Goal: Task Accomplishment & Management: Manage account settings

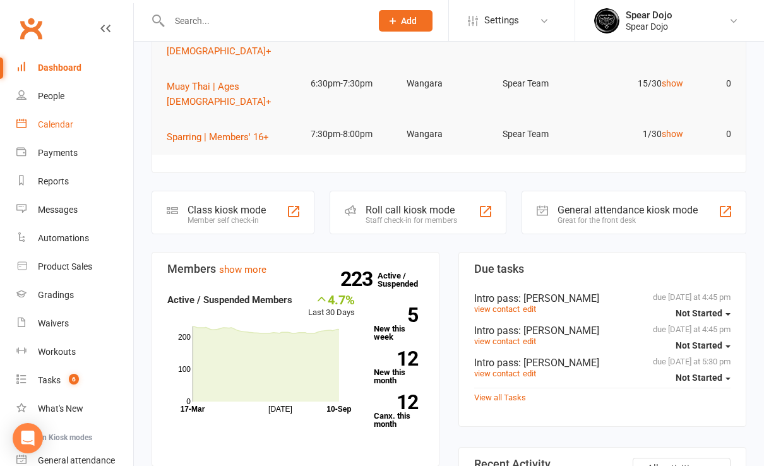
click at [65, 124] on div "Calendar" at bounding box center [55, 124] width 35 height 10
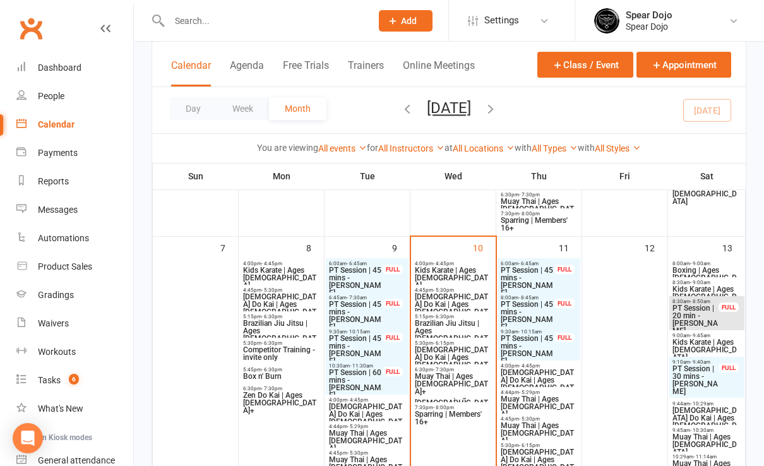
scroll to position [252, 0]
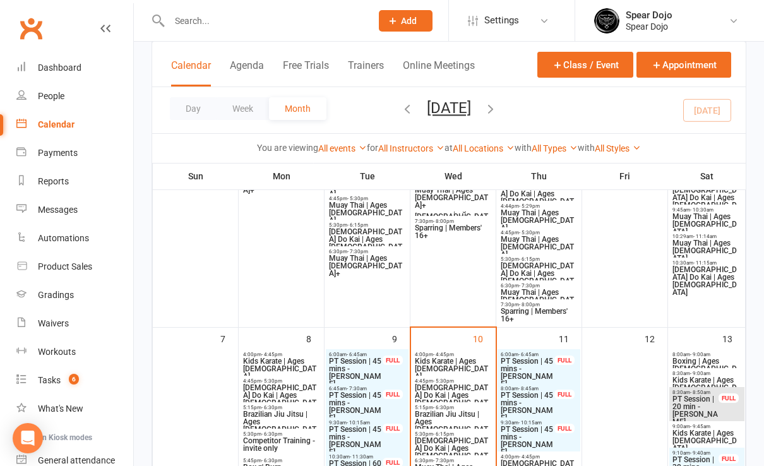
click at [443, 364] on span "Kids Karate | Ages 5 to 7" at bounding box center [453, 368] width 78 height 23
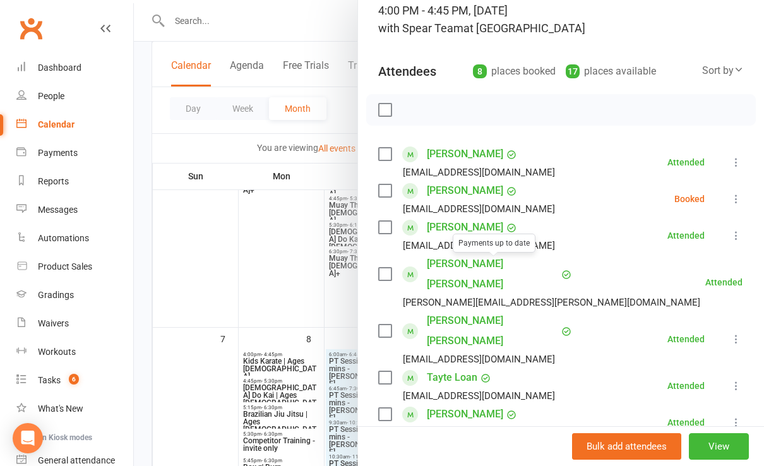
scroll to position [168, 0]
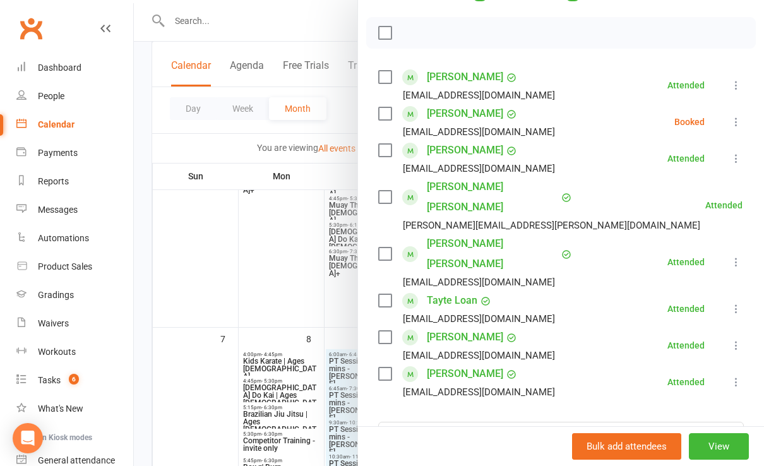
click at [282, 283] on div at bounding box center [449, 233] width 630 height 466
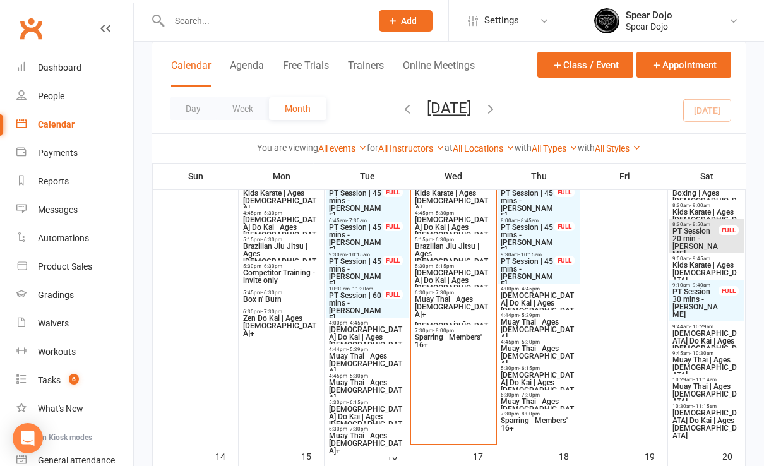
scroll to position [336, 0]
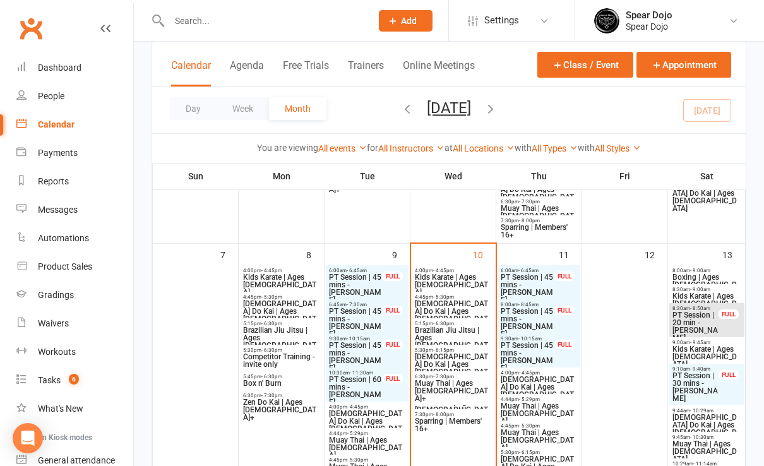
click at [440, 302] on span "Zen Do Kai | Ages 8 to 10" at bounding box center [453, 315] width 78 height 30
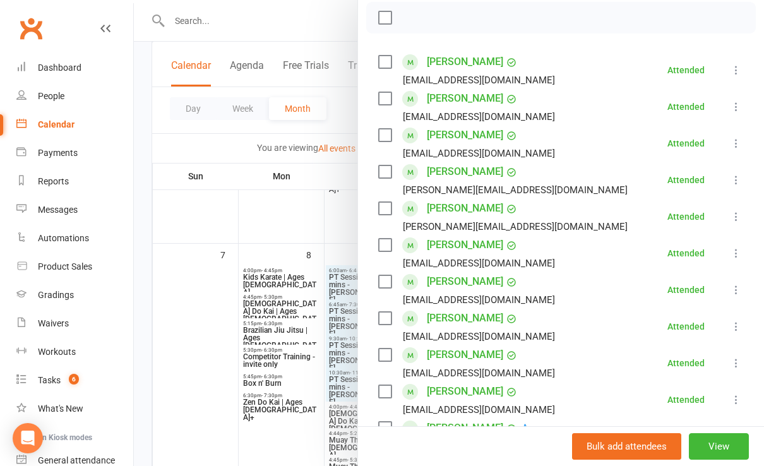
scroll to position [168, 0]
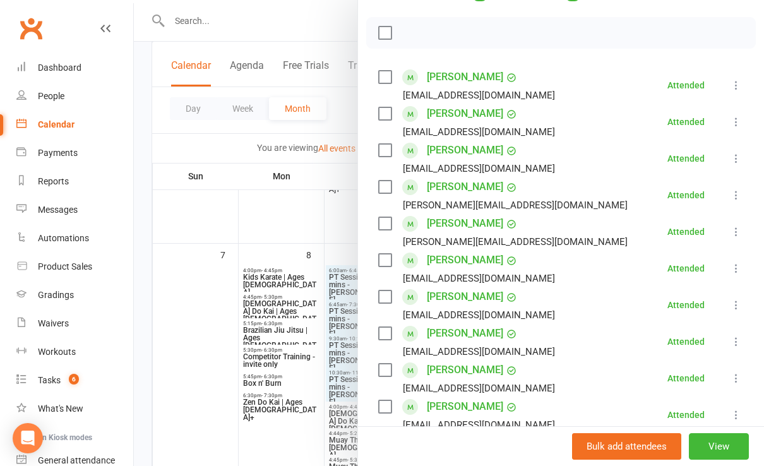
click at [441, 188] on link "[PERSON_NAME]" at bounding box center [465, 187] width 76 height 20
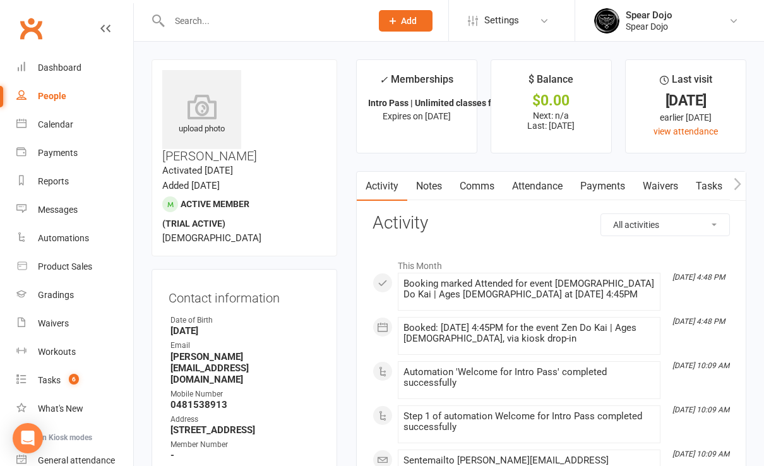
click at [705, 182] on link "Tasks" at bounding box center [709, 186] width 44 height 29
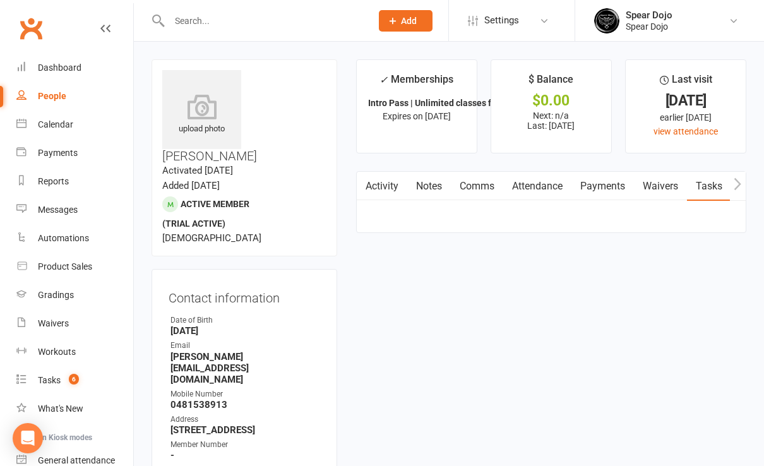
select select "incomplete"
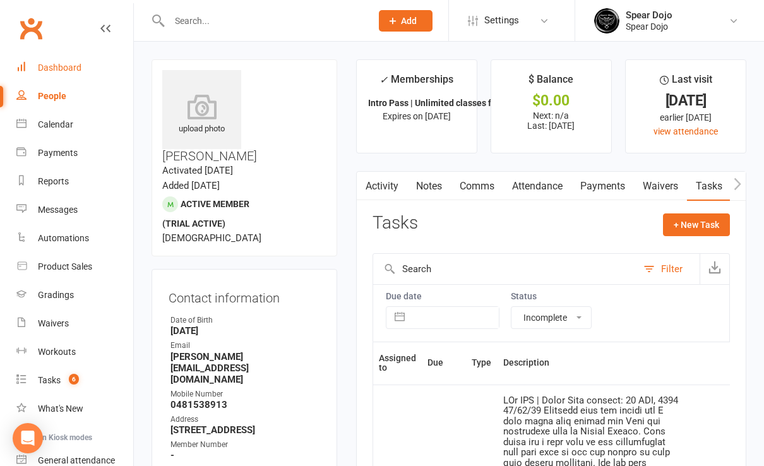
drag, startPoint x: 49, startPoint y: 67, endPoint x: 44, endPoint y: 62, distance: 6.7
click at [49, 67] on div "Dashboard" at bounding box center [60, 67] width 44 height 10
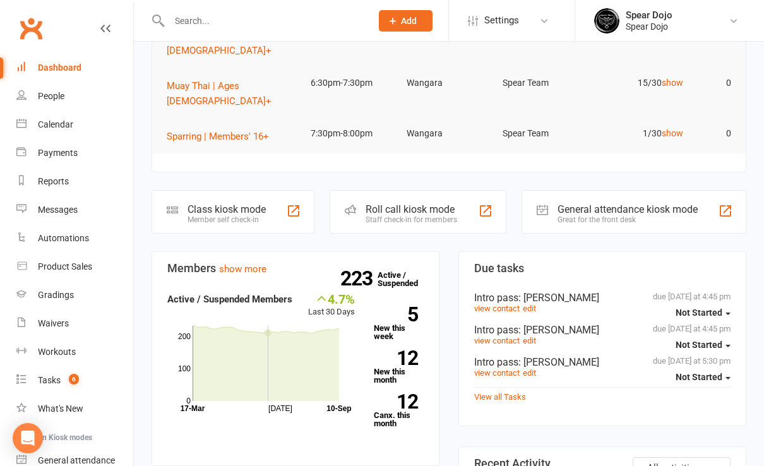
scroll to position [168, 0]
click at [55, 126] on div "Calendar" at bounding box center [55, 124] width 35 height 10
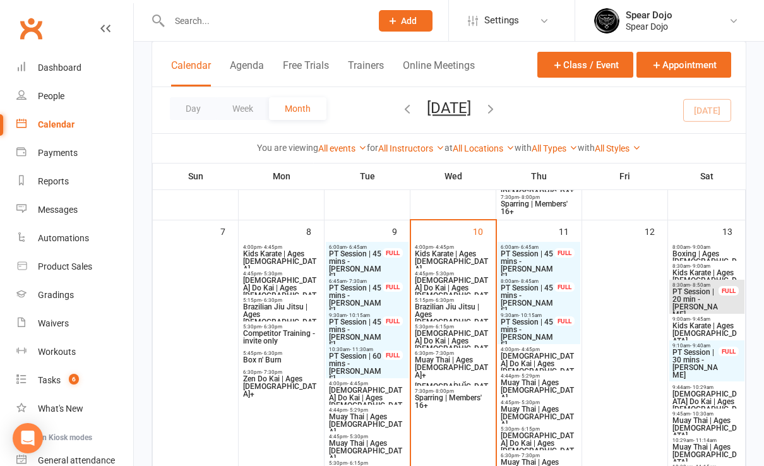
scroll to position [420, 0]
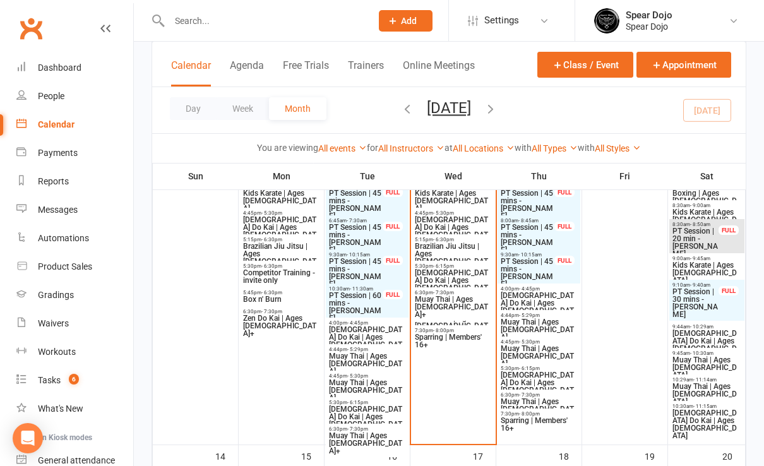
click at [438, 300] on span "Muay Thai | Ages [DEMOGRAPHIC_DATA]+" at bounding box center [453, 306] width 78 height 23
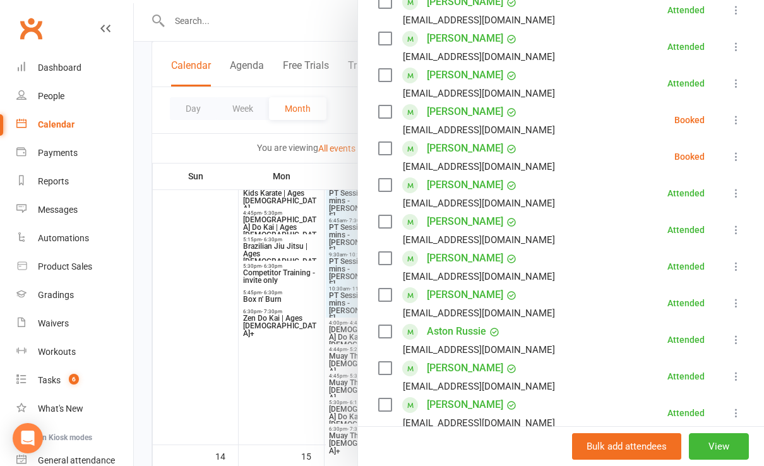
scroll to position [252, 0]
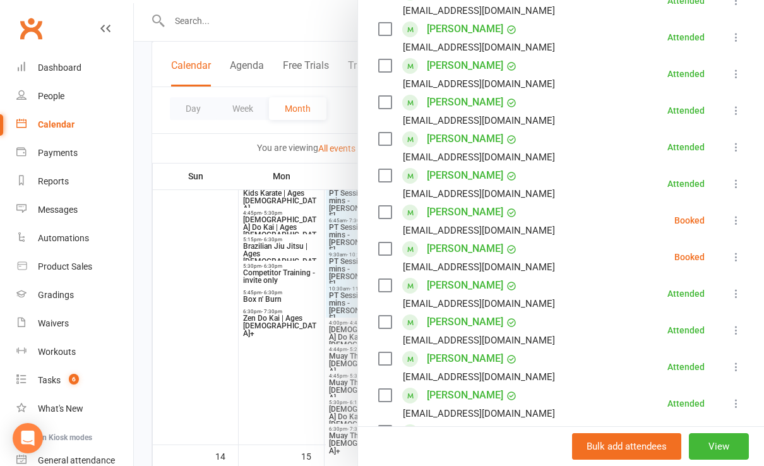
click at [429, 247] on link "Damien Mason" at bounding box center [465, 249] width 76 height 20
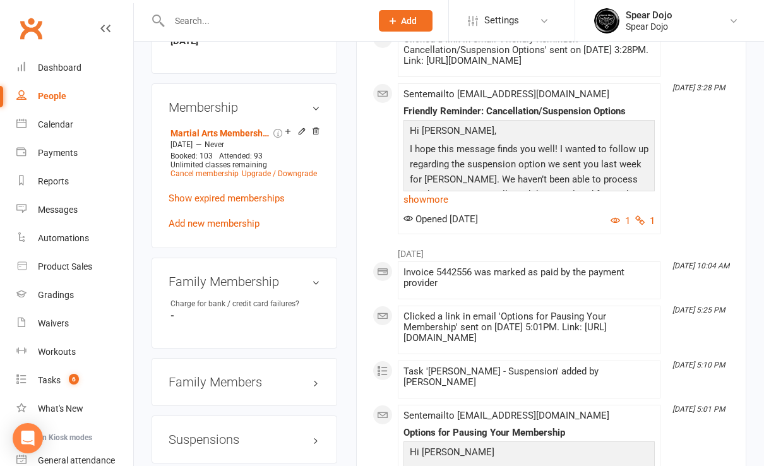
scroll to position [925, 0]
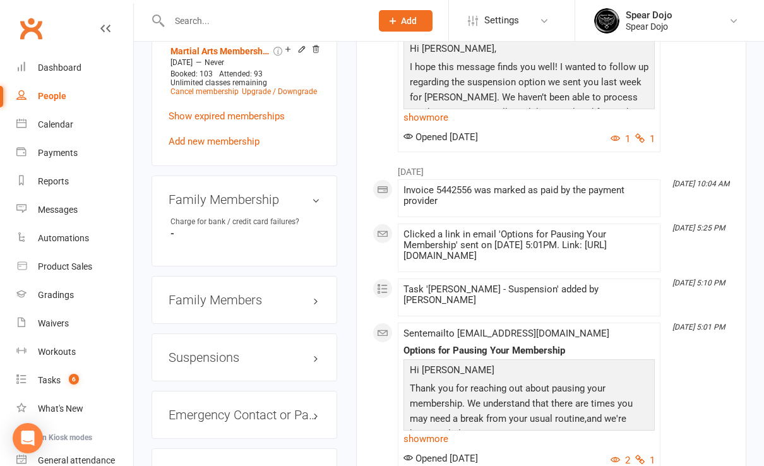
click at [316, 350] on h3 "Suspensions" at bounding box center [244, 357] width 151 height 14
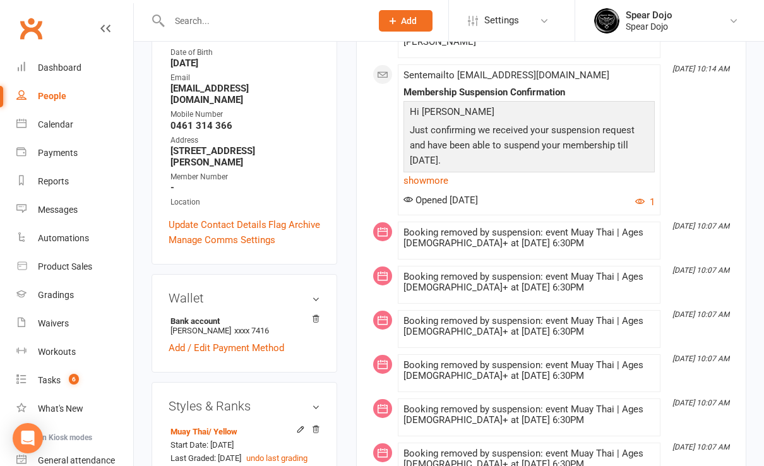
scroll to position [0, 0]
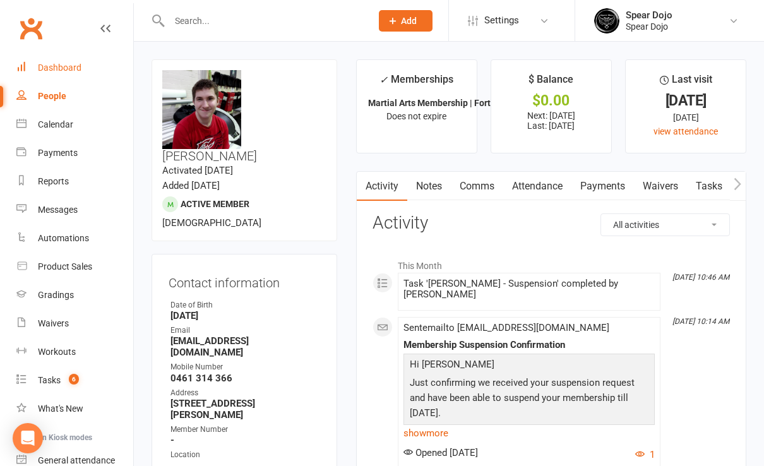
click at [70, 71] on div "Dashboard" at bounding box center [60, 67] width 44 height 10
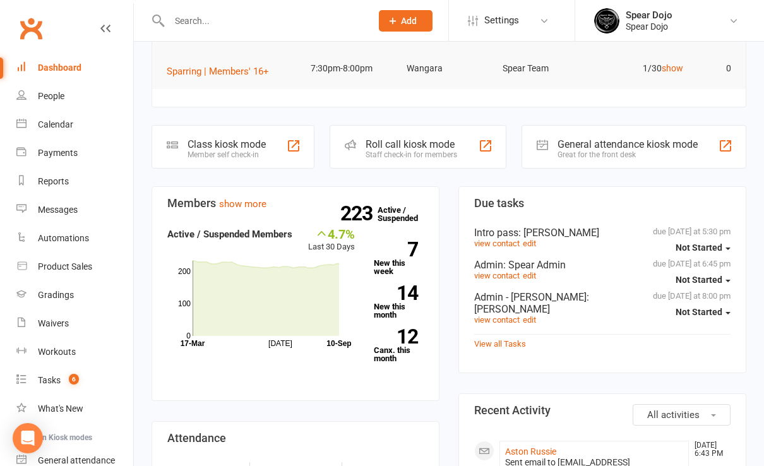
scroll to position [252, 0]
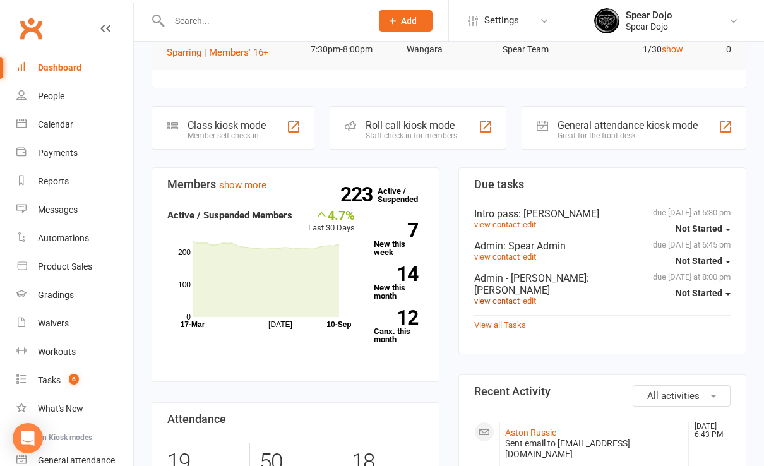
click at [478, 296] on link "view contact" at bounding box center [496, 300] width 45 height 9
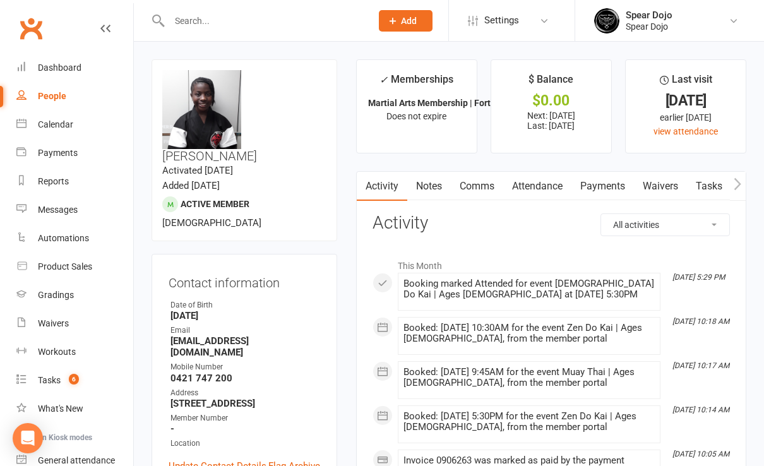
click at [710, 184] on link "Tasks" at bounding box center [709, 186] width 44 height 29
select select "incomplete"
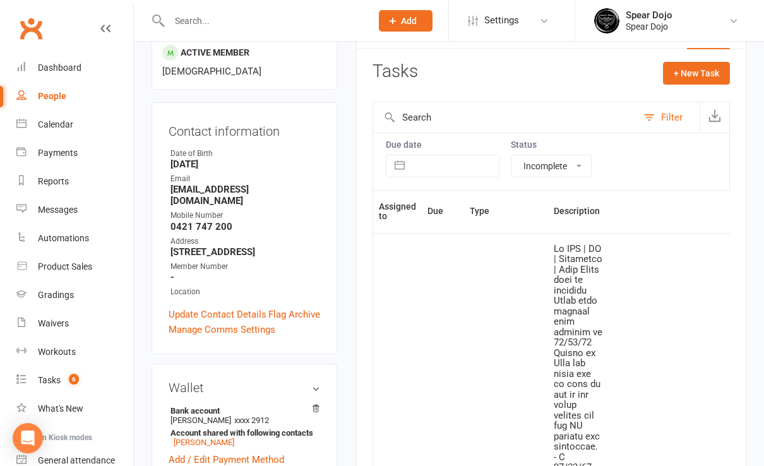
scroll to position [168, 0]
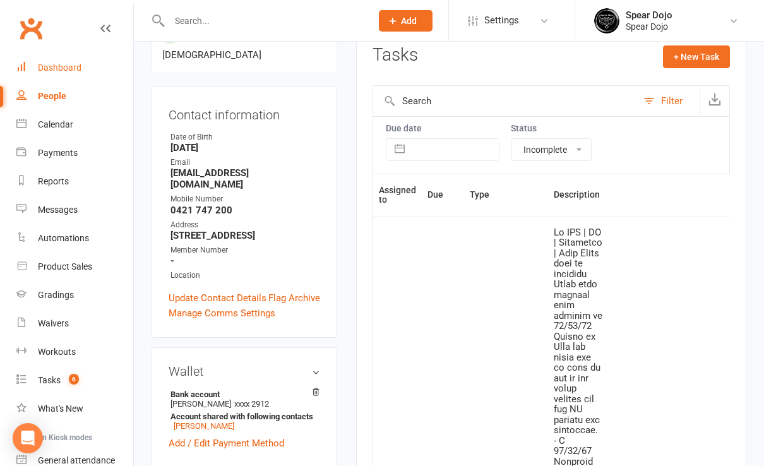
click at [59, 66] on div "Dashboard" at bounding box center [60, 67] width 44 height 10
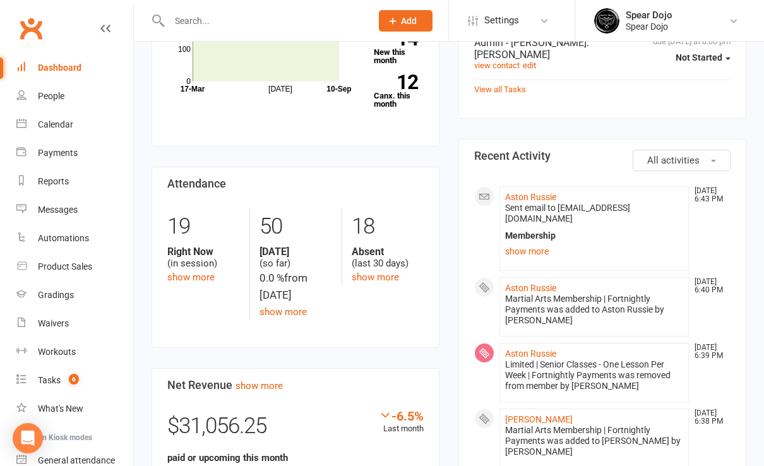
scroll to position [505, 0]
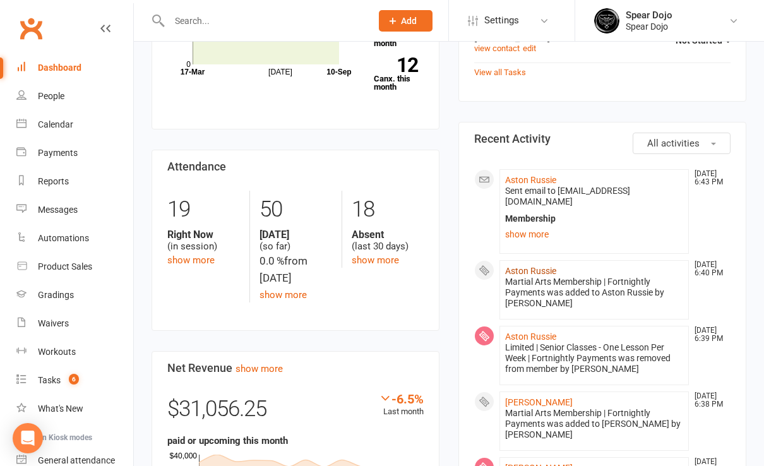
click at [519, 266] on link "Aston Russie" at bounding box center [530, 271] width 51 height 10
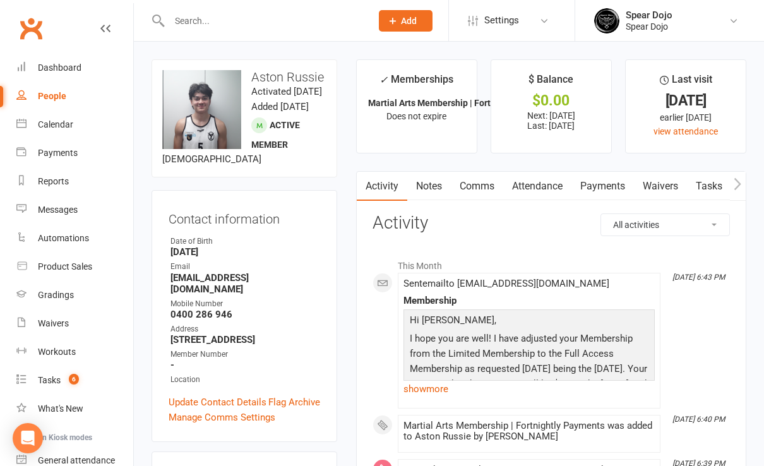
click at [602, 182] on link "Payments" at bounding box center [602, 186] width 62 height 29
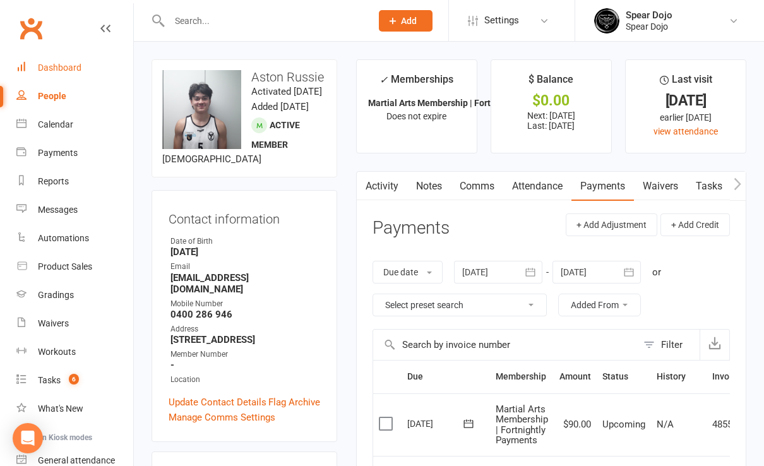
click at [42, 67] on div "Dashboard" at bounding box center [60, 67] width 44 height 10
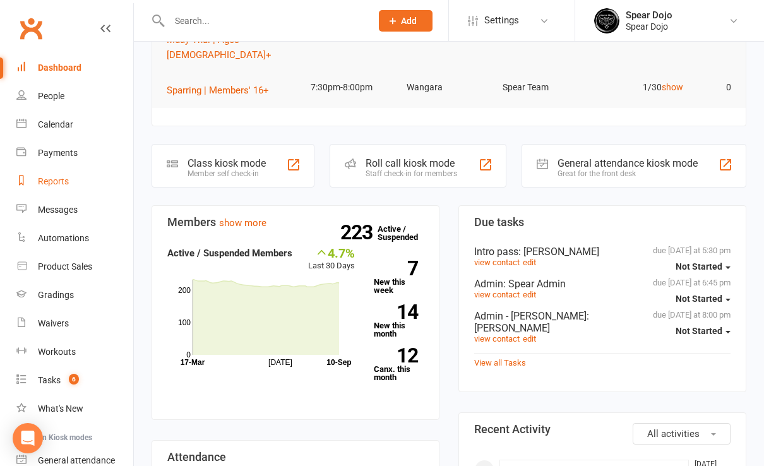
scroll to position [168, 0]
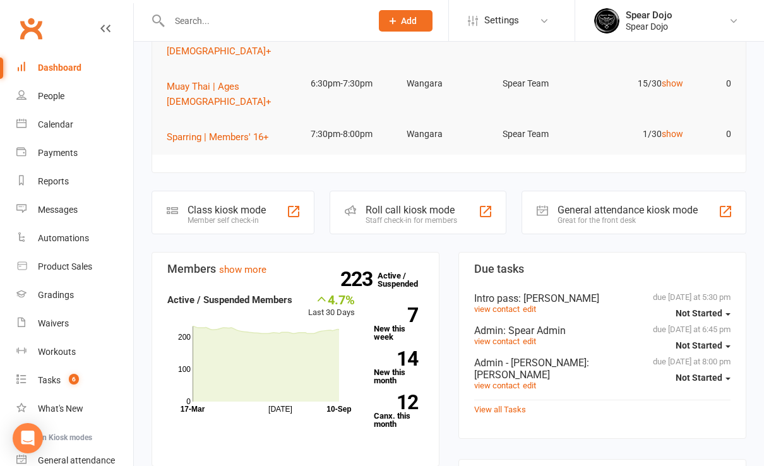
click at [57, 67] on div "Dashboard" at bounding box center [60, 67] width 44 height 10
click at [68, 296] on div "Gradings" at bounding box center [56, 295] width 36 height 10
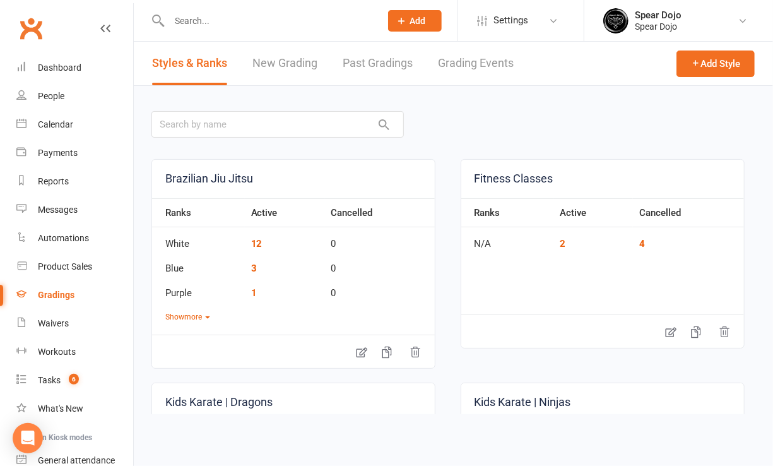
click at [468, 62] on link "Grading Events" at bounding box center [476, 64] width 76 height 44
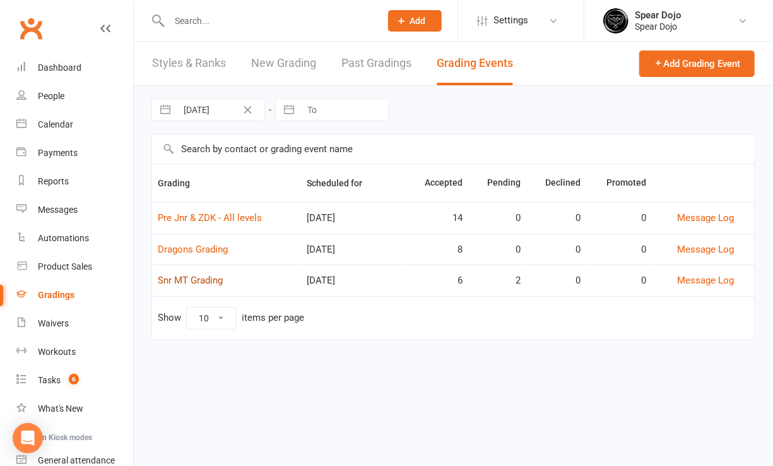
click at [193, 276] on link "Snr MT Grading" at bounding box center [190, 280] width 65 height 11
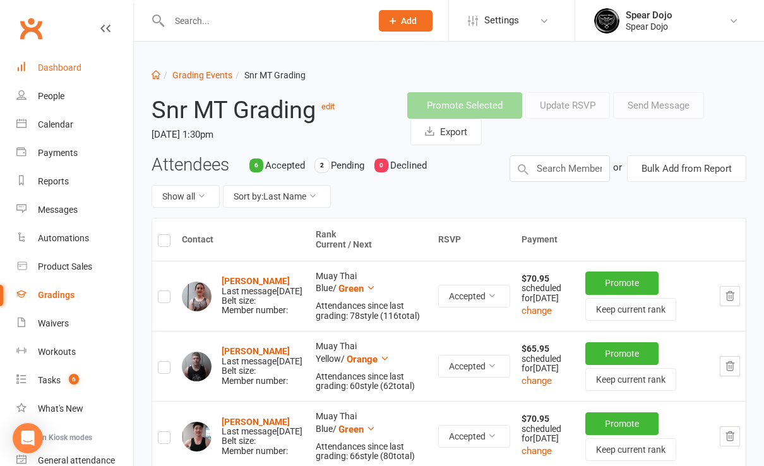
click at [64, 67] on div "Dashboard" at bounding box center [60, 67] width 44 height 10
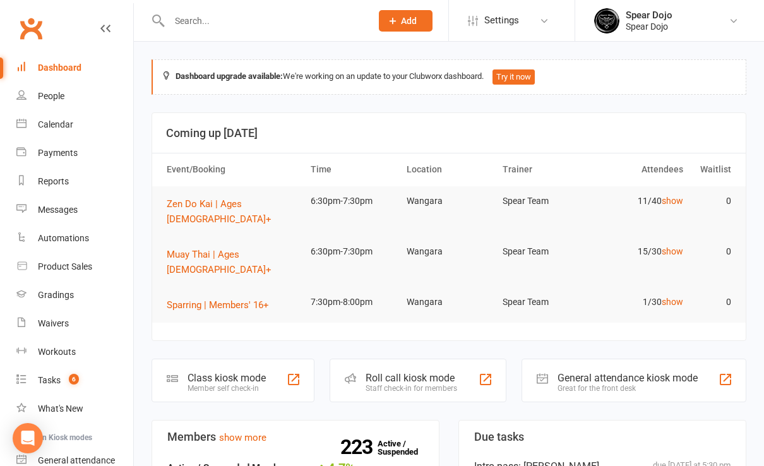
click at [193, 19] on input "text" at bounding box center [263, 21] width 197 height 18
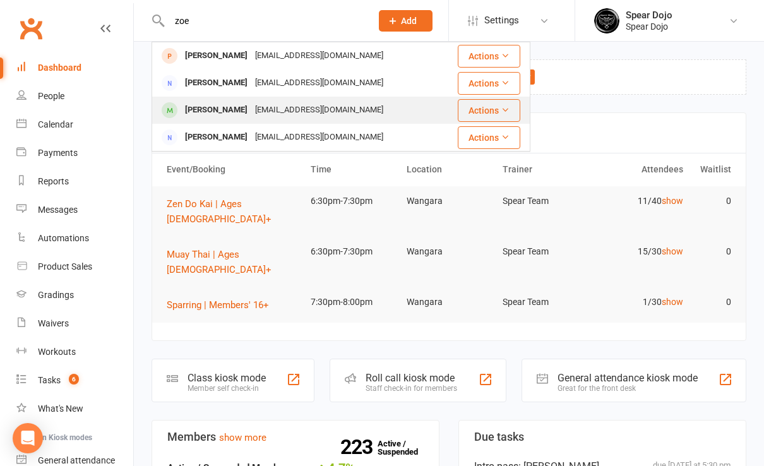
type input "zoe"
click at [213, 113] on div "Zoe Wood" at bounding box center [216, 110] width 70 height 18
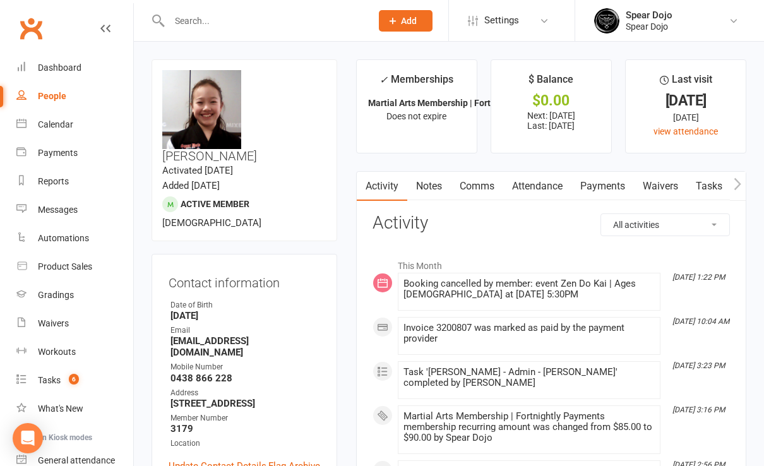
click at [607, 186] on link "Payments" at bounding box center [602, 186] width 62 height 29
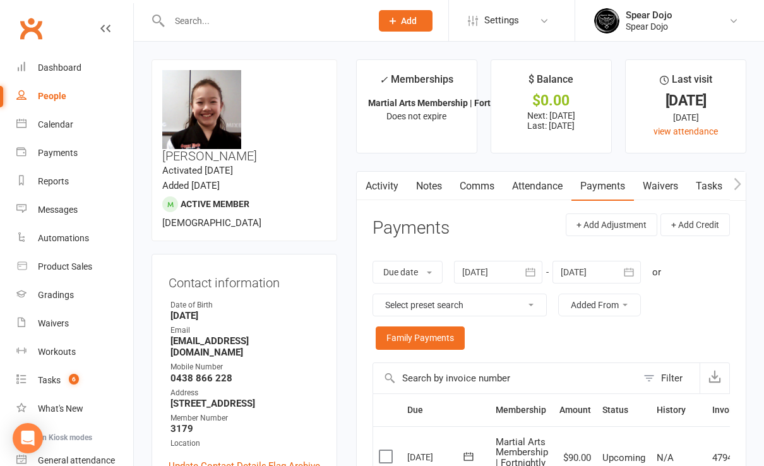
click at [630, 270] on icon "button" at bounding box center [628, 272] width 13 height 13
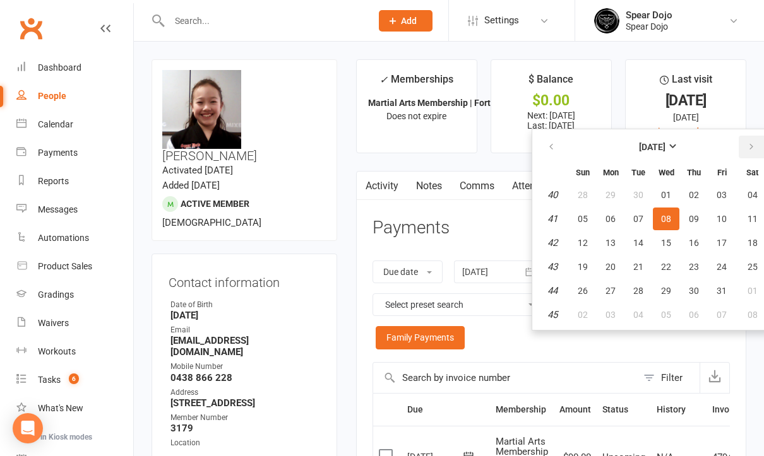
click at [755, 145] on icon "button" at bounding box center [751, 147] width 9 height 10
click at [719, 294] on span "28" at bounding box center [721, 291] width 10 height 10
type input "28 Nov 2025"
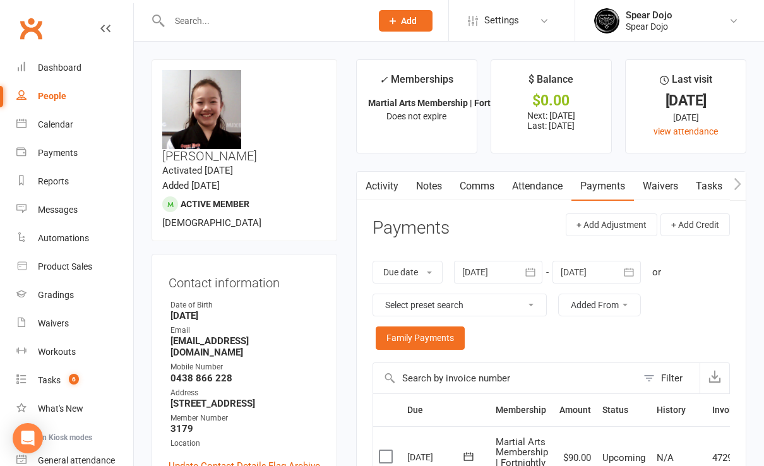
drag, startPoint x: 528, startPoint y: 273, endPoint x: 525, endPoint y: 266, distance: 7.4
click at [528, 273] on icon "button" at bounding box center [530, 272] width 13 height 13
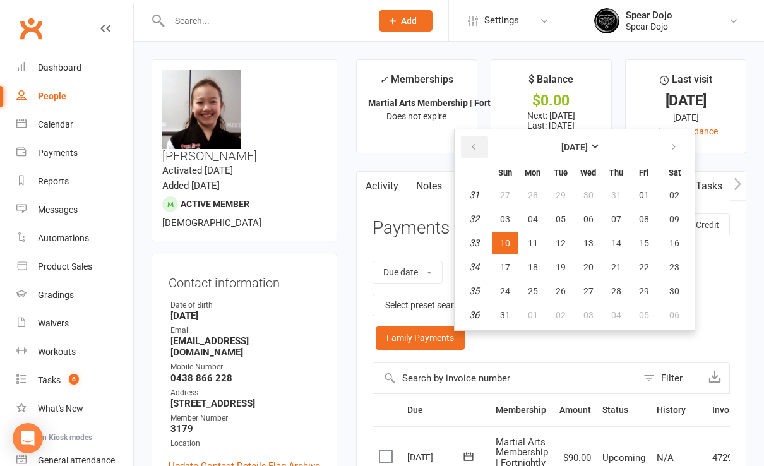
click at [477, 148] on icon "button" at bounding box center [473, 147] width 9 height 10
click at [504, 239] on span "13" at bounding box center [505, 243] width 10 height 10
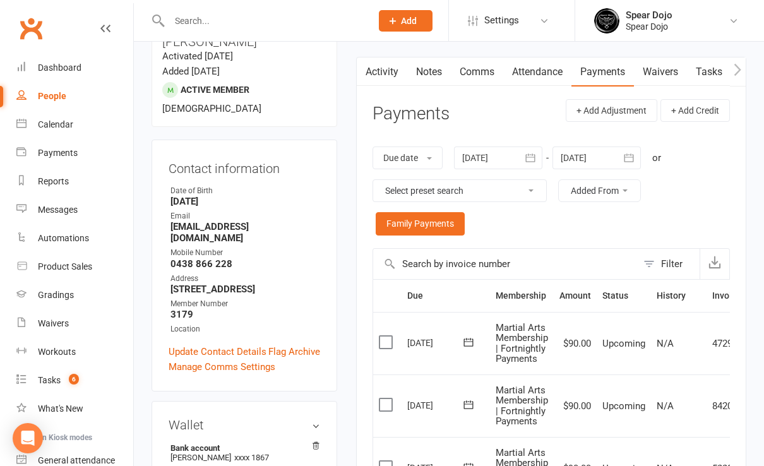
scroll to position [84, 0]
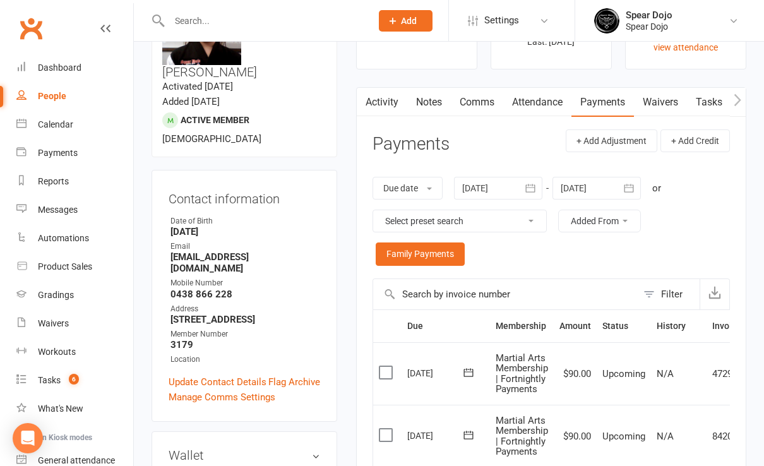
click at [531, 185] on icon "button" at bounding box center [530, 188] width 13 height 13
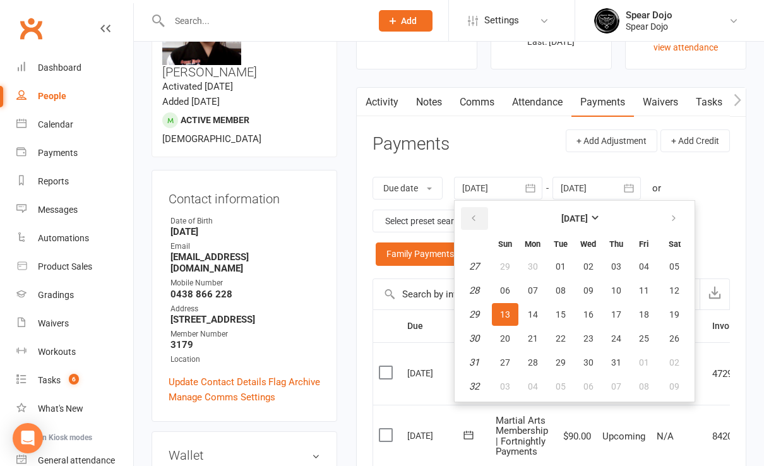
click at [473, 217] on icon "button" at bounding box center [473, 218] width 9 height 10
click at [474, 216] on icon "button" at bounding box center [473, 218] width 9 height 10
click at [505, 287] on span "06" at bounding box center [505, 290] width 10 height 10
type input "06 Apr 2025"
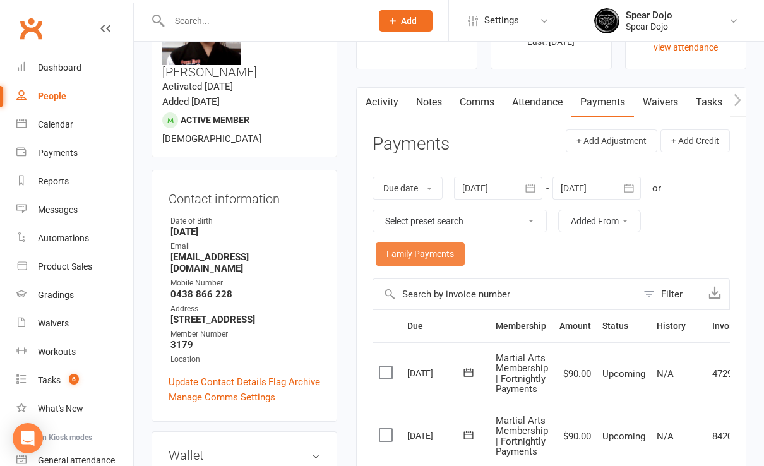
click at [444, 251] on link "Family Payments" at bounding box center [420, 253] width 89 height 23
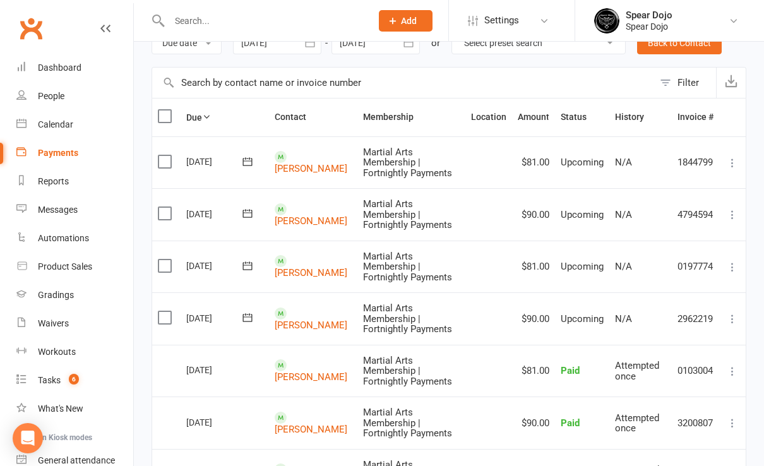
scroll to position [84, 0]
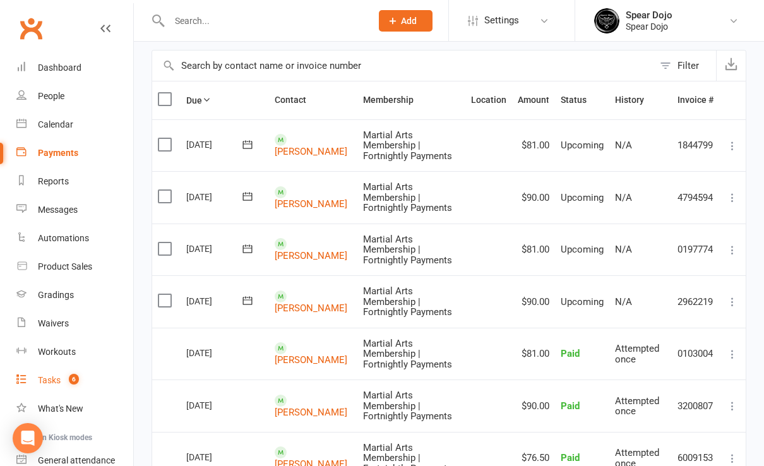
click at [55, 376] on div "Tasks" at bounding box center [49, 380] width 23 height 10
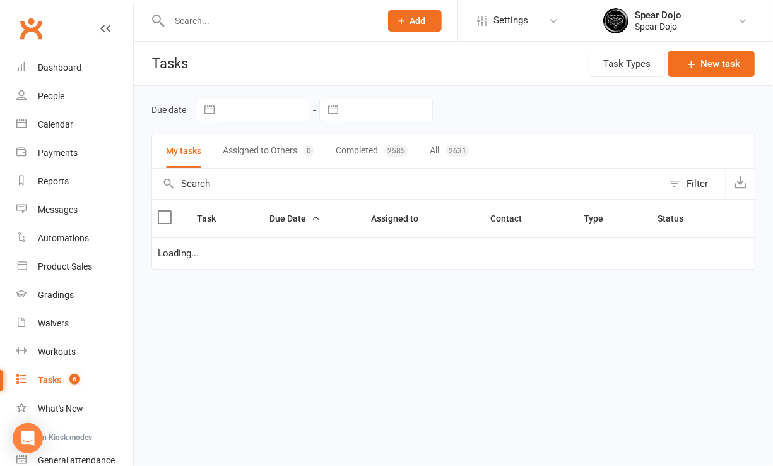
select select "started"
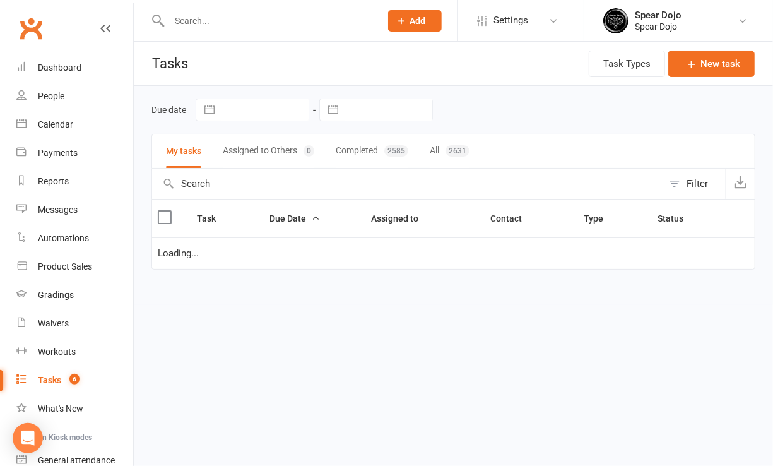
select select "started"
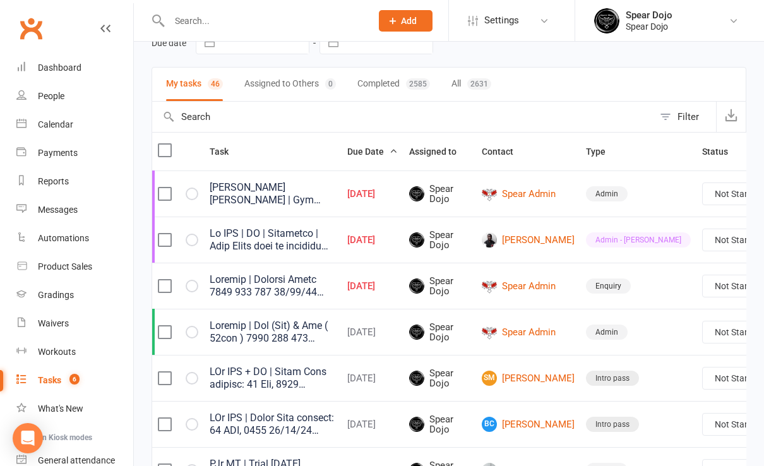
scroll to position [0, 24]
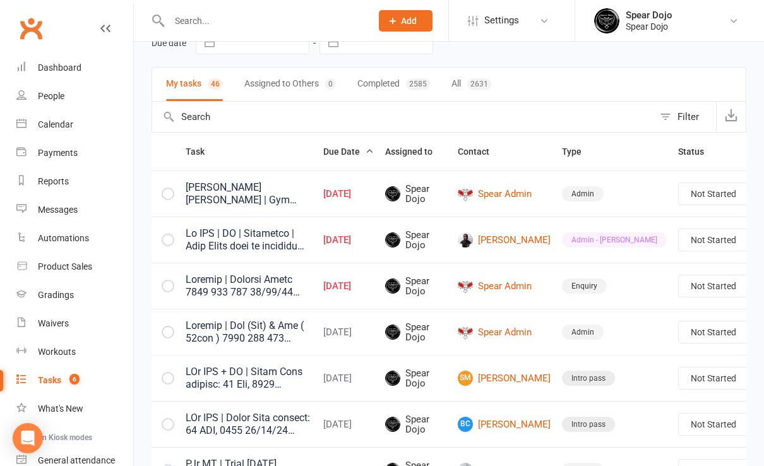
click at [663, 285] on link "Edit" at bounding box center [667, 288] width 125 height 25
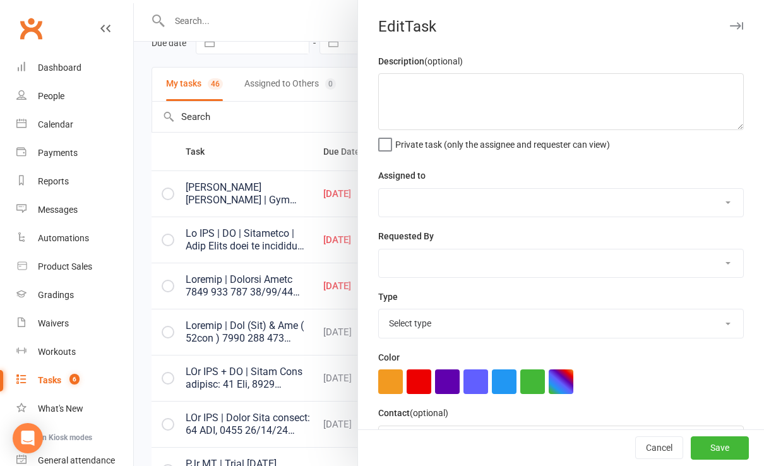
scroll to position [0, 15]
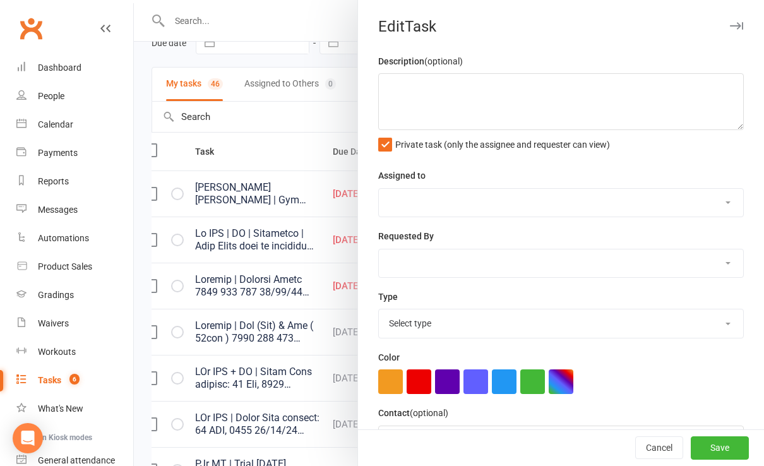
type textarea "Jr ZDK | MT | Equipment | Belt Level will be assessed Sandy will arrange once s…"
select select "43986"
type input "[DATE]"
type input "8:00pm"
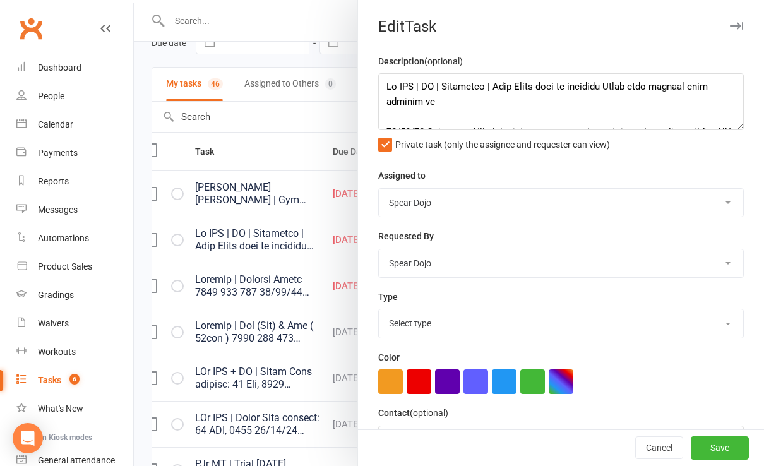
select select "21602"
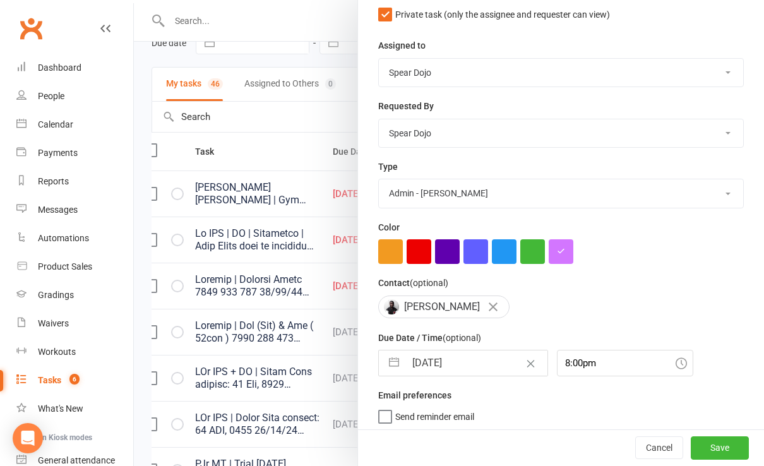
drag, startPoint x: 382, startPoint y: 359, endPoint x: 448, endPoint y: 355, distance: 65.8
click at [384, 358] on button "button" at bounding box center [394, 362] width 23 height 25
select select "7"
select select "2025"
select select "8"
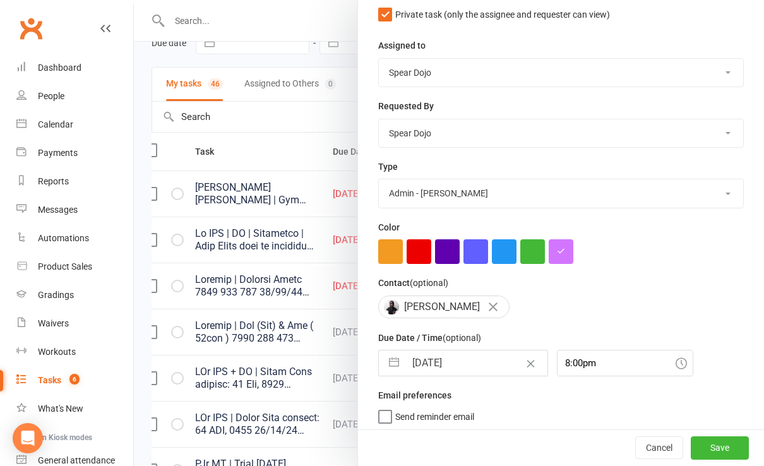
select select "2025"
select select "9"
select select "2025"
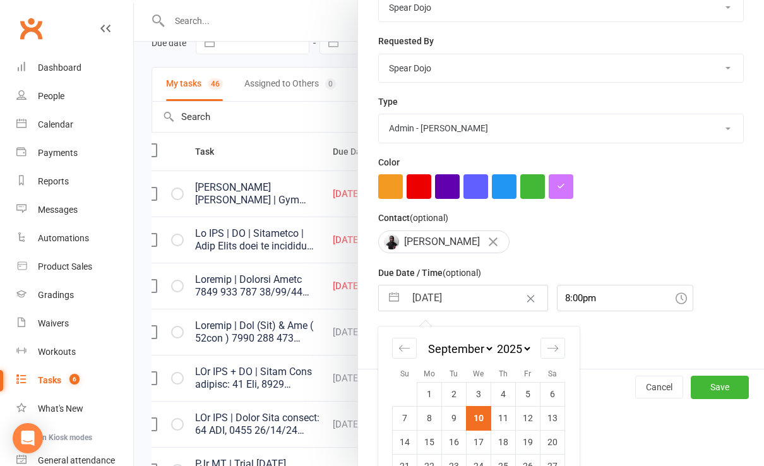
scroll to position [243, 0]
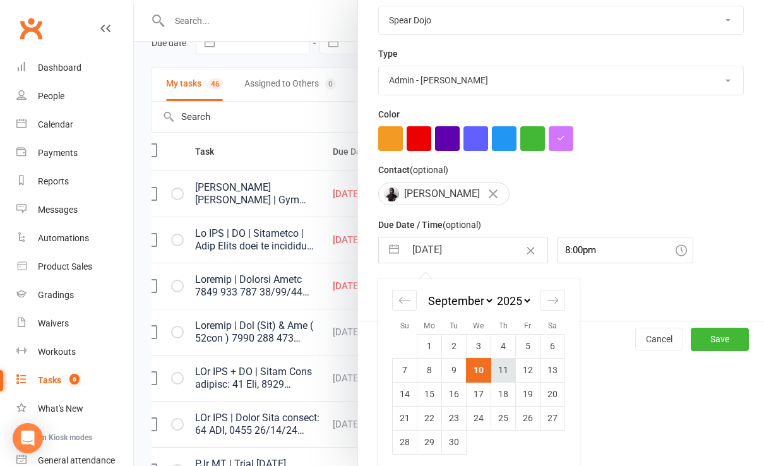
drag, startPoint x: 496, startPoint y: 367, endPoint x: 516, endPoint y: 350, distance: 25.9
click at [496, 365] on td "11" at bounding box center [503, 370] width 25 height 24
type input "[DATE]"
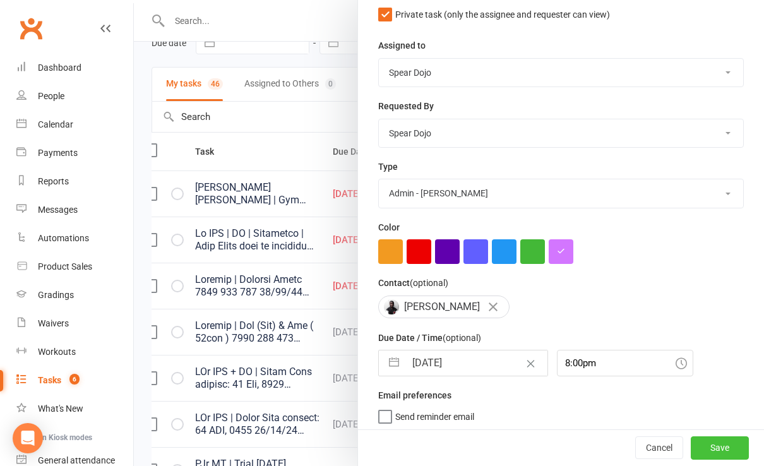
click at [695, 444] on button "Save" at bounding box center [720, 448] width 58 height 23
select select "started"
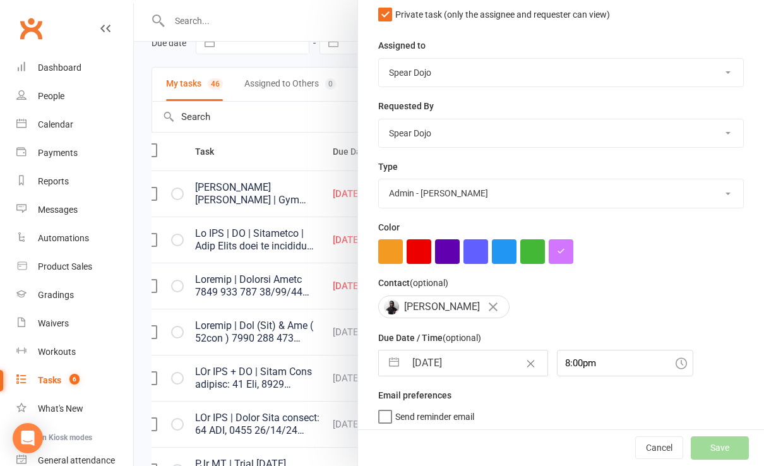
select select "started"
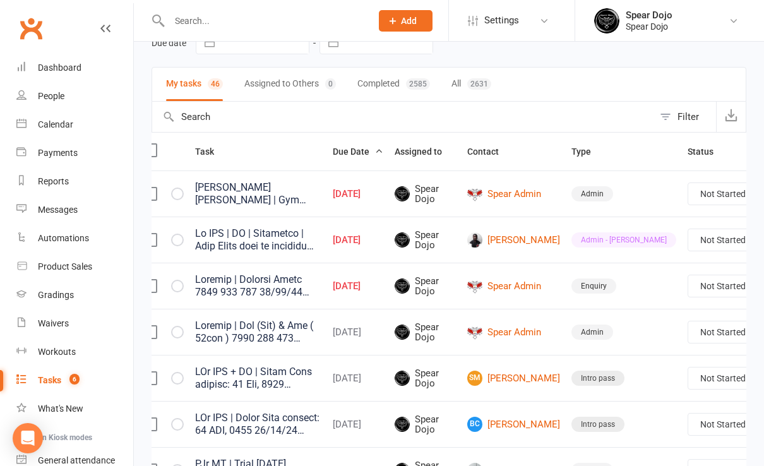
select select "started"
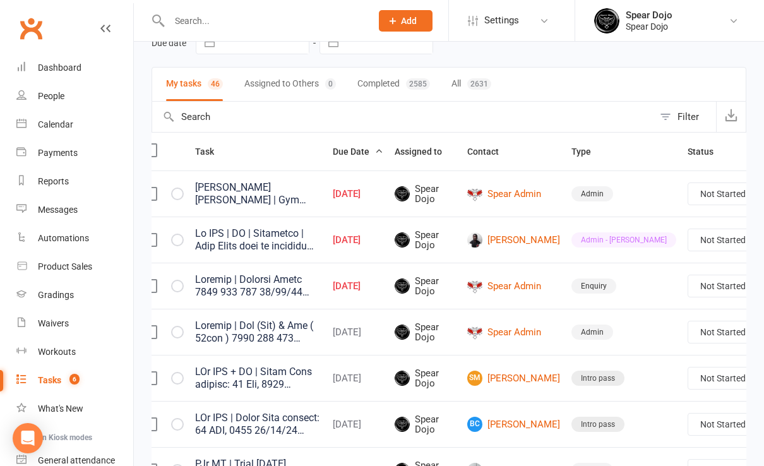
select select "started"
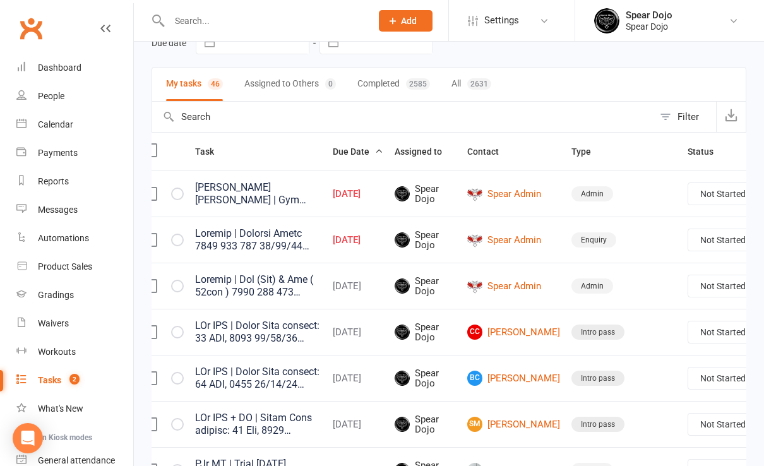
click at [680, 285] on link "Edit" at bounding box center [677, 288] width 125 height 25
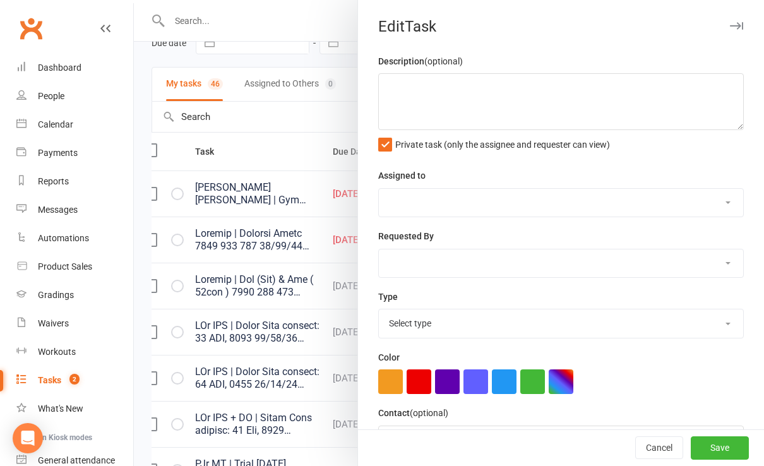
type textarea "Dragons | Enquiry Jodie 0438 657 602 08/09/25 Called to follow up, left message…"
select select "43986"
type input "[DATE]"
type input "8:30pm"
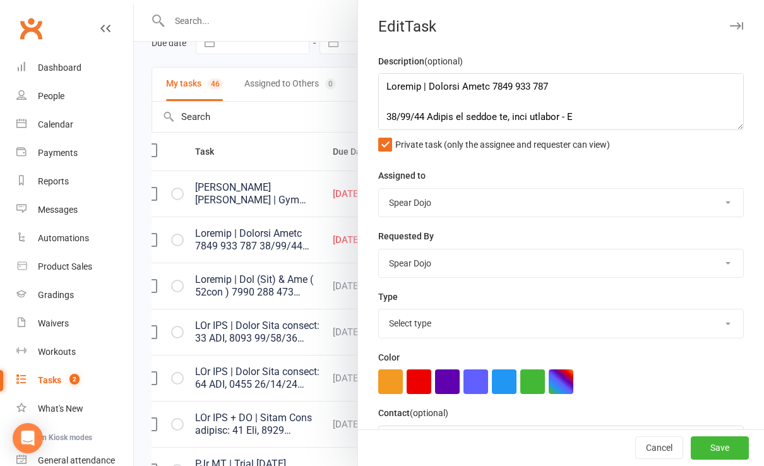
select select "23517"
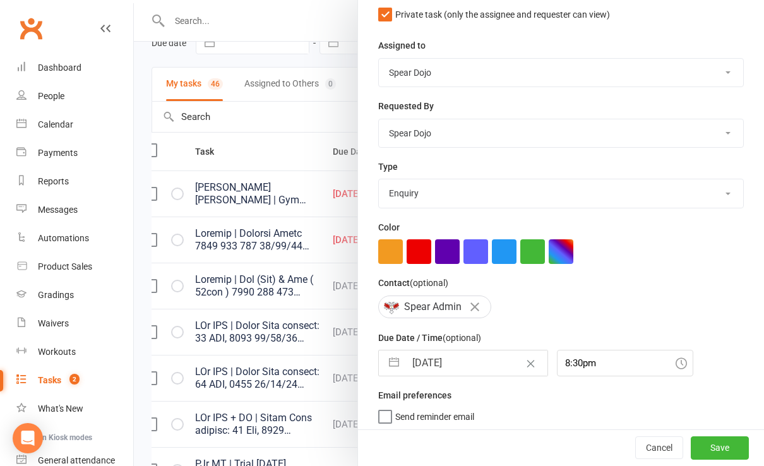
click at [383, 360] on button "button" at bounding box center [394, 362] width 23 height 25
select select "7"
select select "2025"
select select "8"
select select "2025"
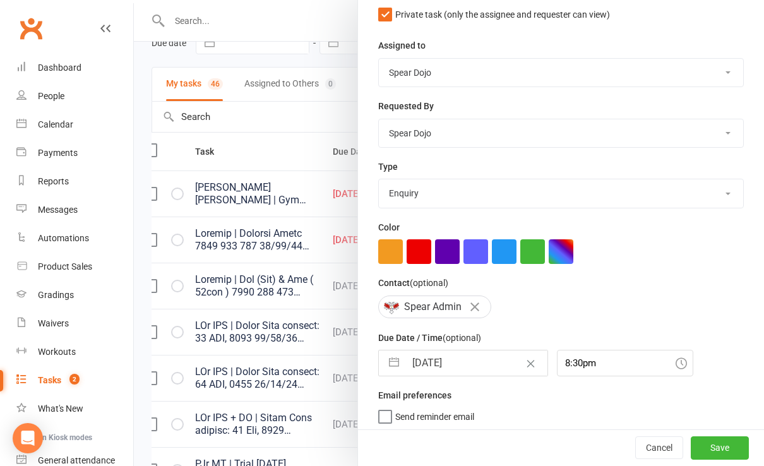
select select "9"
select select "2025"
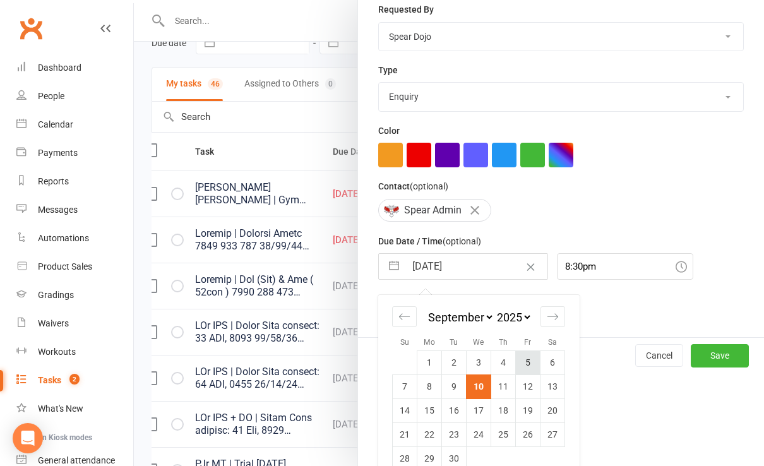
scroll to position [243, 0]
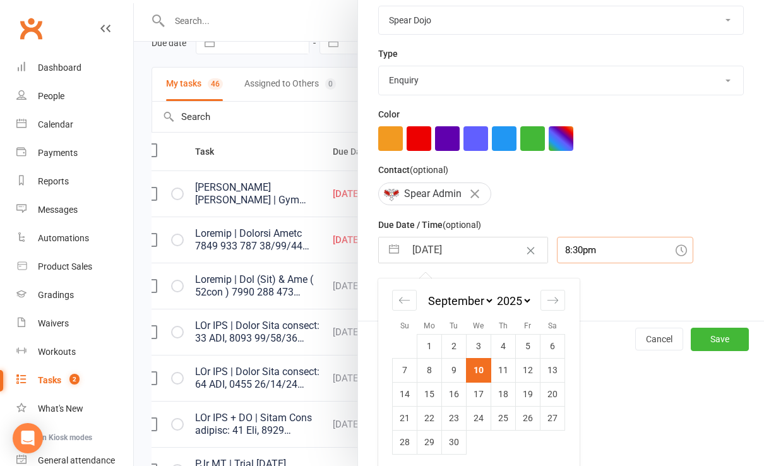
click at [574, 245] on input "8:30pm" at bounding box center [625, 250] width 136 height 27
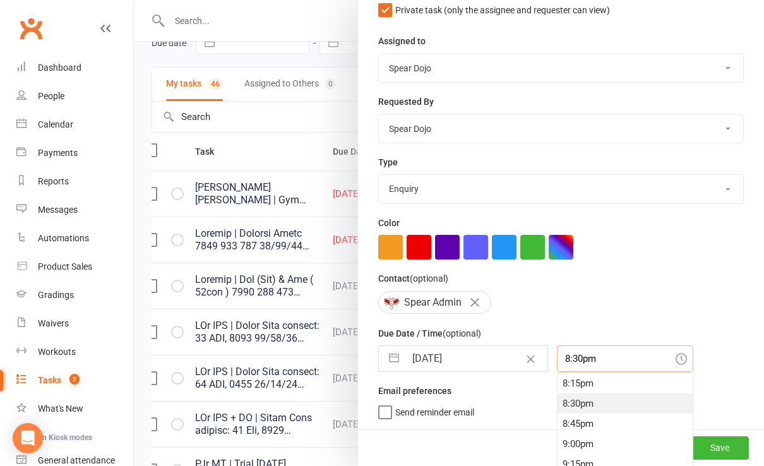
scroll to position [164, 0]
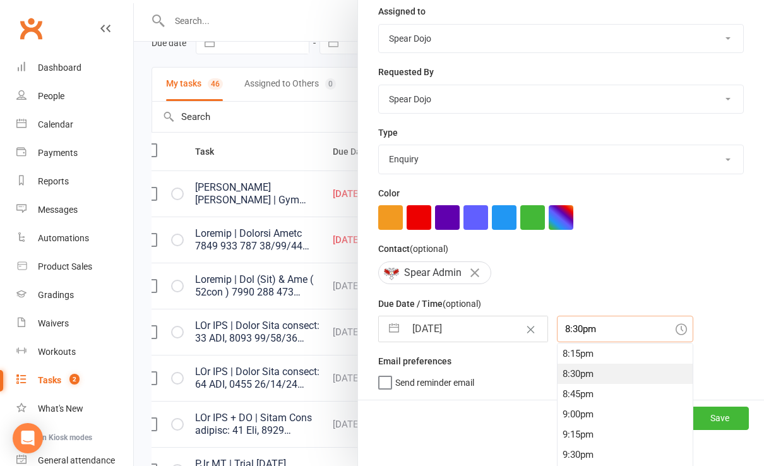
click at [581, 326] on input "8:30pm" at bounding box center [625, 329] width 136 height 27
type input "8"
type input "10:00am"
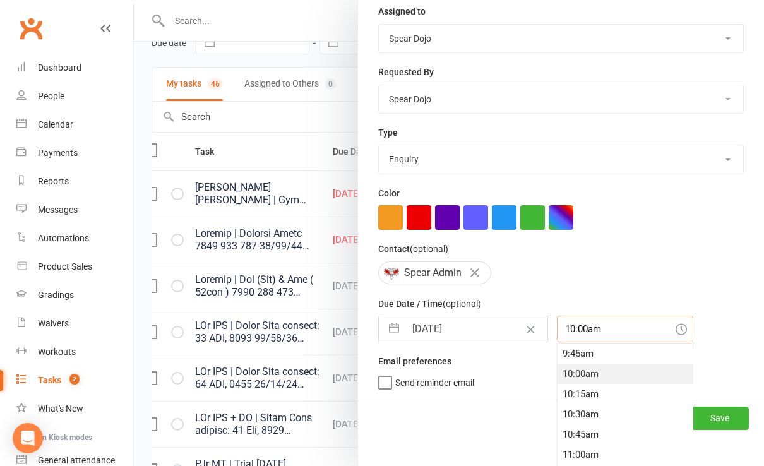
click at [642, 342] on div "10:00am 12:00am 12:15am 12:30am 12:45am 1:00am 1:15am 1:30am 1:45am 2:00am 2:15…" at bounding box center [625, 329] width 136 height 27
click at [565, 369] on div "10:00am" at bounding box center [624, 374] width 135 height 20
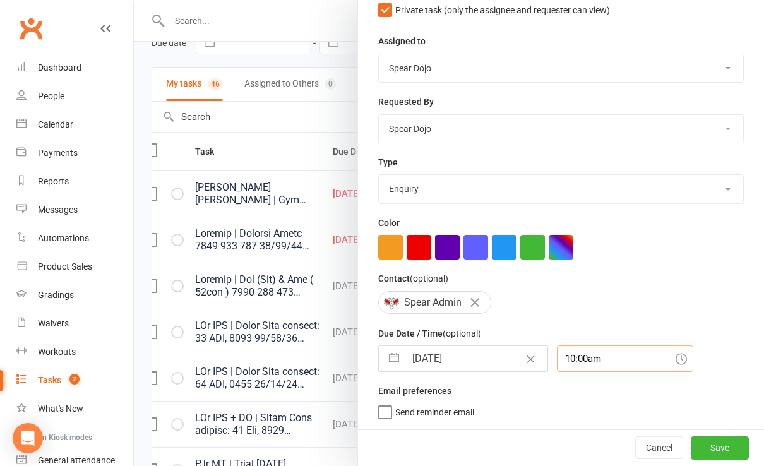
scroll to position [130, 0]
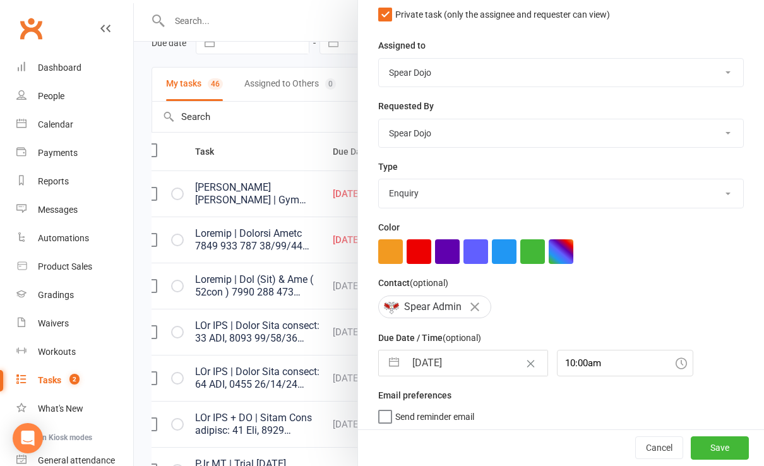
click at [383, 359] on button "button" at bounding box center [394, 362] width 23 height 25
select select "7"
select select "2025"
select select "8"
select select "2025"
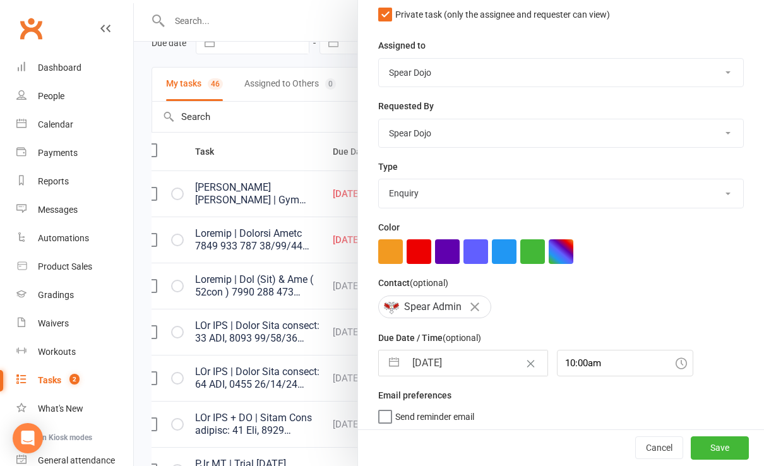
select select "9"
select select "2025"
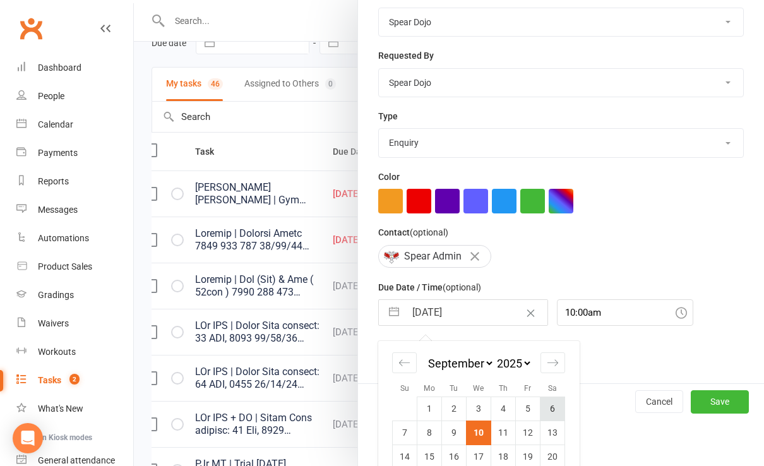
scroll to position [243, 0]
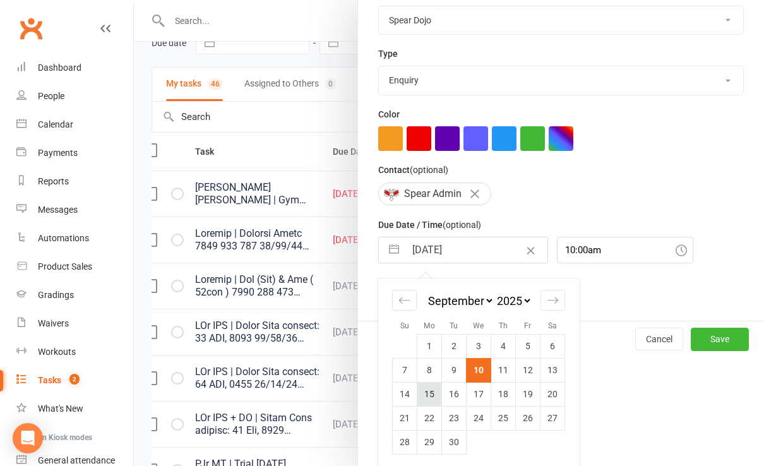
click at [422, 389] on td "15" at bounding box center [429, 394] width 25 height 24
type input "15 Sep 2025"
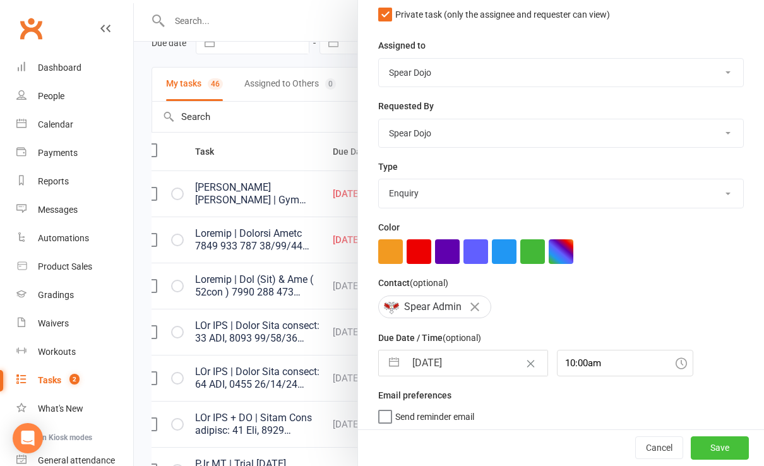
click at [699, 444] on button "Save" at bounding box center [720, 448] width 58 height 23
select select "started"
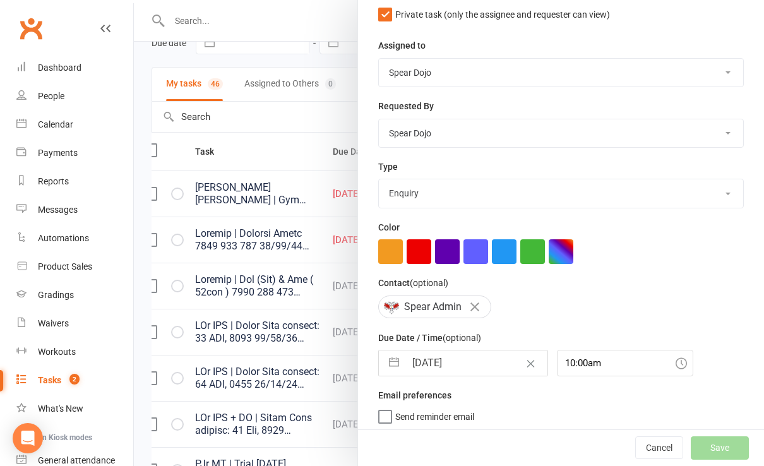
select select "started"
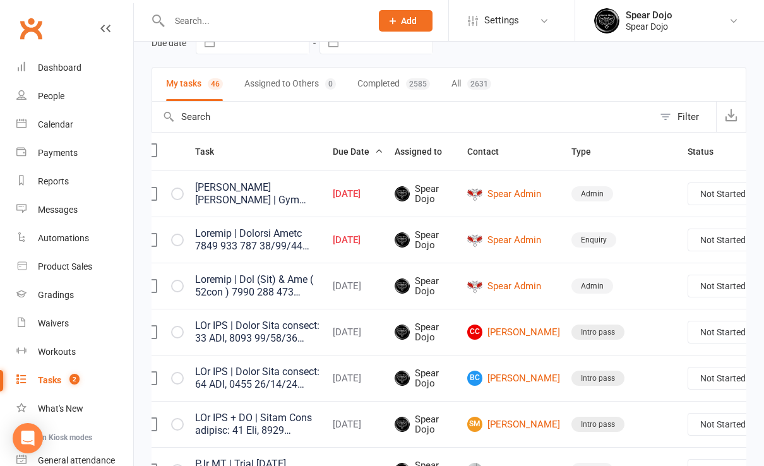
select select "started"
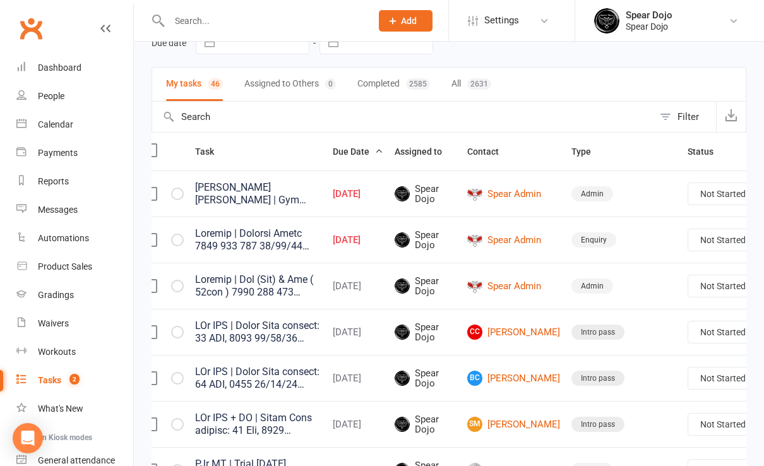
select select "started"
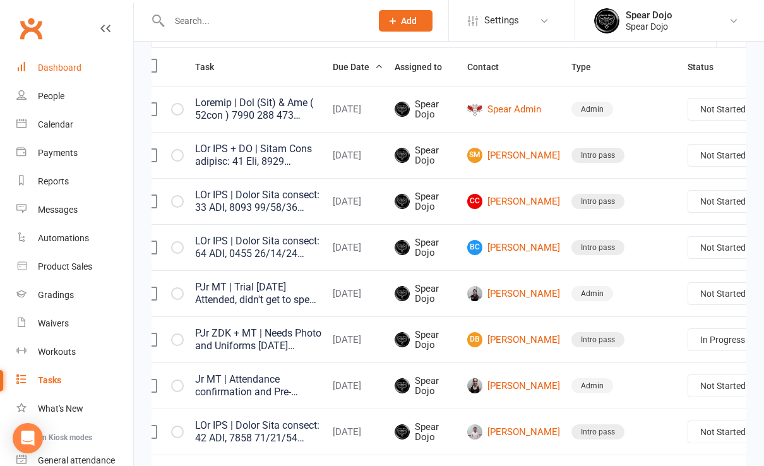
scroll to position [67, 0]
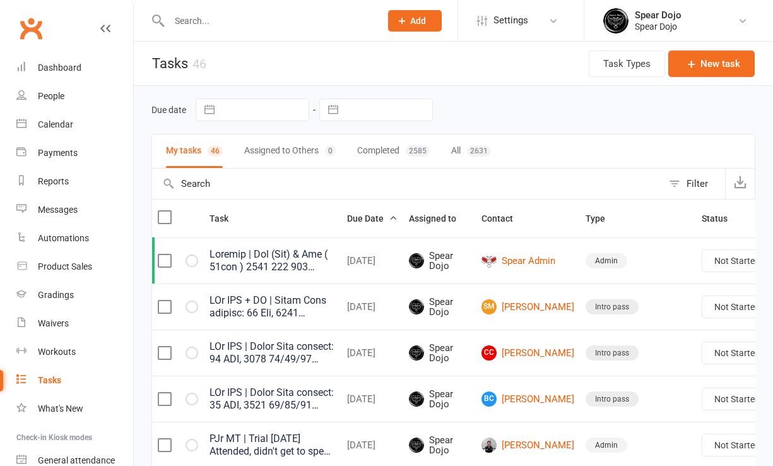
select select "started"
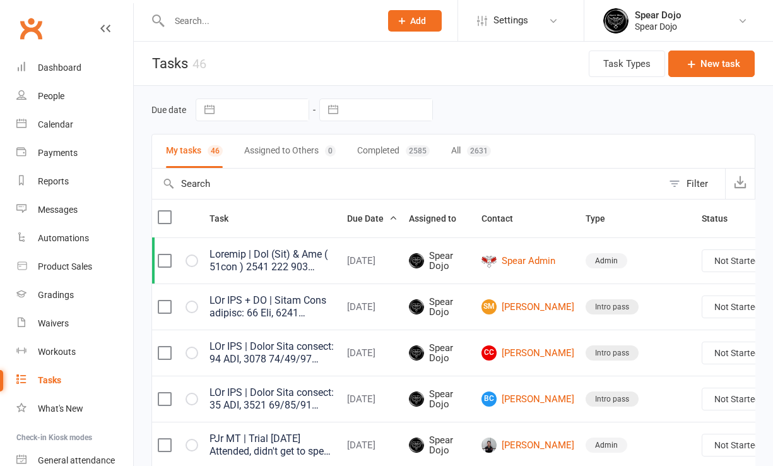
select select "started"
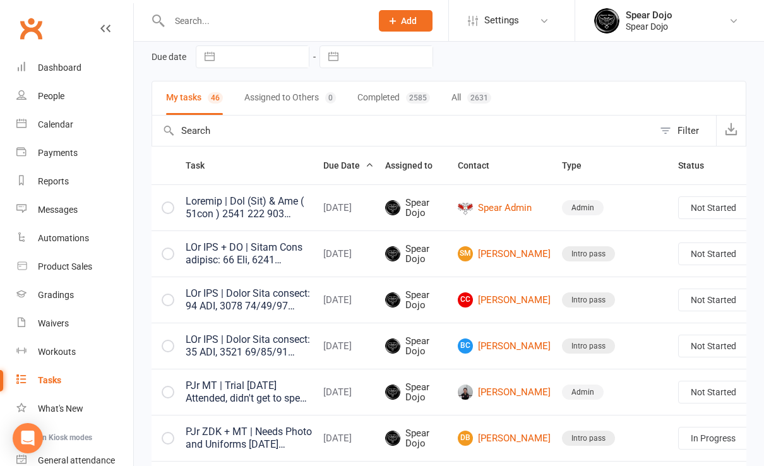
scroll to position [0, 24]
click at [666, 252] on link "Edit" at bounding box center [667, 256] width 125 height 25
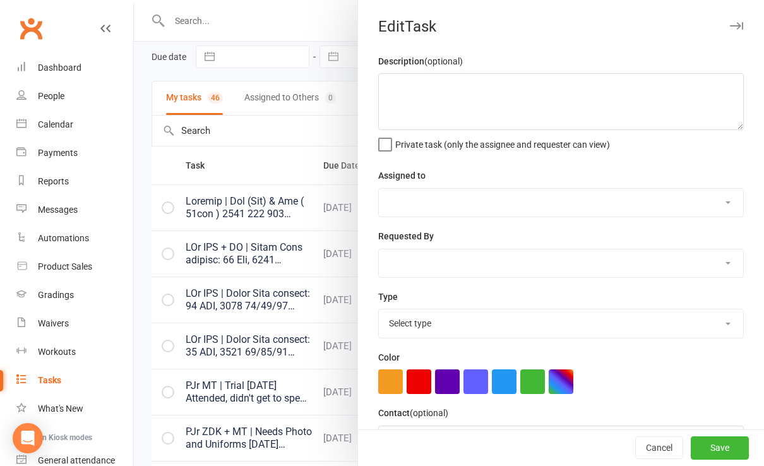
scroll to position [0, 15]
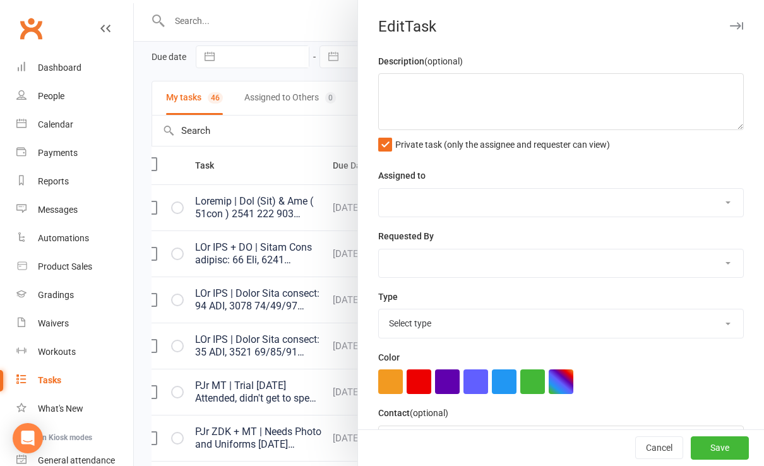
type textarea "Loremip | Dol (Sit) & Ame ( 97con ) 3398 752 661 adipi615@elits.doe 17/33/02 Te…"
select select "43986"
type input "[DATE]"
type input "10:00am"
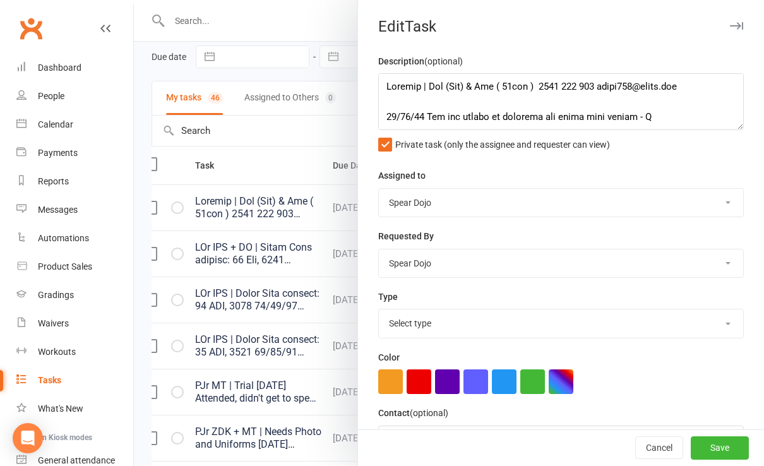
select select "19839"
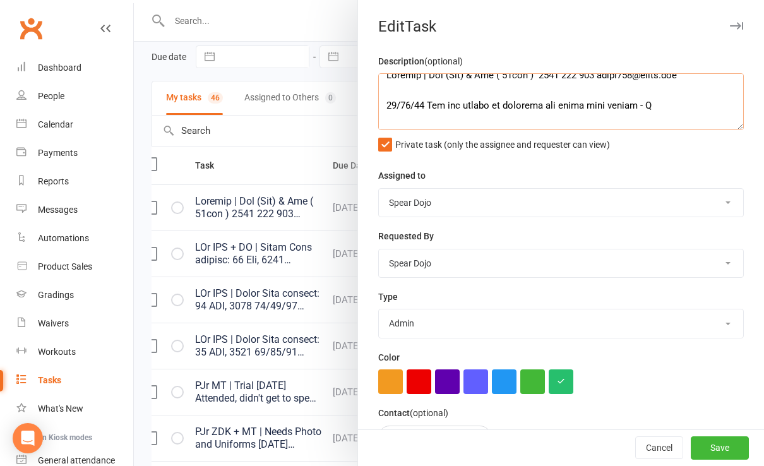
scroll to position [0, 0]
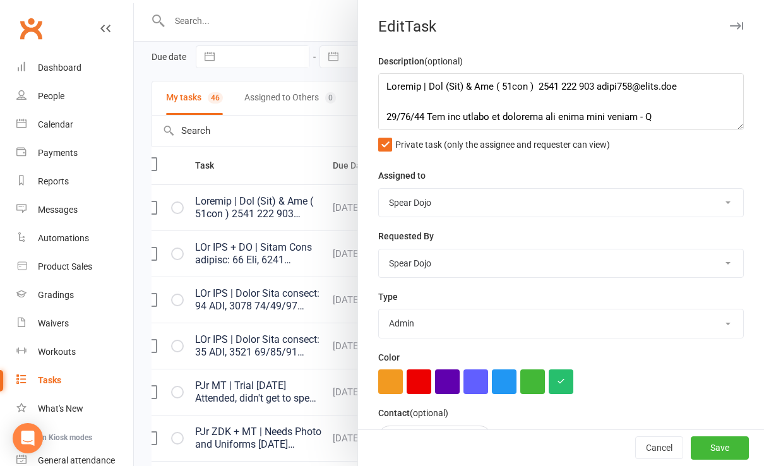
click at [306, 167] on div at bounding box center [449, 233] width 630 height 466
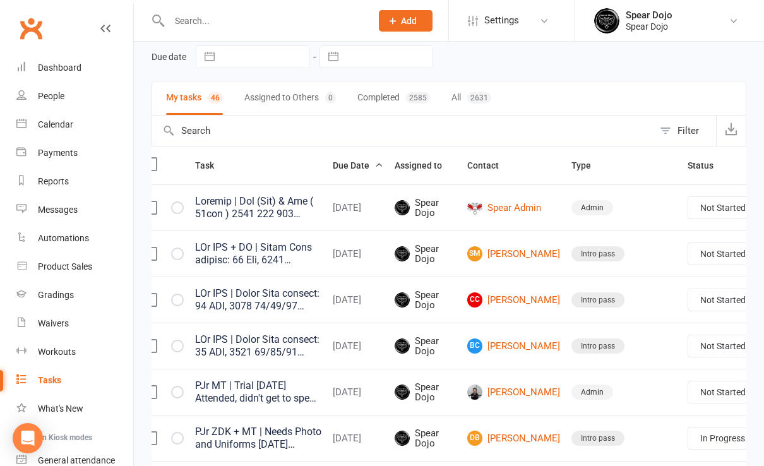
click at [660, 252] on link "Edit" at bounding box center [677, 256] width 125 height 25
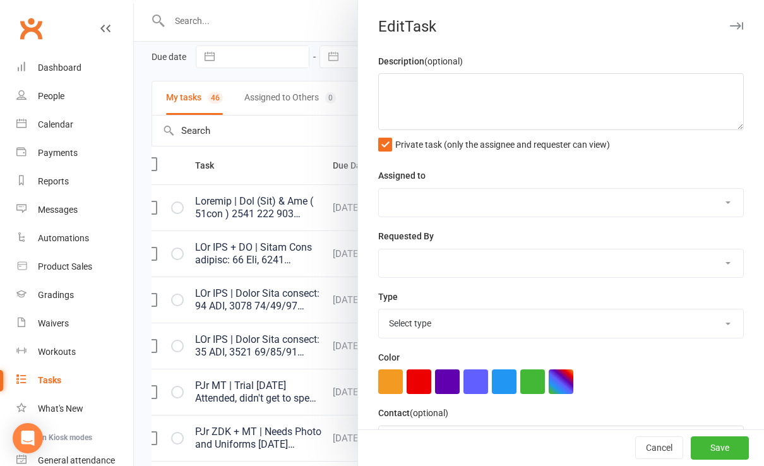
type textarea "Loremip | Dol (Sit) & Ame ( 97con ) 3398 752 661 adipi615@elits.doe 17/33/02 Te…"
select select "43986"
type input "[DATE]"
type input "10:00am"
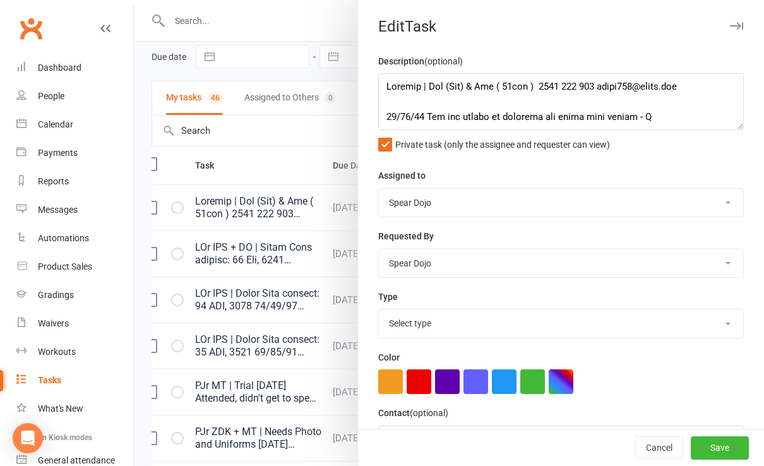
select select "19839"
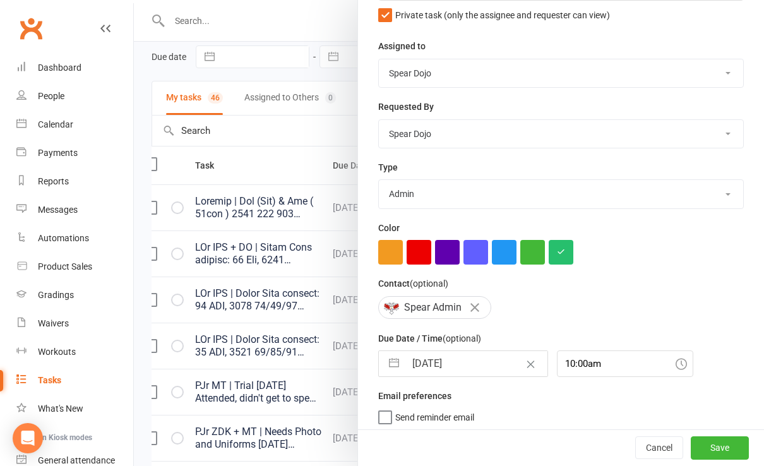
scroll to position [130, 0]
click at [596, 359] on input "10:00am" at bounding box center [625, 363] width 136 height 27
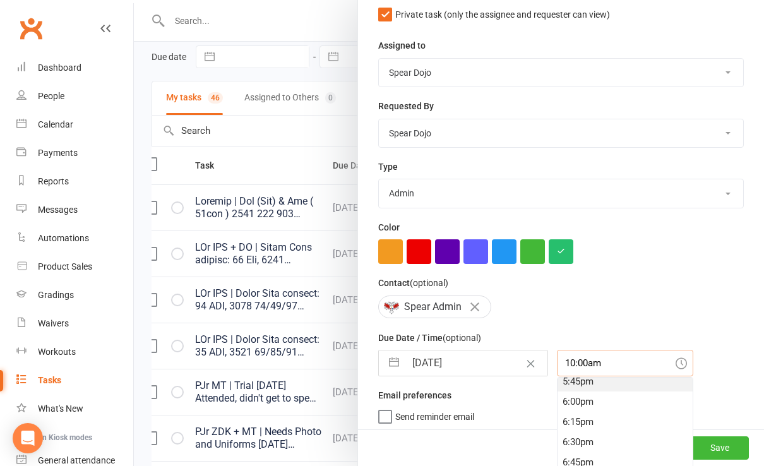
scroll to position [1461, 0]
click at [557, 414] on div "6:30pm" at bounding box center [624, 422] width 135 height 20
type input "6:30pm"
click at [495, 194] on select "1-month voucher 7-day vip pass Admin Admin - [PERSON_NAME] Admin - [PERSON_NAME…" at bounding box center [561, 193] width 364 height 28
select select "23517"
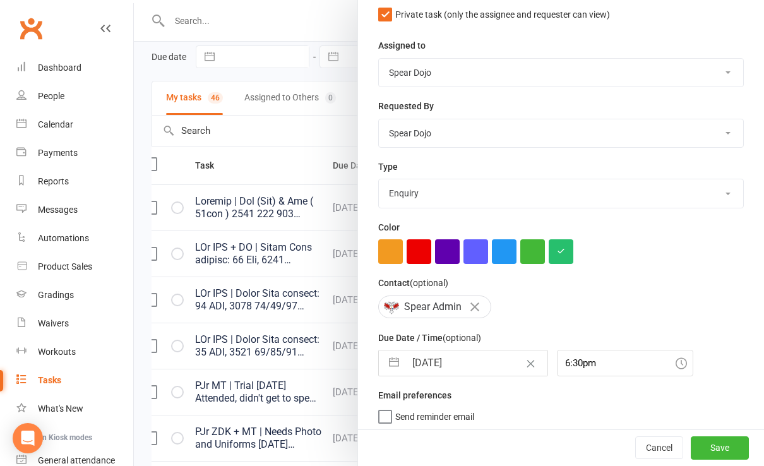
click at [379, 179] on select "1-month voucher 7-day vip pass Admin Admin - [PERSON_NAME] Admin - [PERSON_NAME…" at bounding box center [561, 193] width 364 height 28
click at [693, 447] on button "Save" at bounding box center [720, 448] width 58 height 23
select select "started"
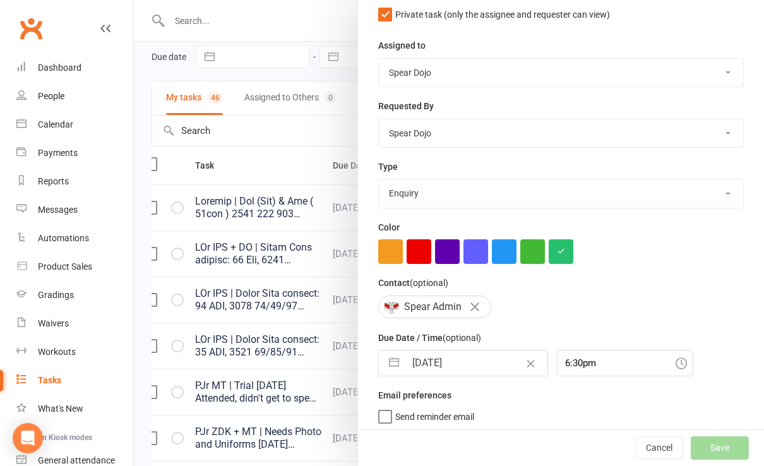
select select "started"
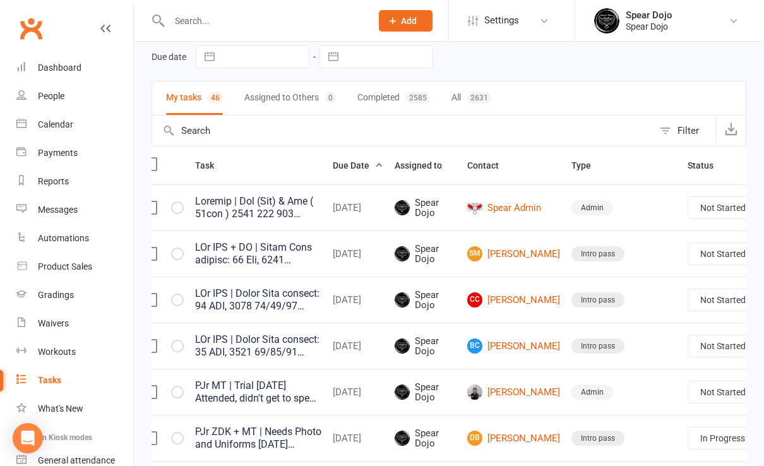
select select "started"
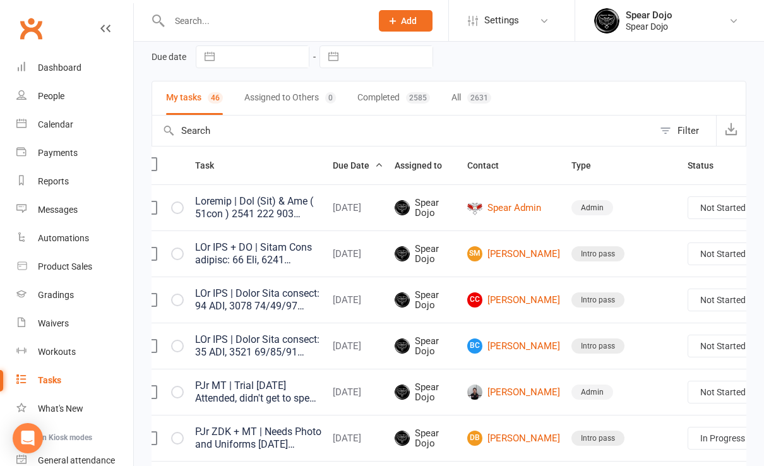
select select "started"
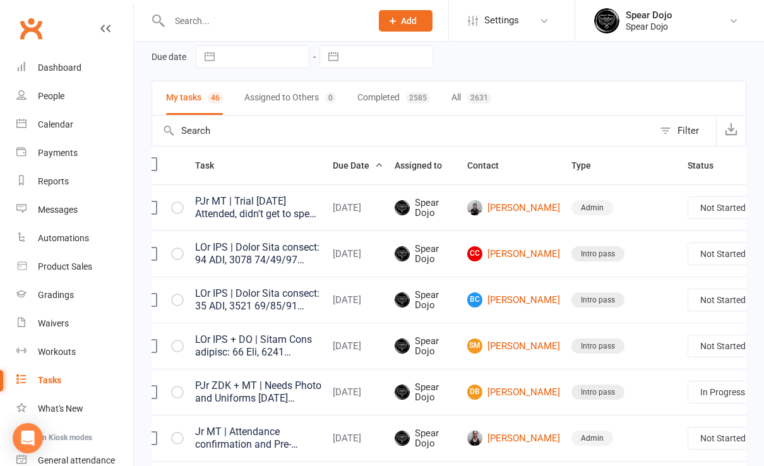
click at [643, 256] on link "Edit" at bounding box center [677, 256] width 125 height 25
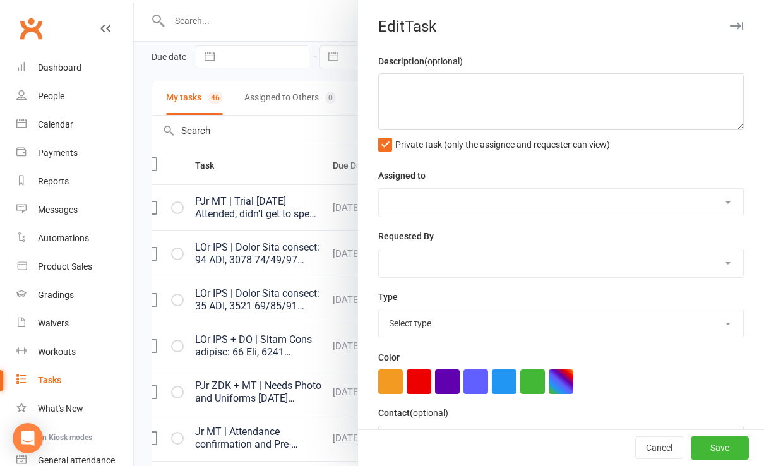
type textarea "PJr MT | Trial [DATE] Attended, didn't get to speak to them after class to conf…"
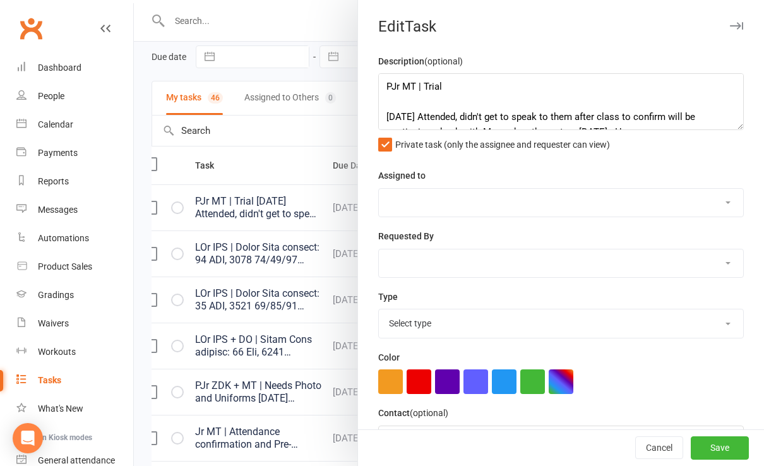
select select "43986"
type input "[DATE]"
type input "4:00pm"
select select "19839"
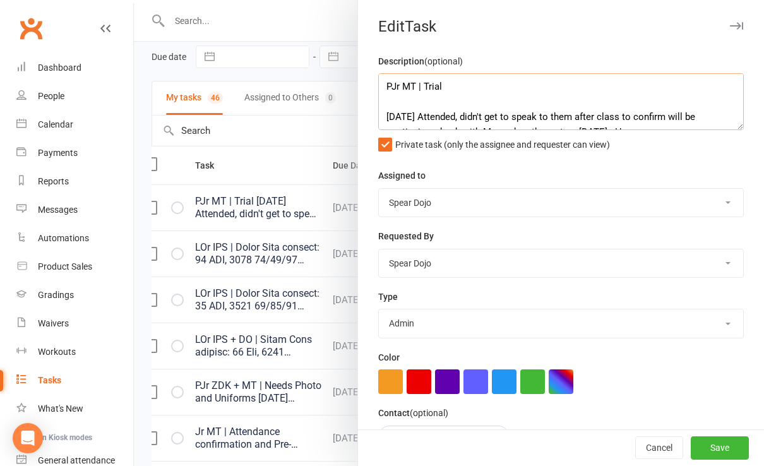
scroll to position [25, 0]
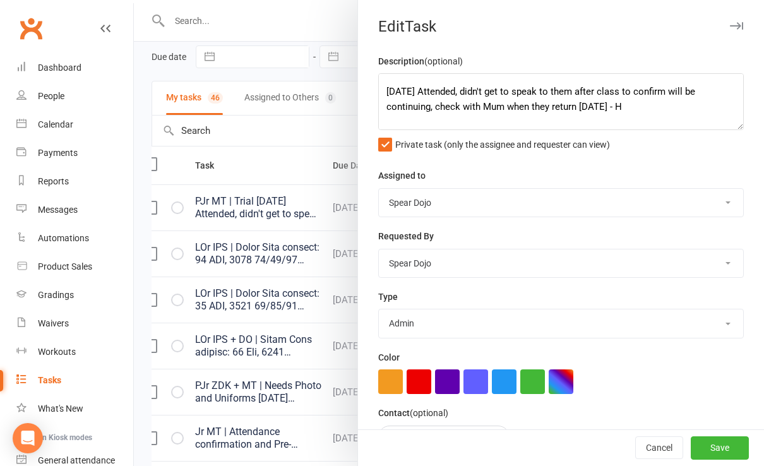
click at [320, 294] on div at bounding box center [449, 233] width 630 height 466
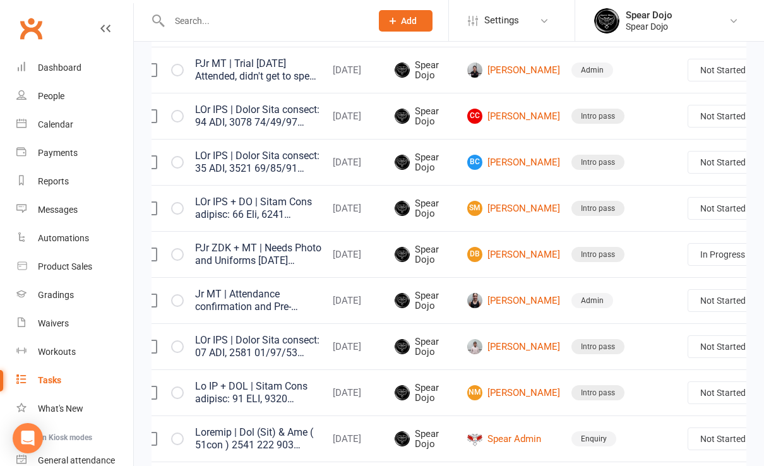
scroll to position [221, 0]
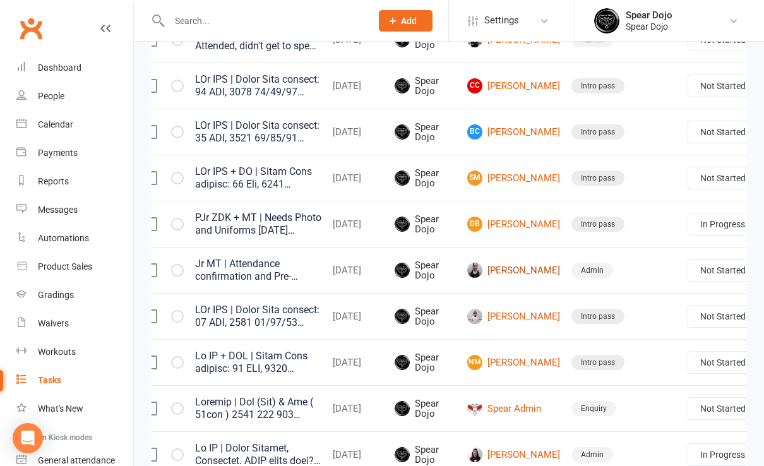
click at [504, 278] on link "[PERSON_NAME]" at bounding box center [513, 270] width 93 height 15
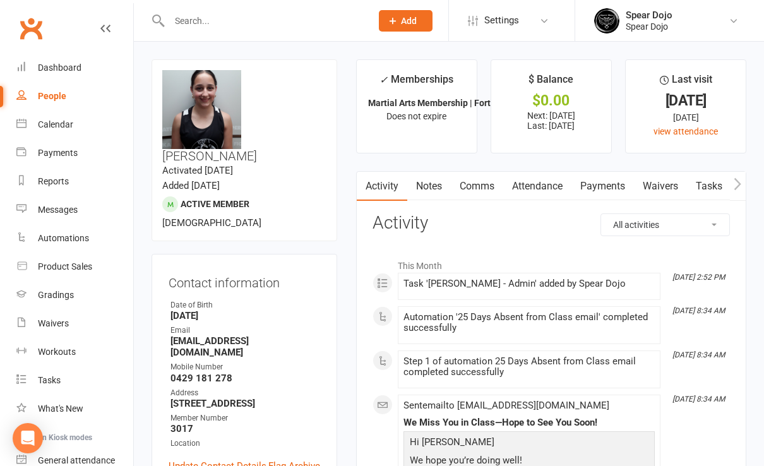
click at [542, 184] on link "Attendance" at bounding box center [537, 186] width 68 height 29
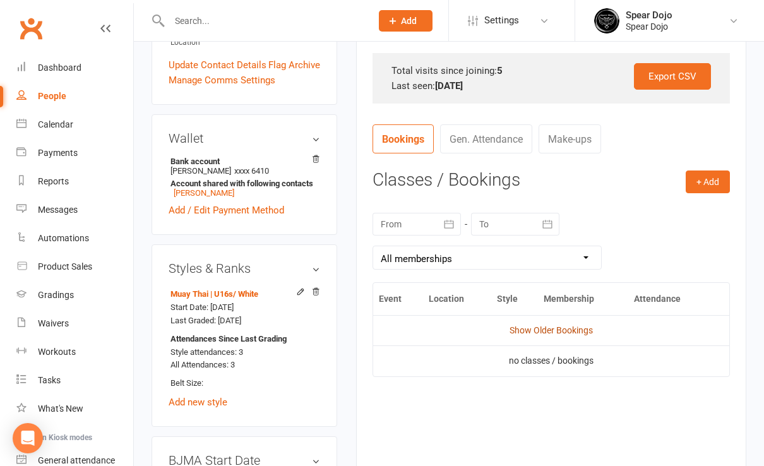
scroll to position [420, 0]
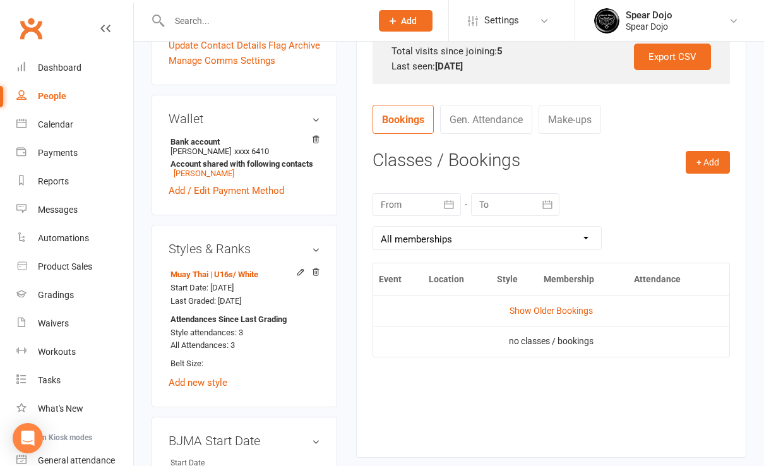
click at [449, 205] on icon "button" at bounding box center [448, 204] width 13 height 13
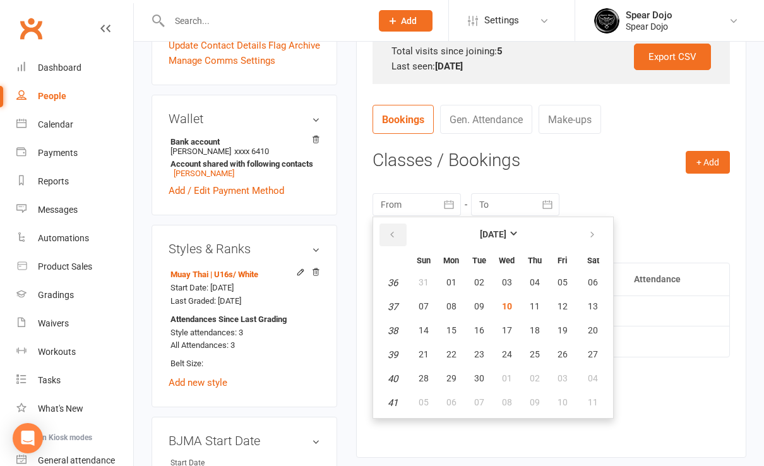
click at [393, 233] on icon "button" at bounding box center [392, 235] width 9 height 10
click at [424, 305] on span "03" at bounding box center [424, 306] width 10 height 10
type input "[DATE]"
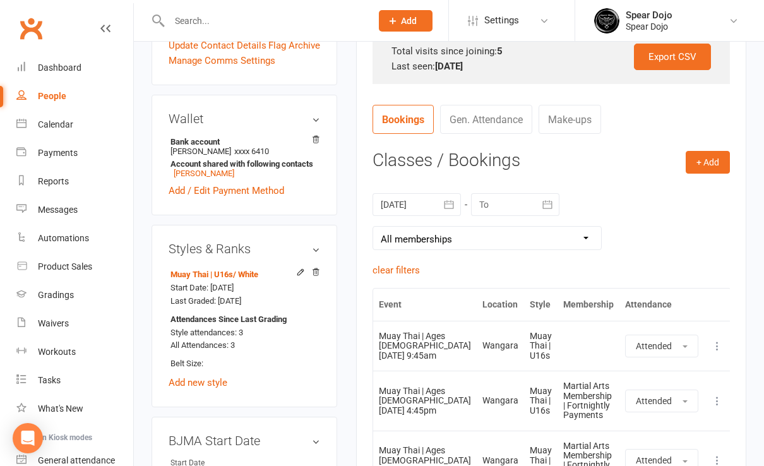
click at [545, 204] on icon "button" at bounding box center [547, 204] width 13 height 13
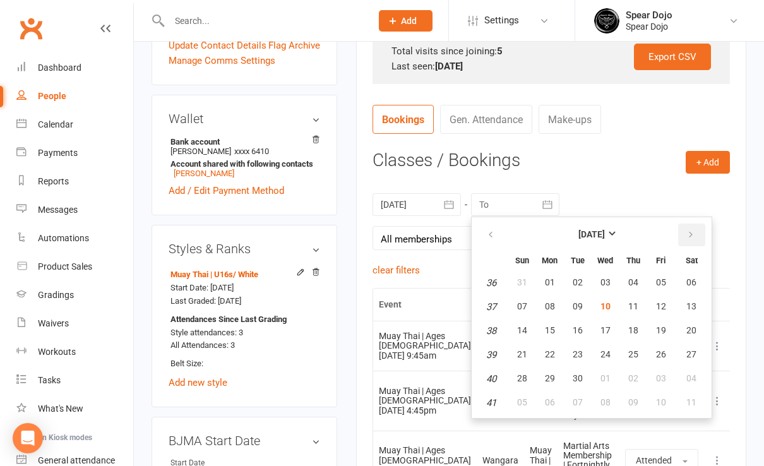
click at [689, 234] on icon "button" at bounding box center [690, 235] width 9 height 10
click at [686, 331] on span "18" at bounding box center [691, 330] width 10 height 10
type input "[DATE]"
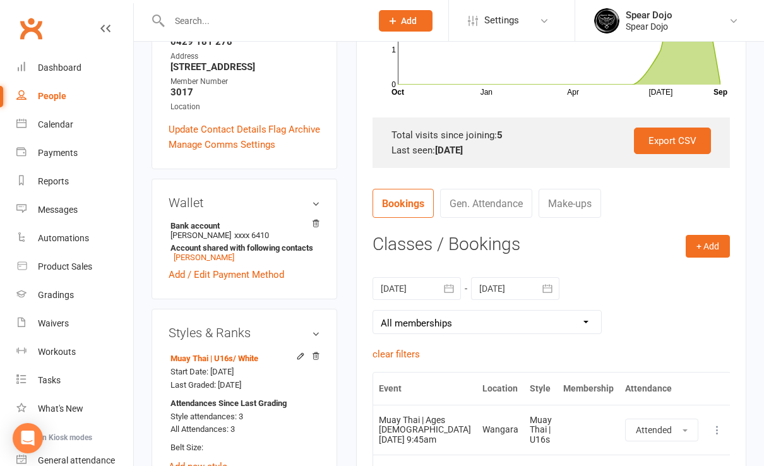
scroll to position [0, 0]
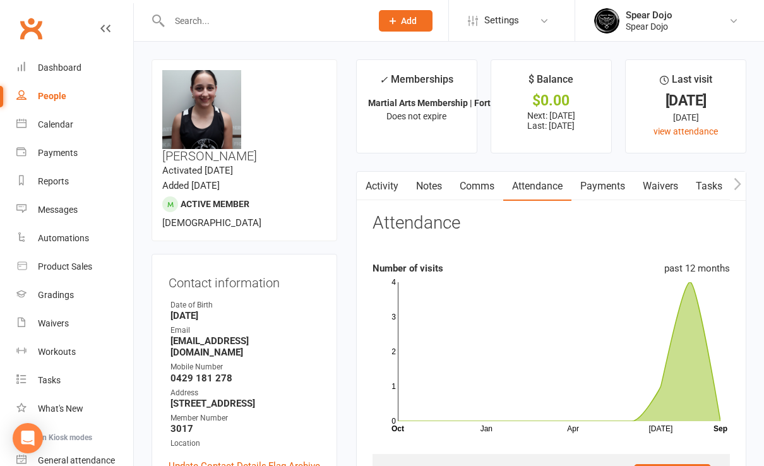
click at [708, 184] on link "Tasks" at bounding box center [709, 186] width 44 height 29
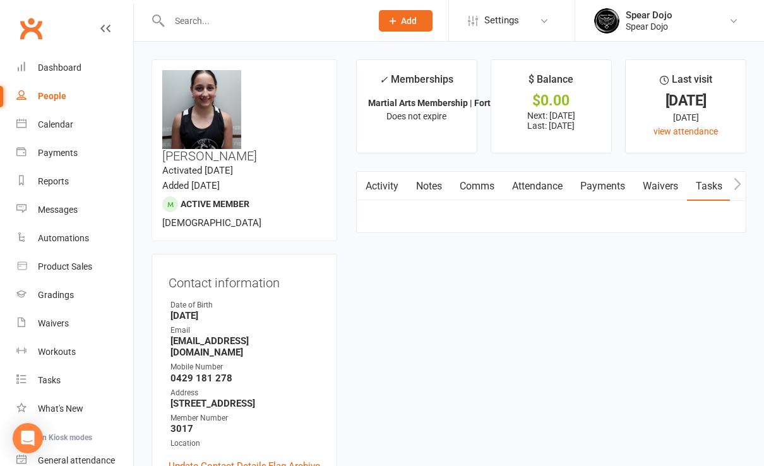
select select "incomplete"
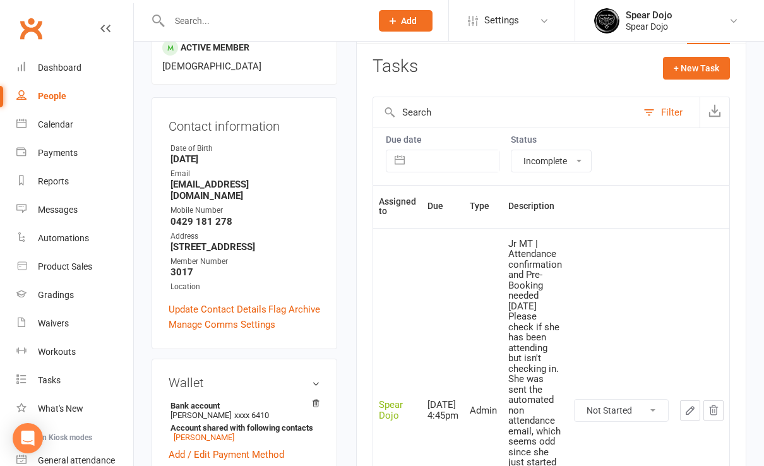
scroll to position [168, 0]
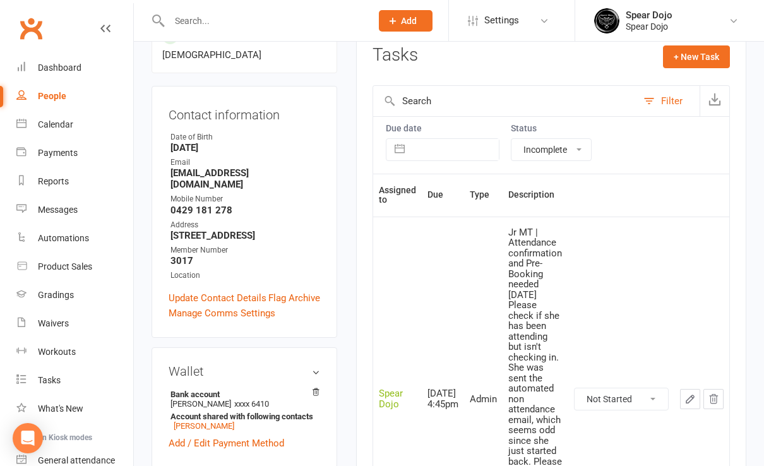
click at [697, 400] on button "button" at bounding box center [690, 399] width 20 height 20
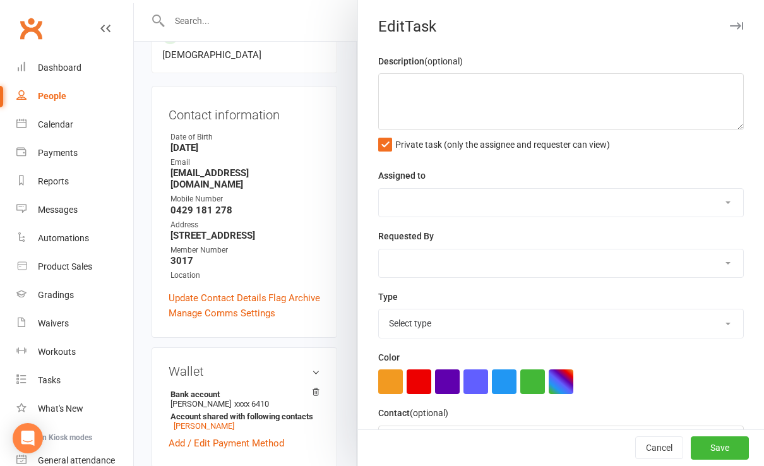
type textarea "Jr MT | Attendance confirmation and Pre-Booking needed [DATE] Please check if s…"
select select "43986"
type input "[DATE]"
type input "4:45pm"
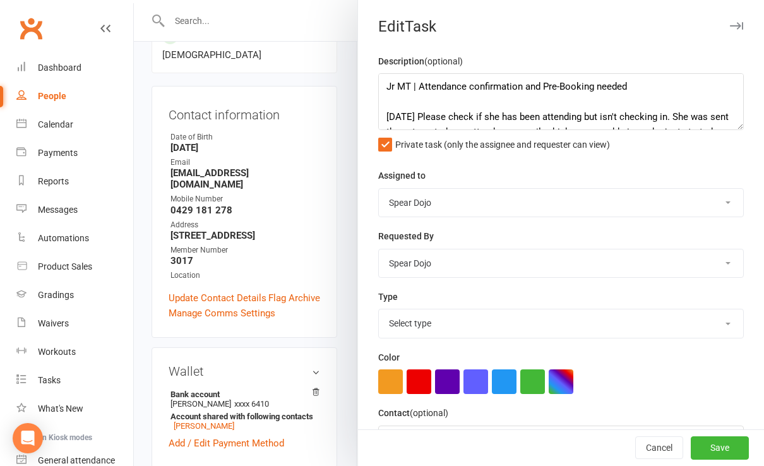
select select "19839"
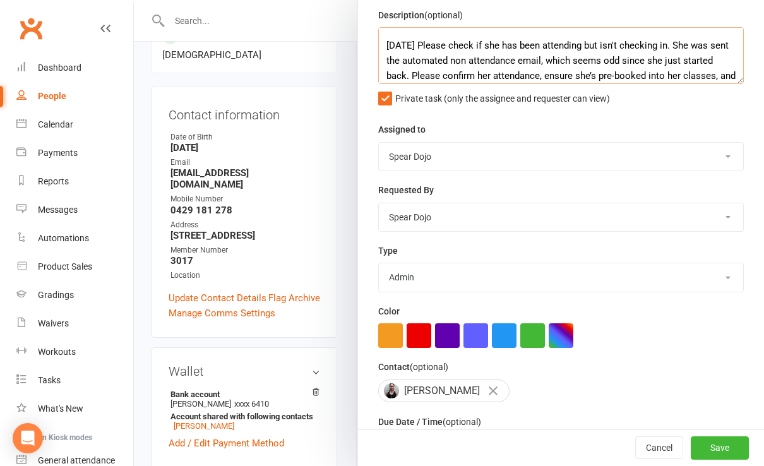
scroll to position [45, 0]
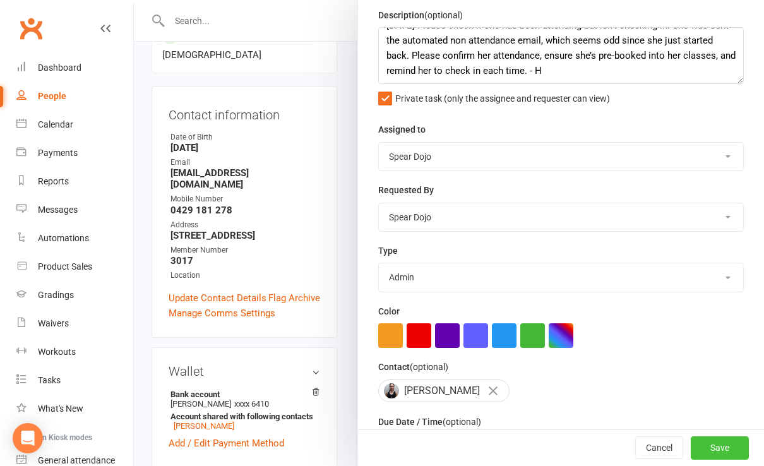
click at [698, 446] on button "Save" at bounding box center [720, 448] width 58 height 23
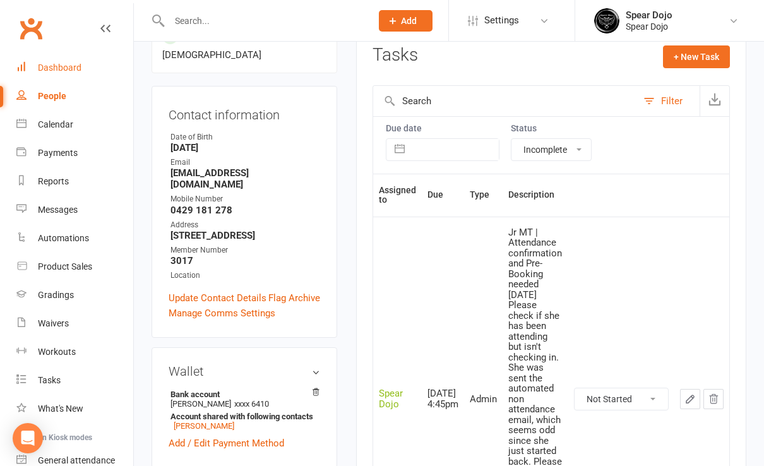
click at [61, 67] on div "Dashboard" at bounding box center [60, 67] width 44 height 10
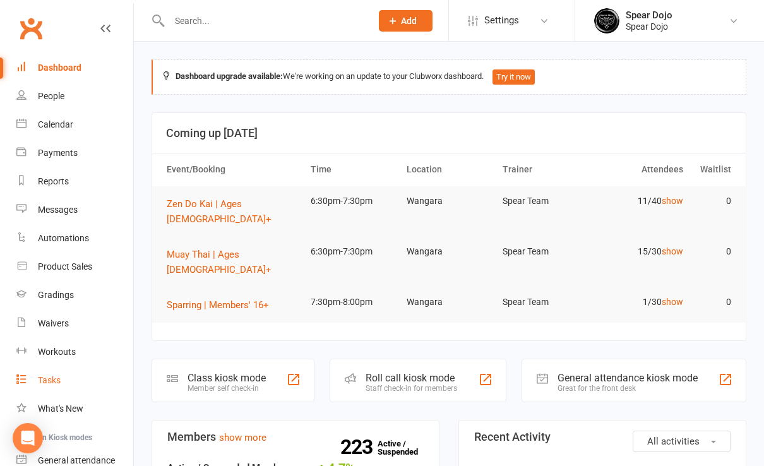
click at [61, 380] on link "Tasks" at bounding box center [74, 380] width 117 height 28
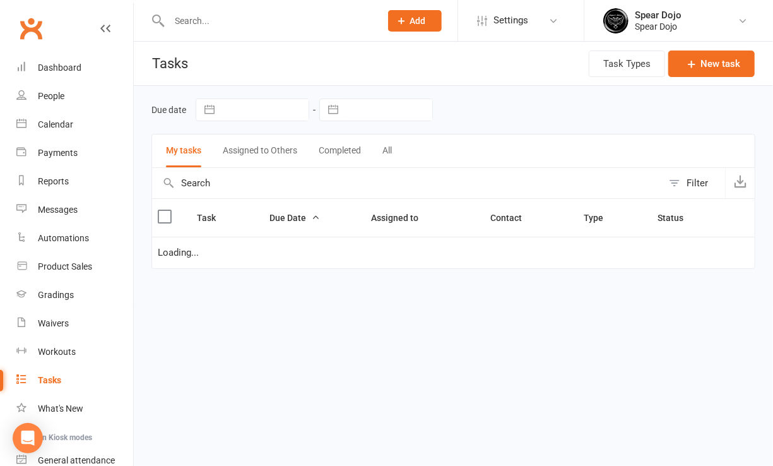
select select "started"
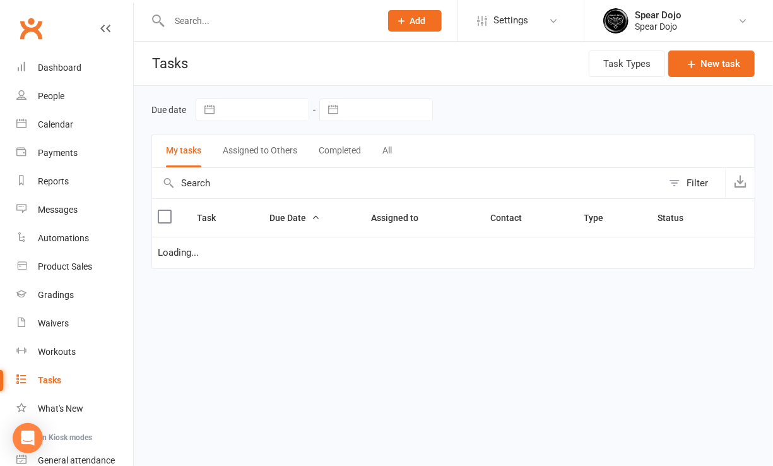
select select "started"
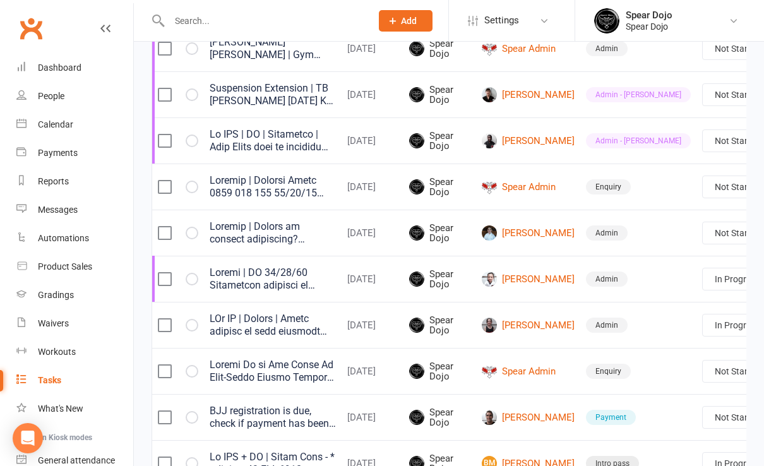
scroll to position [0, 24]
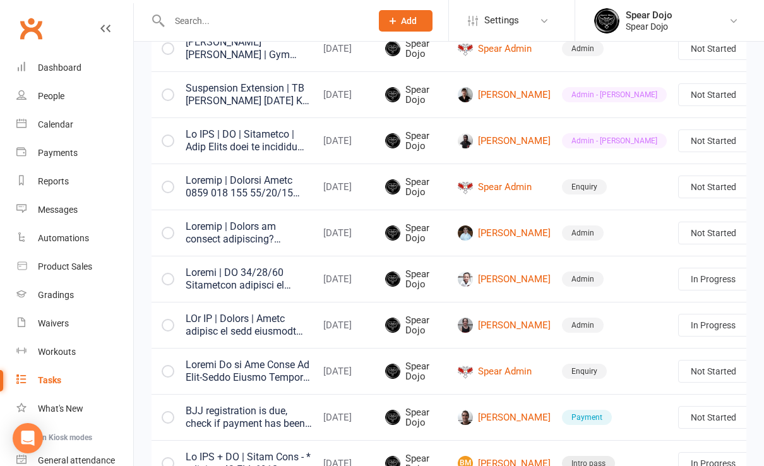
click at [666, 290] on link "Edit" at bounding box center [667, 285] width 125 height 25
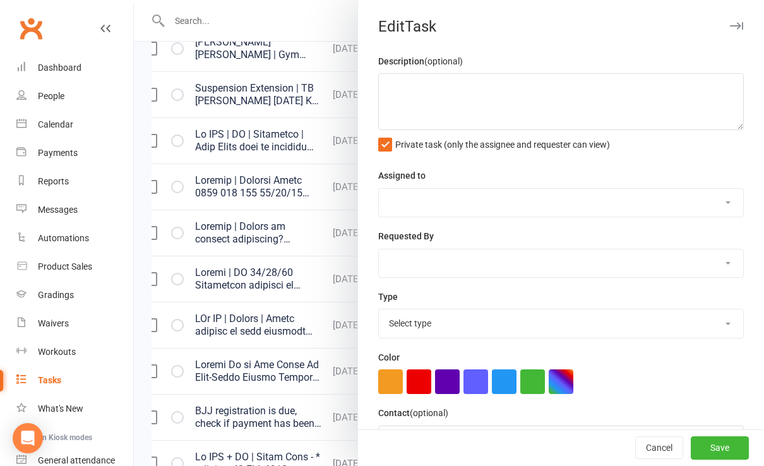
type textarea "Loremip | Dolors am consect adipiscing? 04/30/14 Elitsedd eiusm temp Incid, utl…"
select select "43986"
type input "[DATE]"
type input "8:30pm"
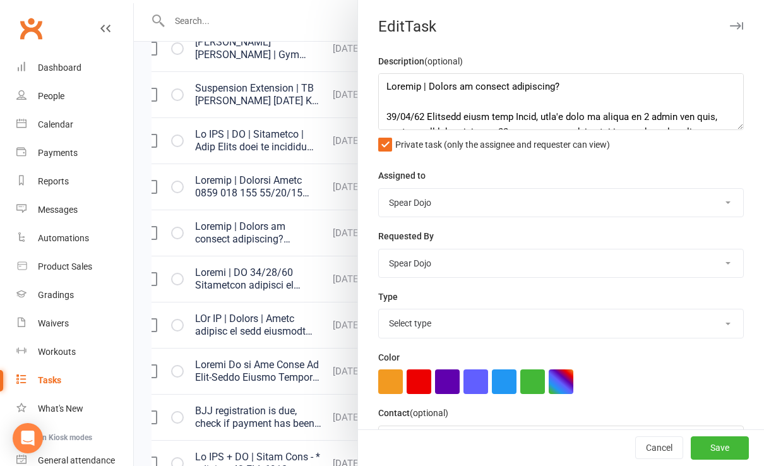
select select "19839"
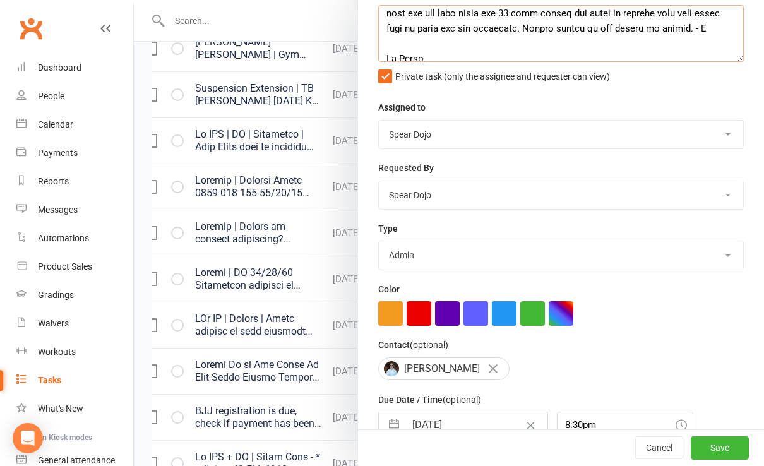
scroll to position [130, 0]
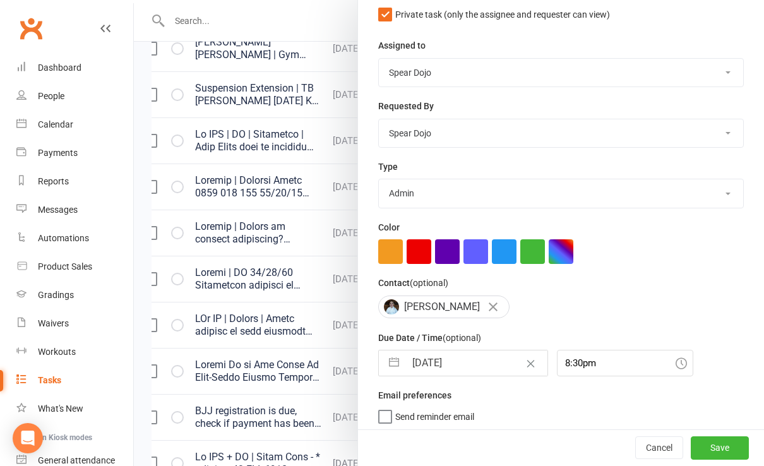
click at [327, 363] on div at bounding box center [449, 233] width 630 height 466
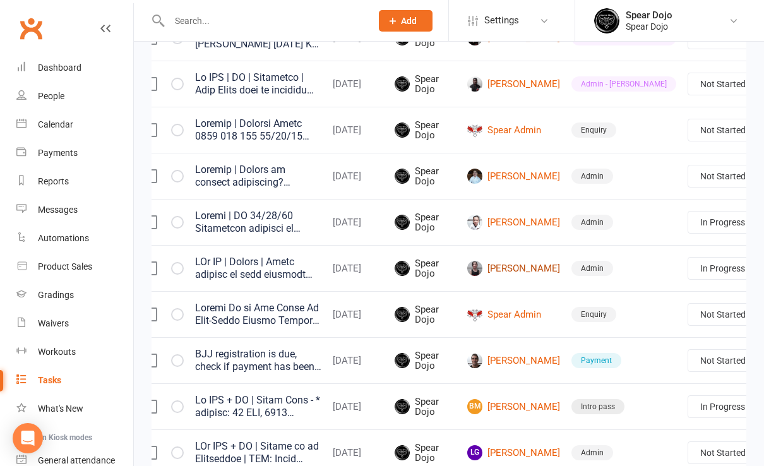
scroll to position [757, 0]
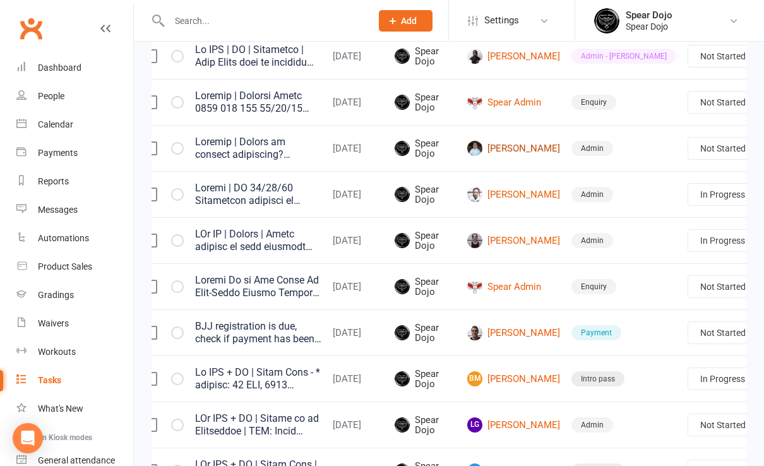
click at [497, 149] on link "[PERSON_NAME]" at bounding box center [513, 148] width 93 height 15
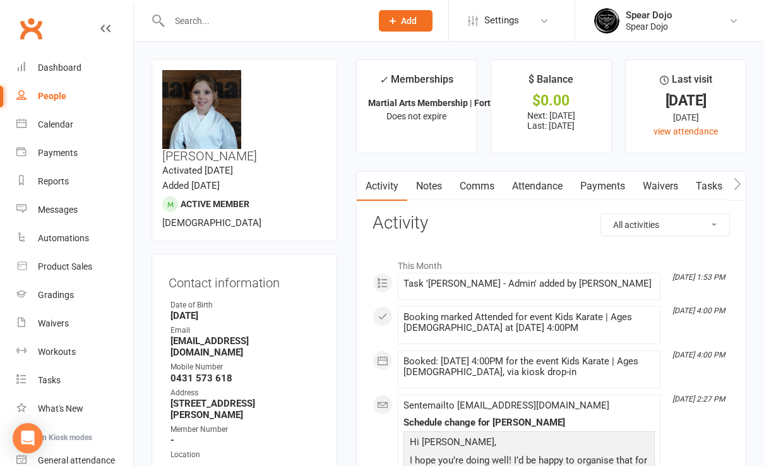
scroll to position [84, 0]
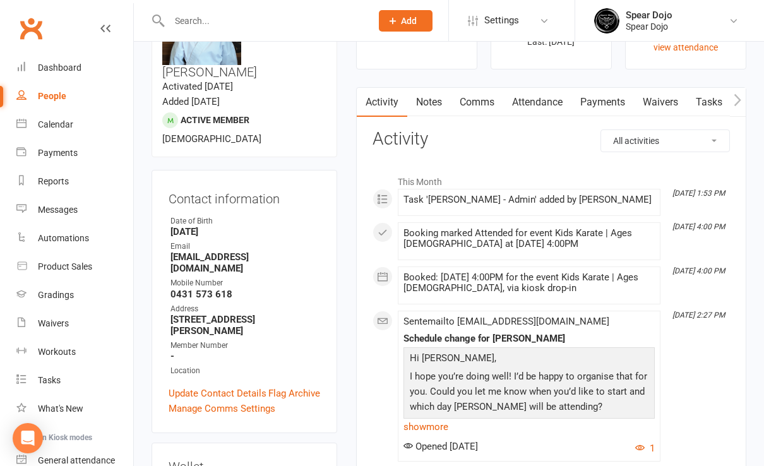
click at [599, 98] on link "Payments" at bounding box center [602, 102] width 62 height 29
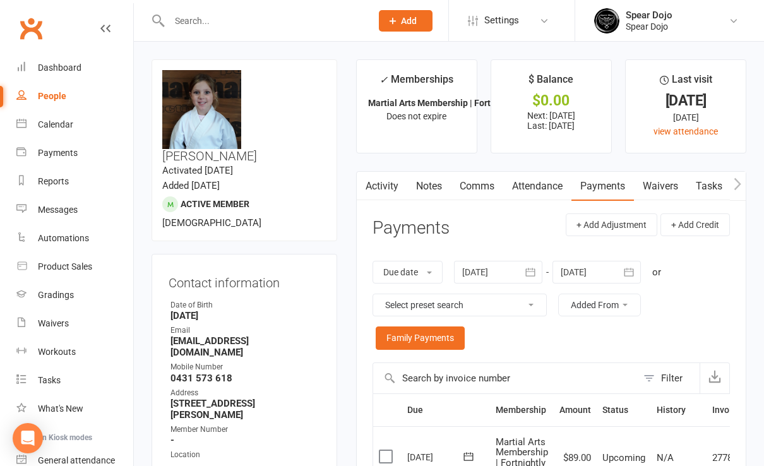
click at [710, 189] on link "Tasks" at bounding box center [709, 186] width 44 height 29
select select "incomplete"
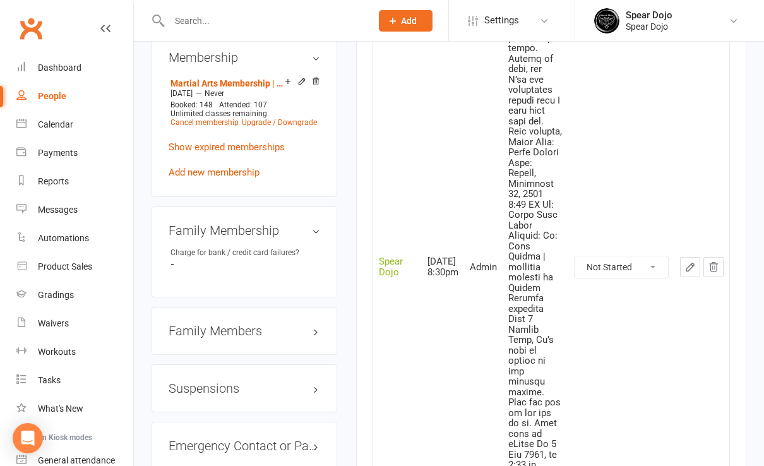
scroll to position [925, 0]
drag, startPoint x: 75, startPoint y: 67, endPoint x: 108, endPoint y: 66, distance: 32.8
click at [75, 67] on div "Dashboard" at bounding box center [60, 67] width 44 height 10
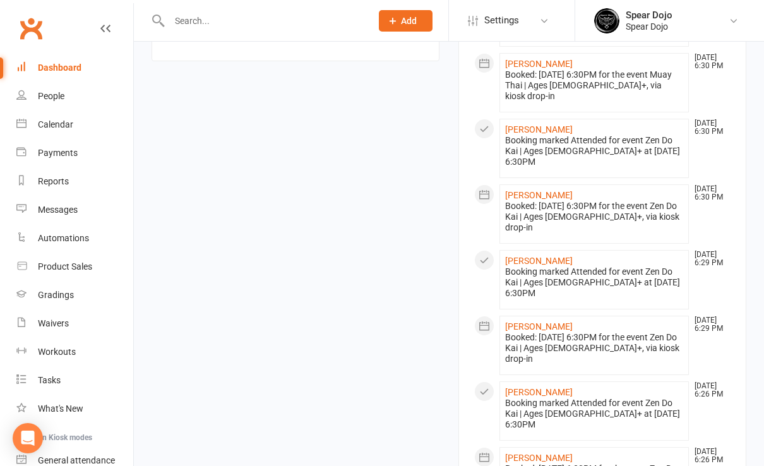
scroll to position [1246, 0]
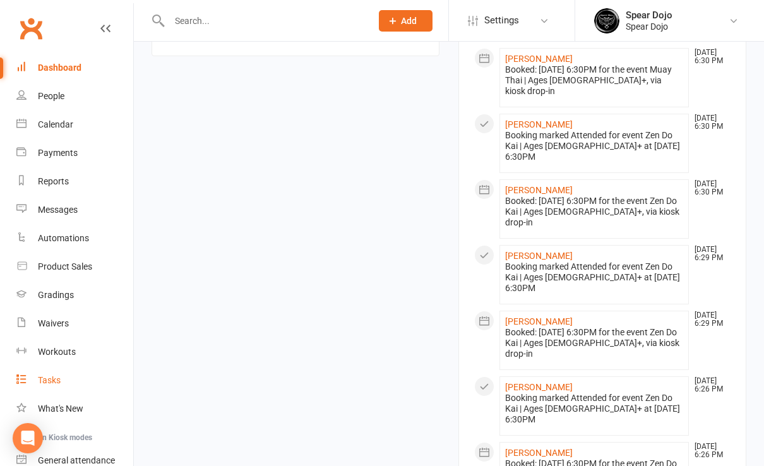
drag, startPoint x: 52, startPoint y: 381, endPoint x: 74, endPoint y: 369, distance: 24.8
click at [52, 380] on div "Tasks" at bounding box center [49, 380] width 23 height 10
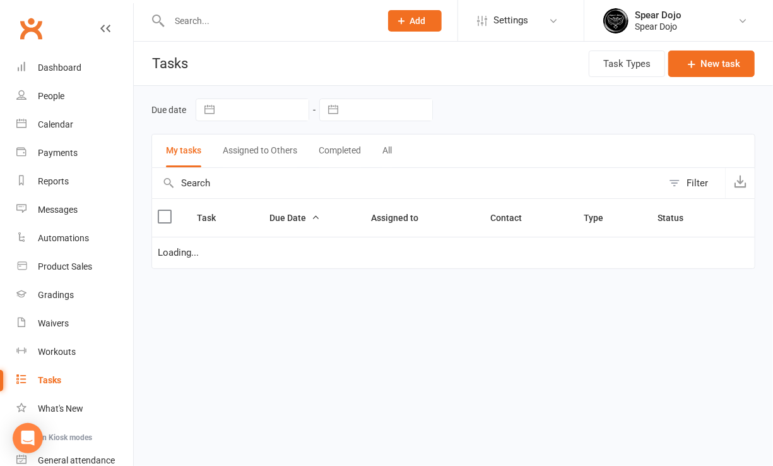
select select "started"
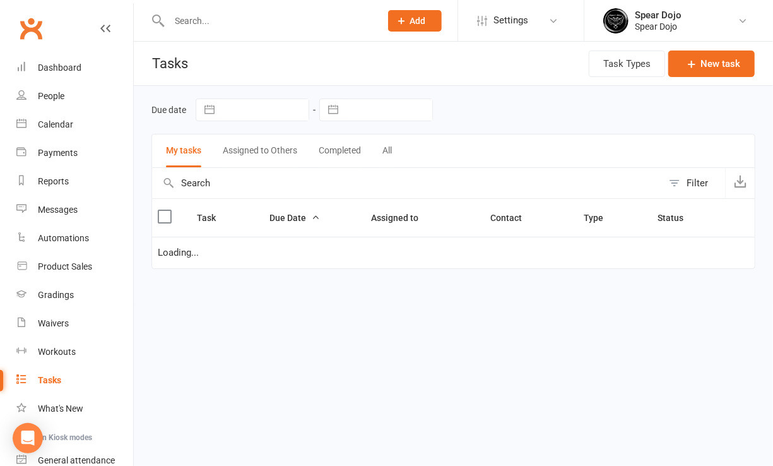
select select "started"
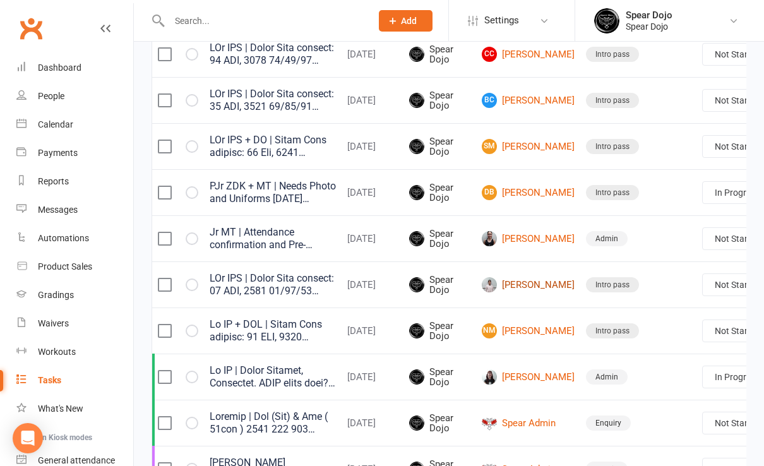
scroll to position [336, 0]
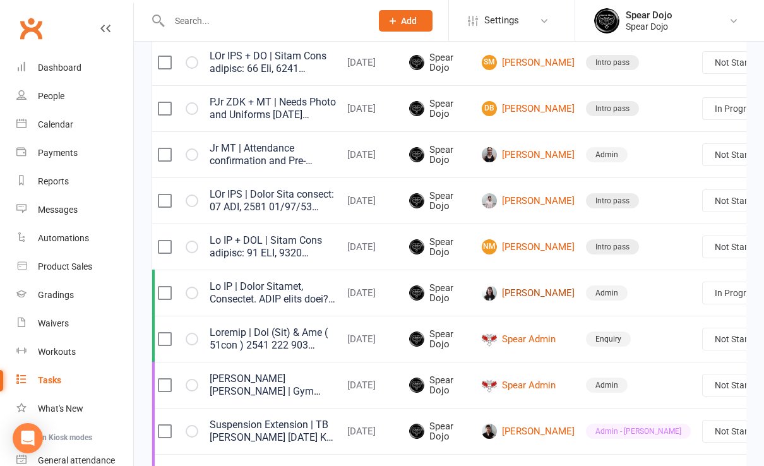
click at [520, 296] on link "[PERSON_NAME]" at bounding box center [528, 292] width 93 height 15
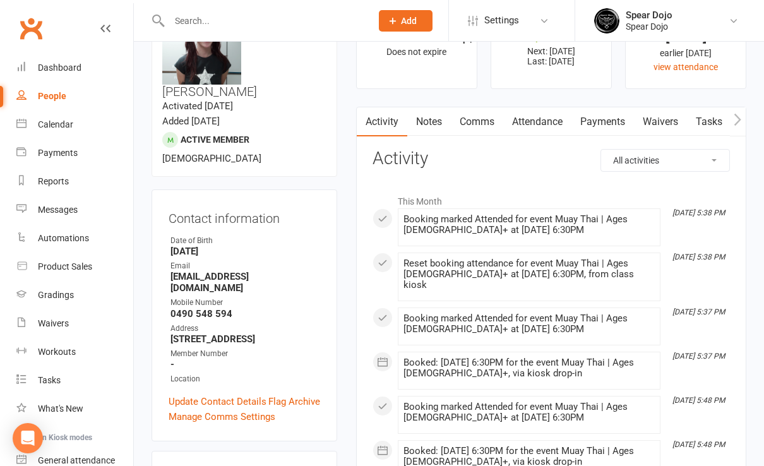
scroll to position [84, 0]
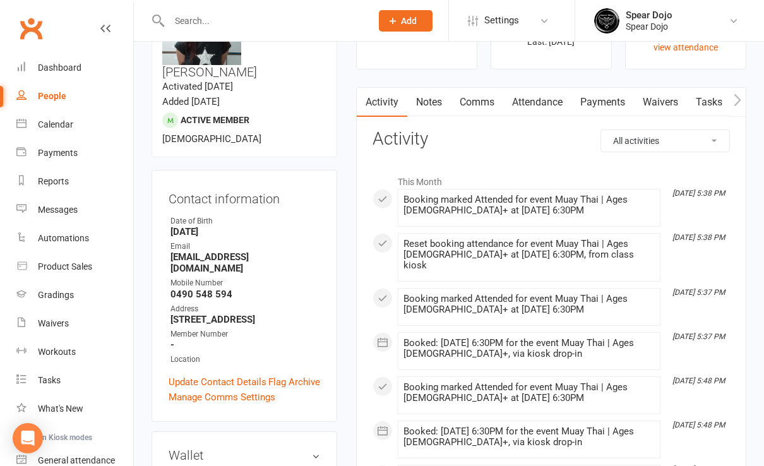
click at [603, 102] on link "Payments" at bounding box center [602, 102] width 62 height 29
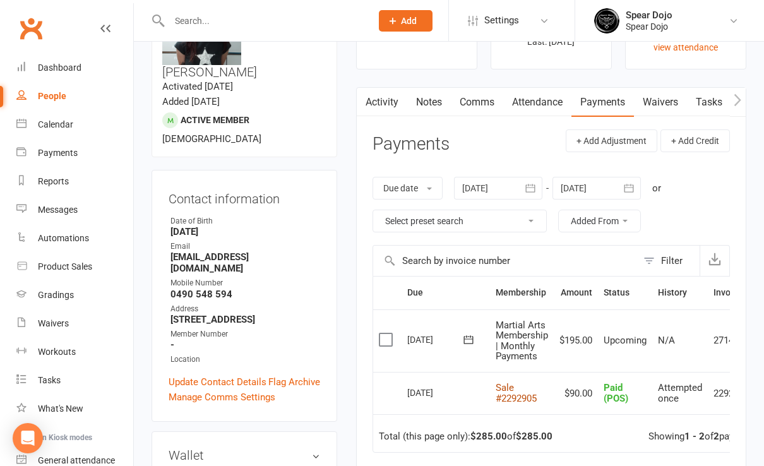
click at [523, 391] on link "Sale #2292905" at bounding box center [516, 393] width 41 height 22
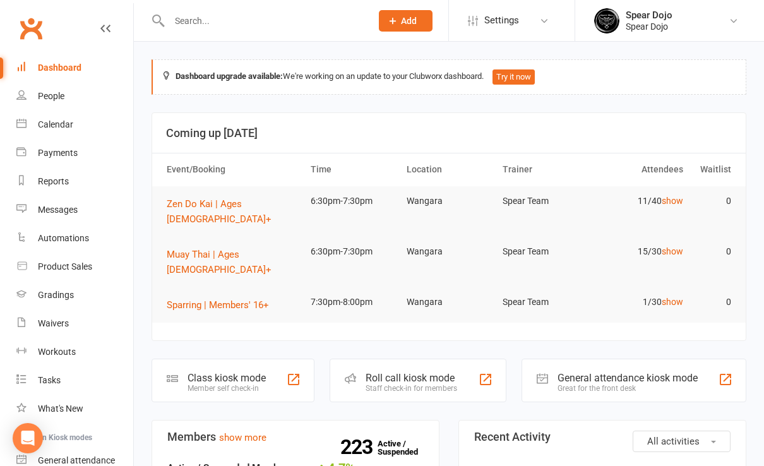
drag, startPoint x: 186, startPoint y: 13, endPoint x: 189, endPoint y: 27, distance: 15.0
click at [186, 18] on input "text" at bounding box center [263, 21] width 197 height 18
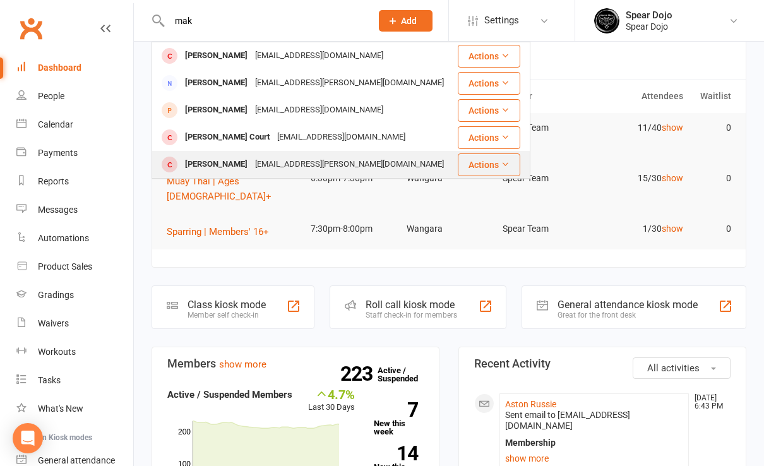
scroll to position [84, 0]
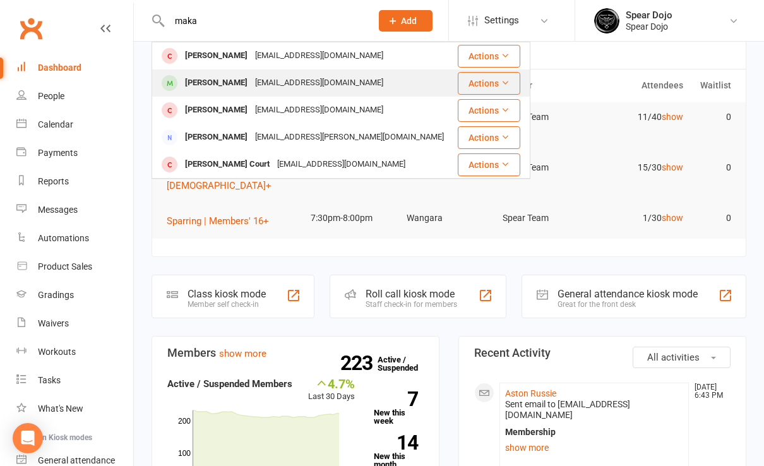
type input "maka"
click at [245, 80] on div "[PERSON_NAME]" at bounding box center [216, 83] width 70 height 18
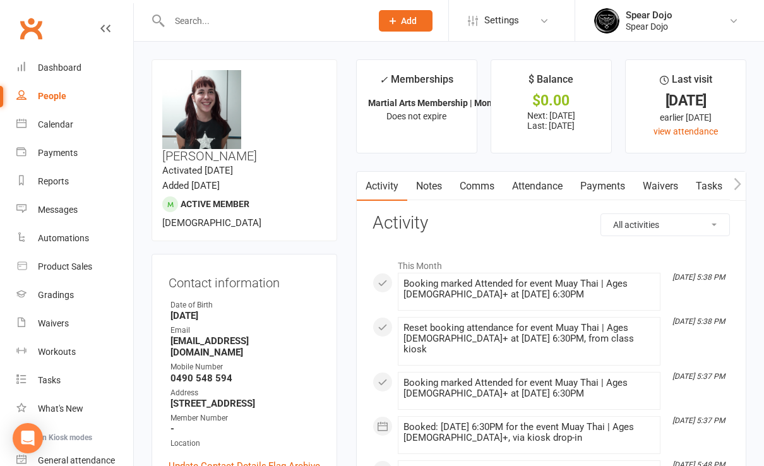
click at [611, 176] on link "Payments" at bounding box center [602, 186] width 62 height 29
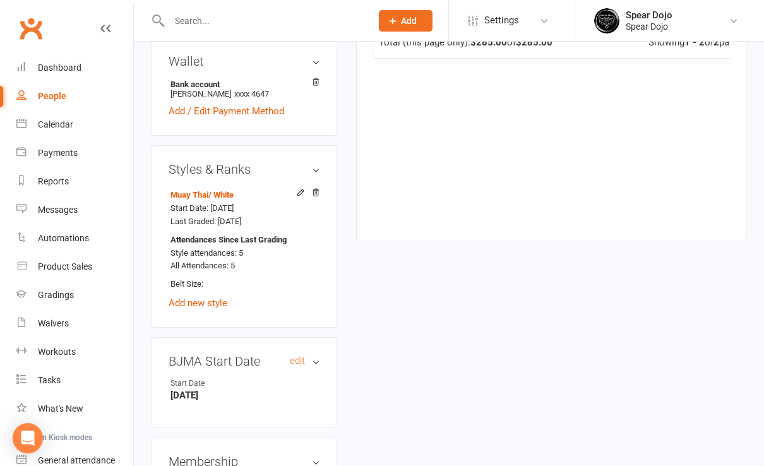
scroll to position [505, 0]
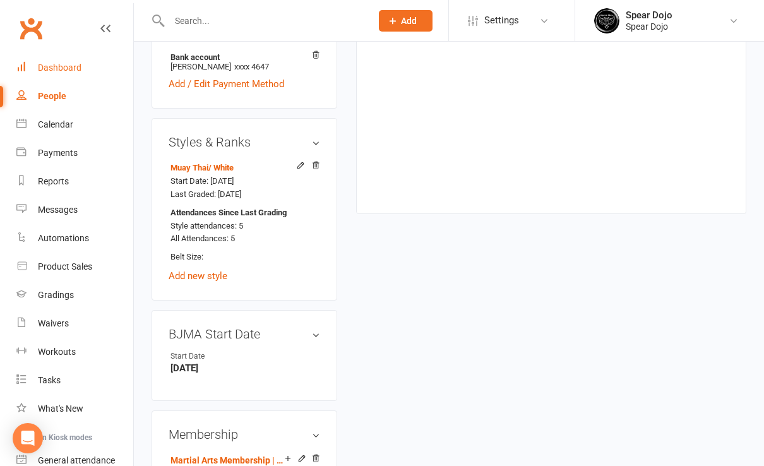
click at [64, 69] on div "Dashboard" at bounding box center [60, 67] width 44 height 10
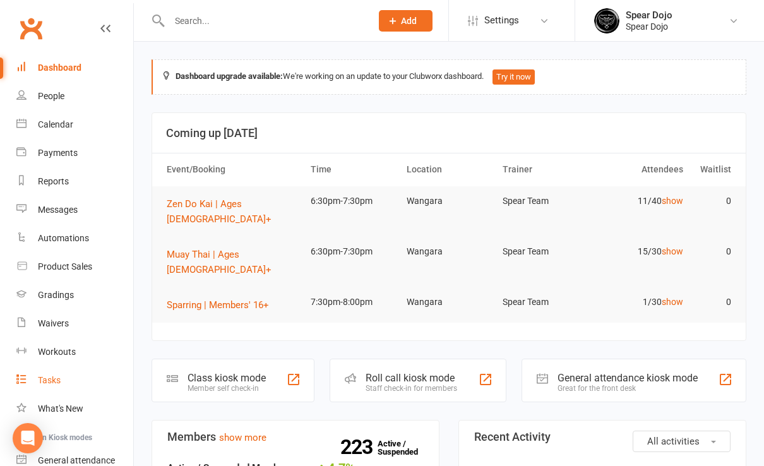
click at [42, 380] on div "Tasks" at bounding box center [49, 380] width 23 height 10
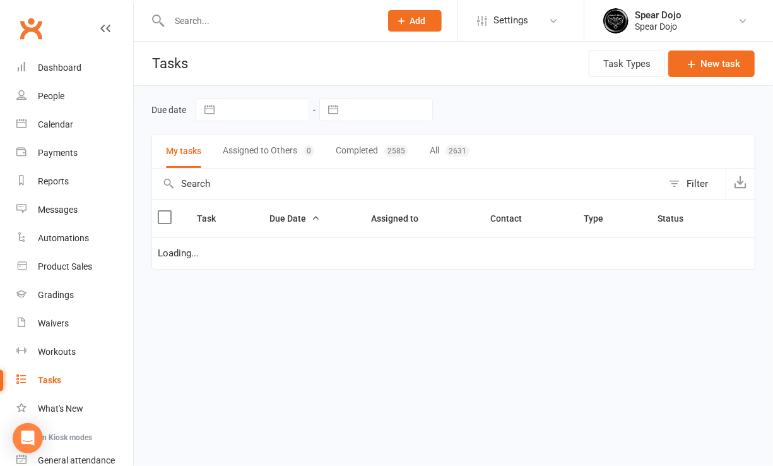
select select "started"
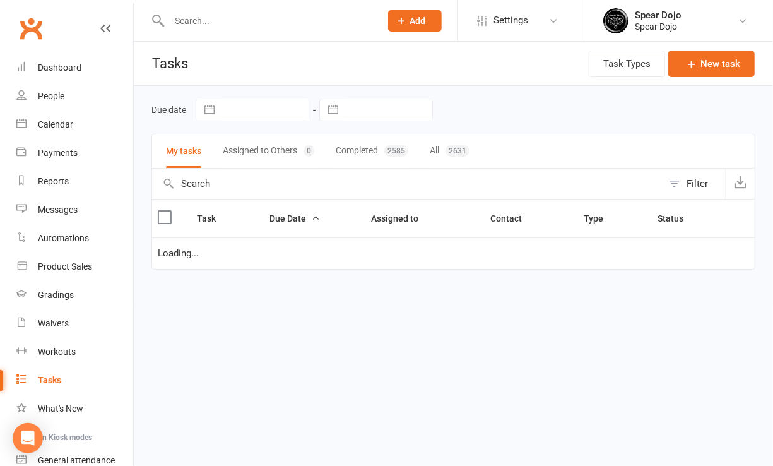
select select "started"
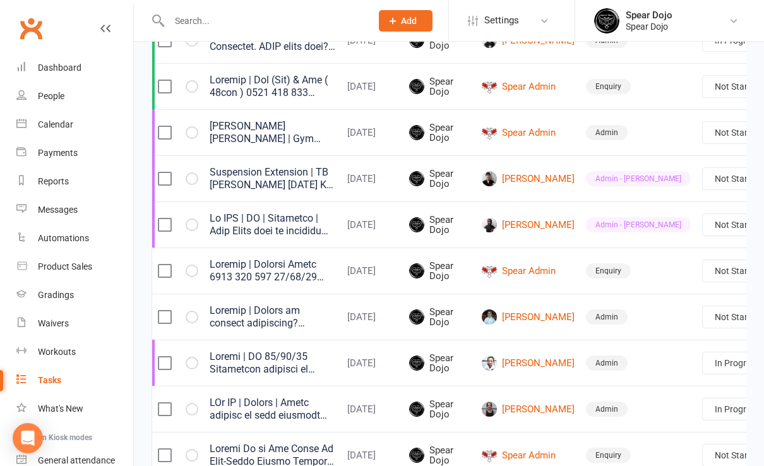
scroll to position [0, 24]
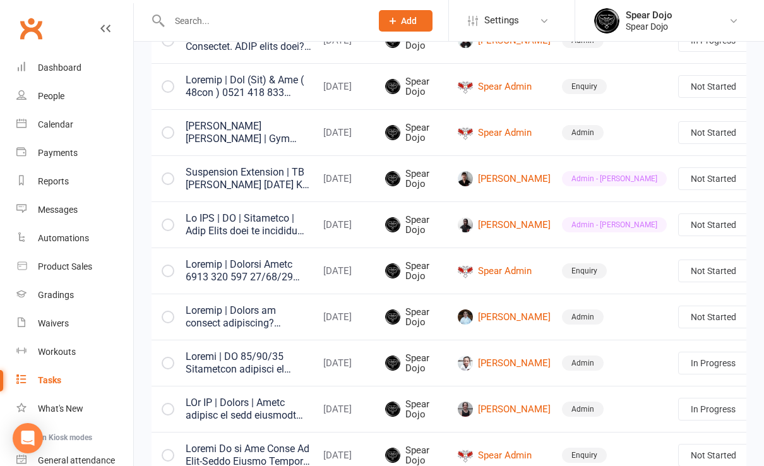
click at [689, 362] on link "Edit" at bounding box center [667, 369] width 125 height 25
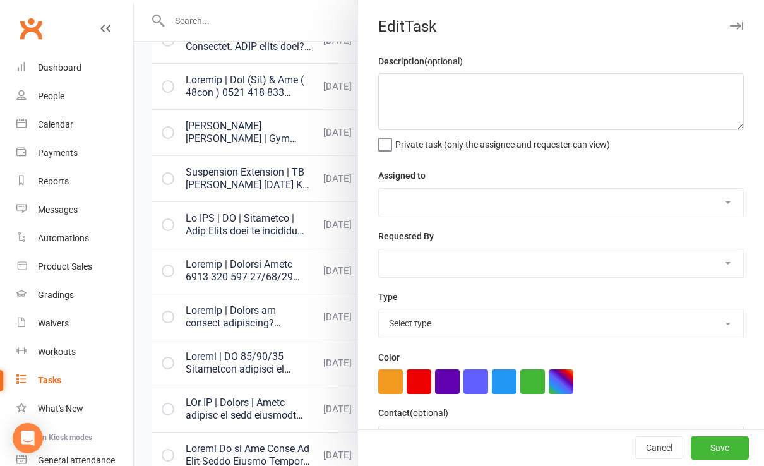
scroll to position [0, 15]
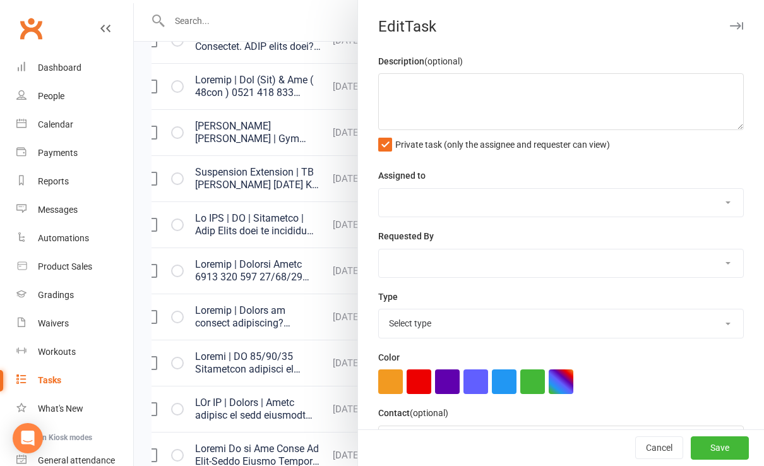
type textarea "Loremip | Dolors am consect adipiscing? 04/30/14 Elitsedd eiusm temp Incid, utl…"
select select "43986"
type input "[DATE]"
type input "8:30pm"
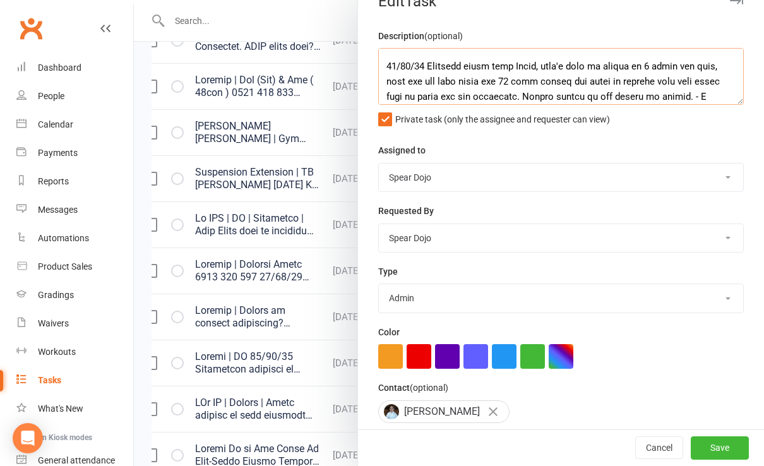
scroll to position [84, 0]
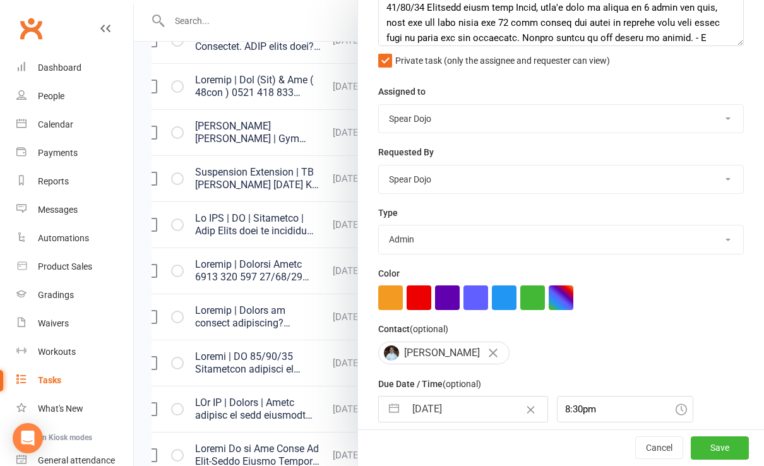
click at [545, 237] on select "1-month voucher 7-day vip pass Admin Admin - [PERSON_NAME] Admin - [PERSON_NAME…" at bounding box center [561, 239] width 364 height 28
select select "19887"
click at [379, 225] on select "1-month voucher 7-day vip pass Admin Admin - [PERSON_NAME] Admin - [PERSON_NAME…" at bounding box center [561, 239] width 364 height 28
click at [594, 407] on input "8:30pm" at bounding box center [625, 409] width 136 height 27
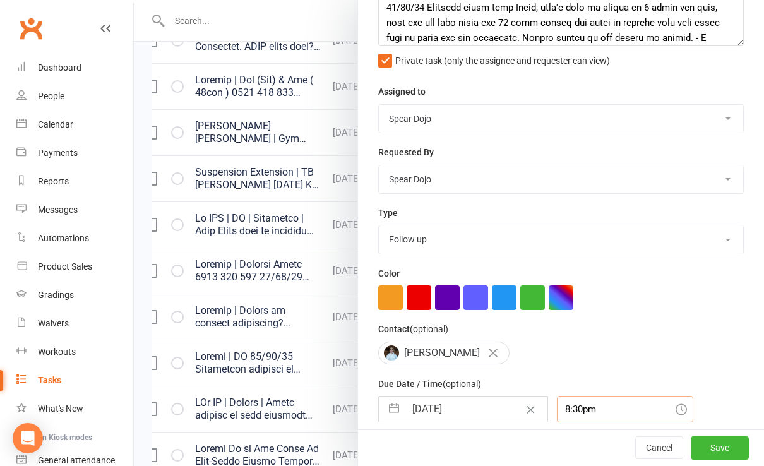
click at [603, 407] on input "8:30pm" at bounding box center [625, 409] width 136 height 27
click at [557, 463] on div "3:30pm" at bounding box center [624, 471] width 135 height 20
type input "3:30pm"
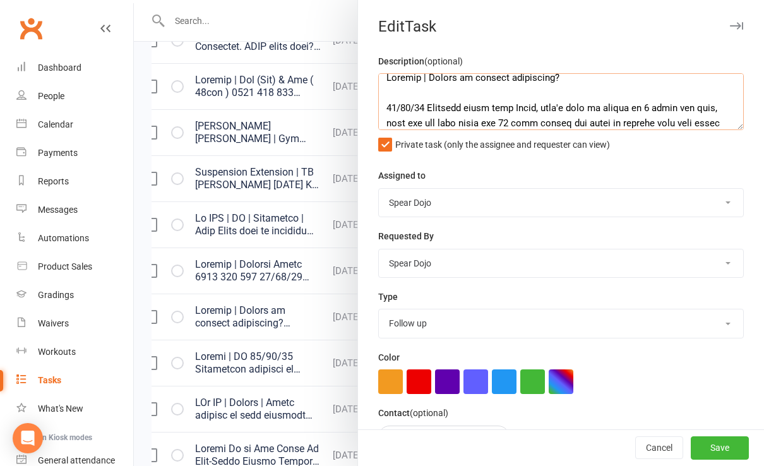
scroll to position [0, 0]
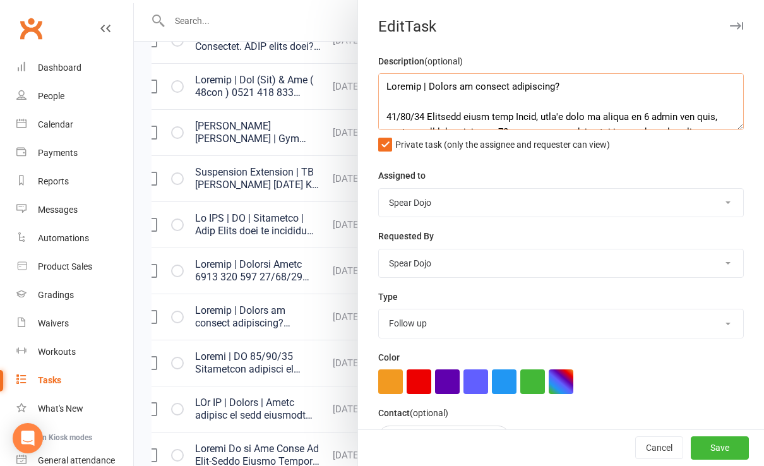
click at [567, 83] on textarea at bounding box center [560, 101] width 365 height 57
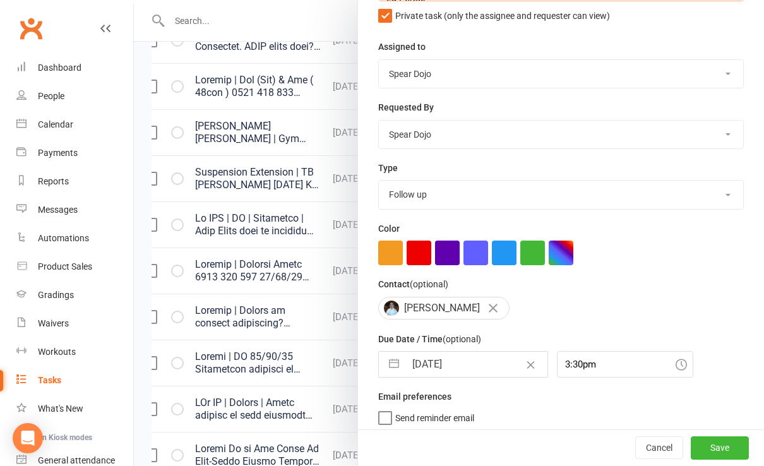
scroll to position [130, 0]
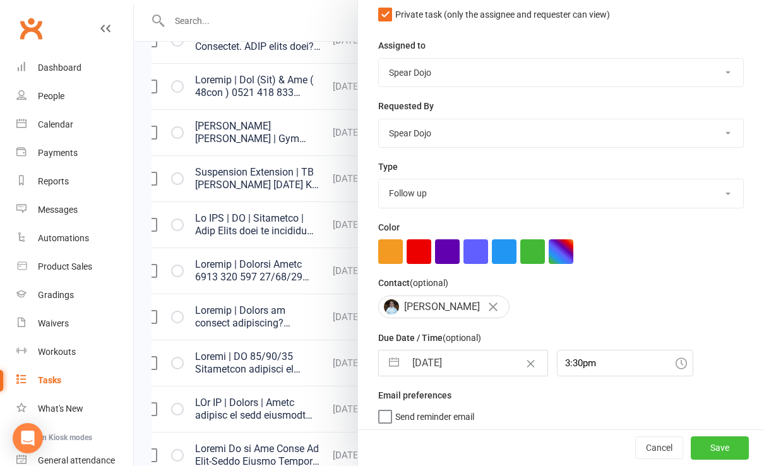
type textarea "Dragons | Change to limited membership 08/09/25 Received email from Riley, they…"
click at [708, 446] on button "Save" at bounding box center [720, 448] width 58 height 23
select select "started"
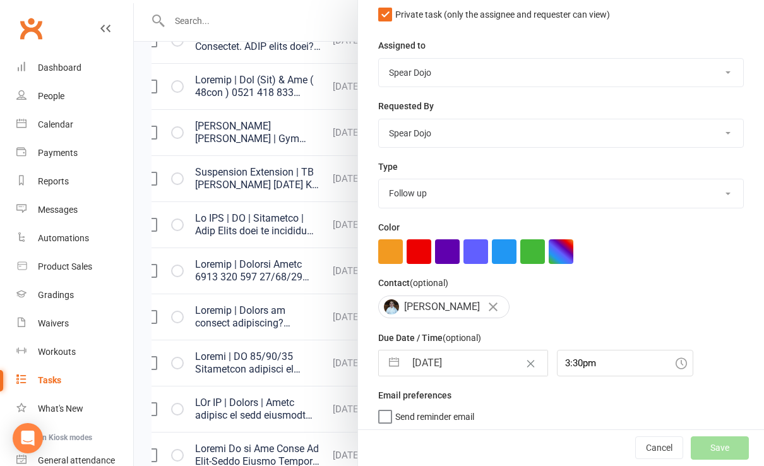
select select "started"
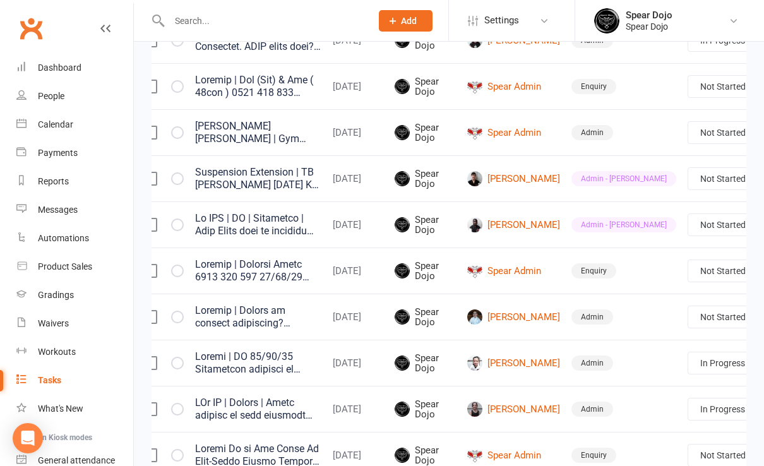
select select "started"
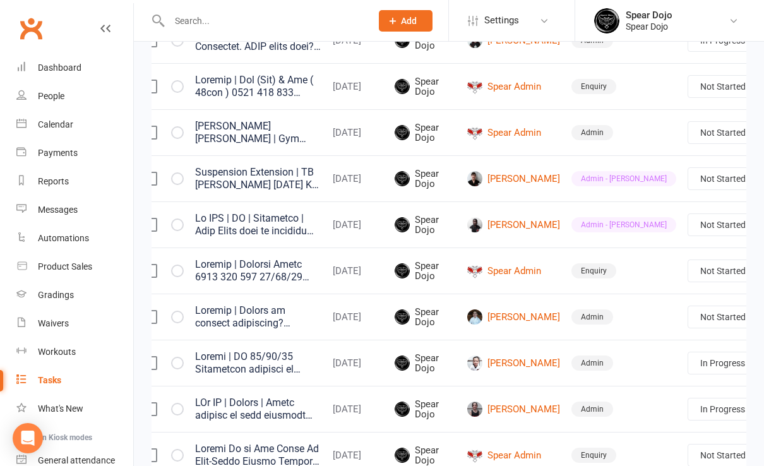
select select "started"
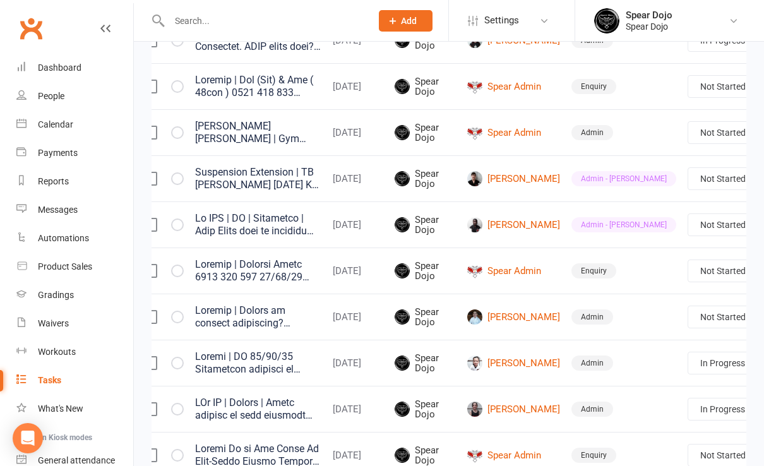
select select "started"
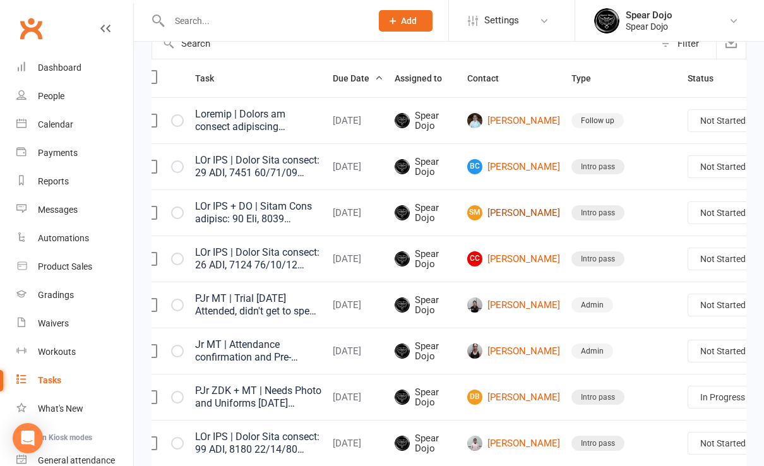
scroll to position [168, 0]
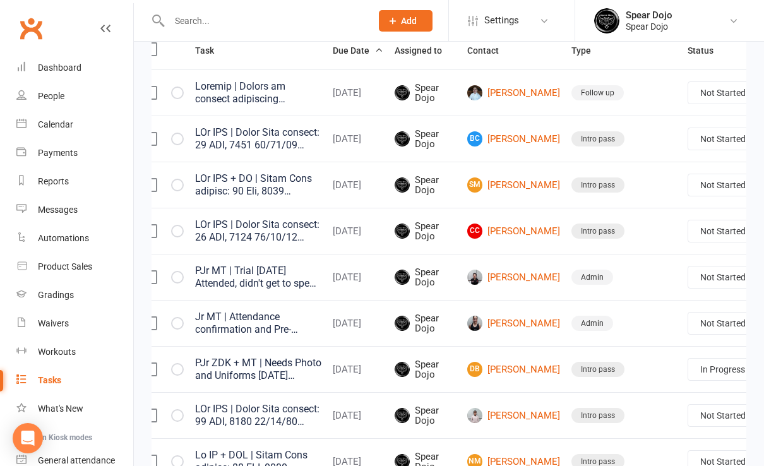
click at [671, 191] on link "Edit" at bounding box center [677, 187] width 125 height 25
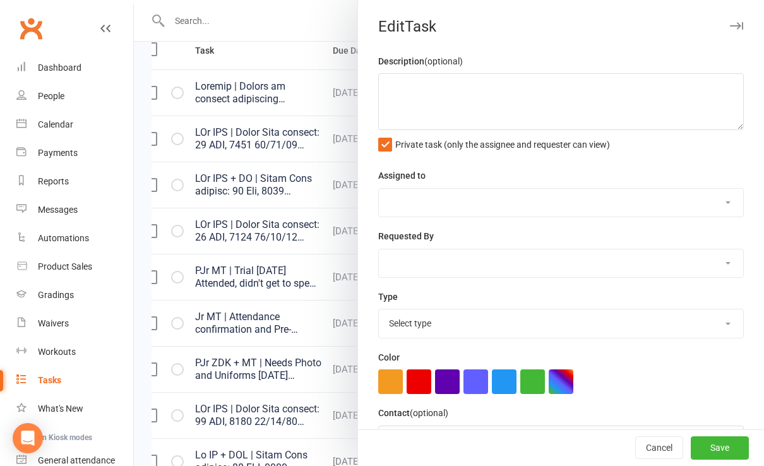
type textarea "PJr ZDK | Intro Pass expires: 22 SEP, 2025 10/09/25 Attended with his sister an…"
select select "43986"
type input "[DATE]"
type input "4:00pm"
select select "21686"
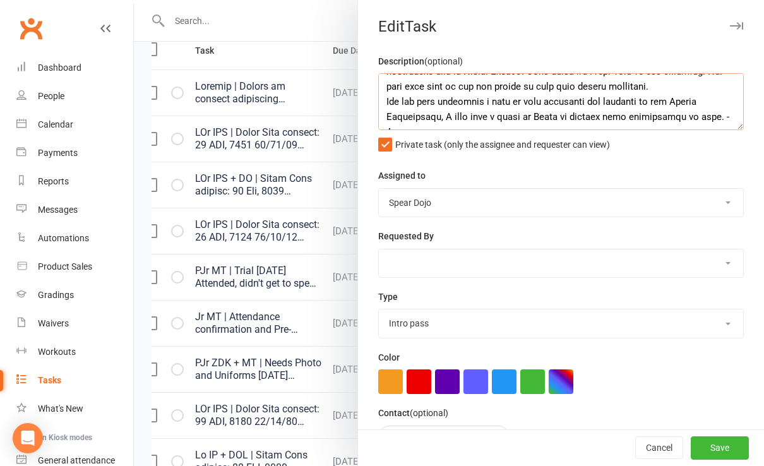
scroll to position [101, 0]
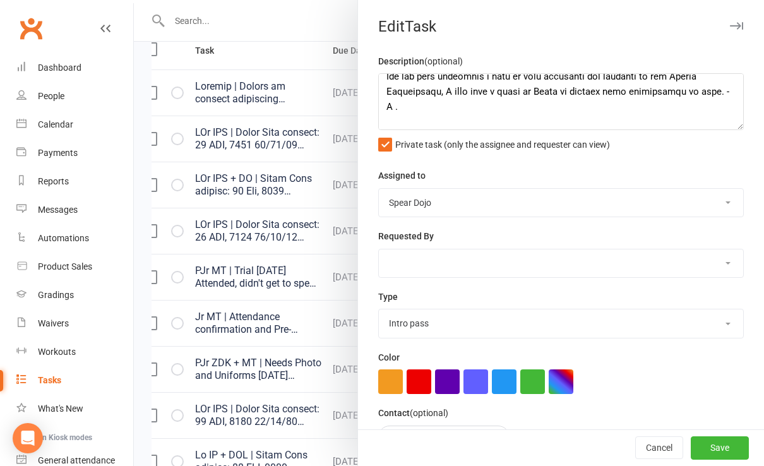
click at [309, 199] on div at bounding box center [449, 233] width 630 height 466
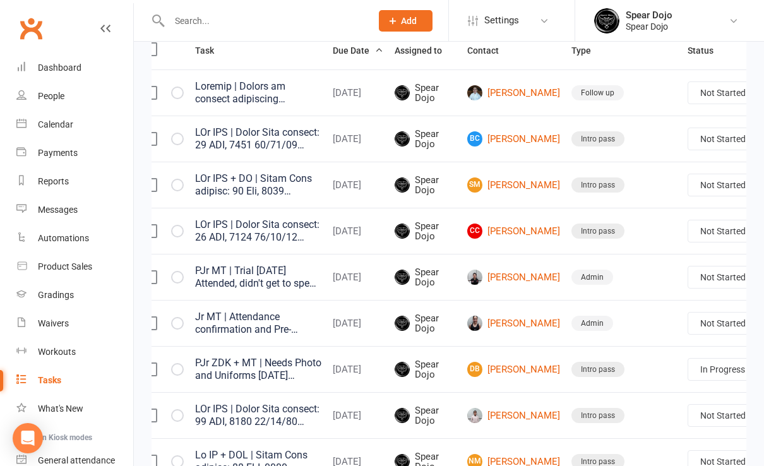
click at [668, 191] on link "Edit" at bounding box center [677, 187] width 125 height 25
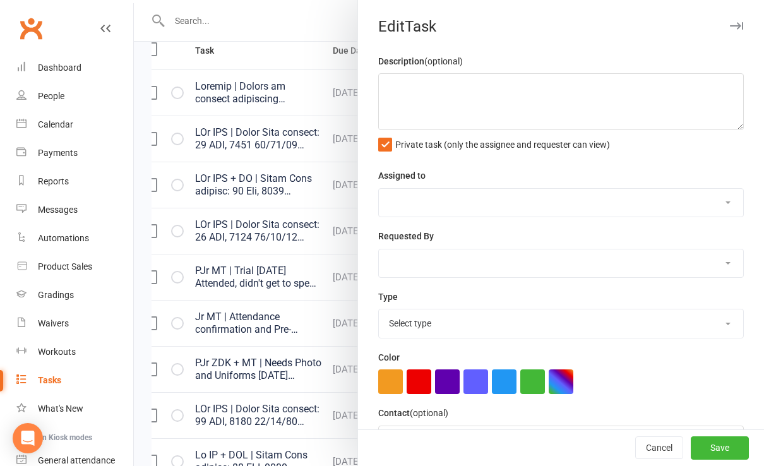
type textarea "PJr ZDK | Intro Pass expires: 22 SEP, 2025 10/09/25 Attended with his sister an…"
select select "43986"
type input "[DATE]"
type input "4:00pm"
select select "21686"
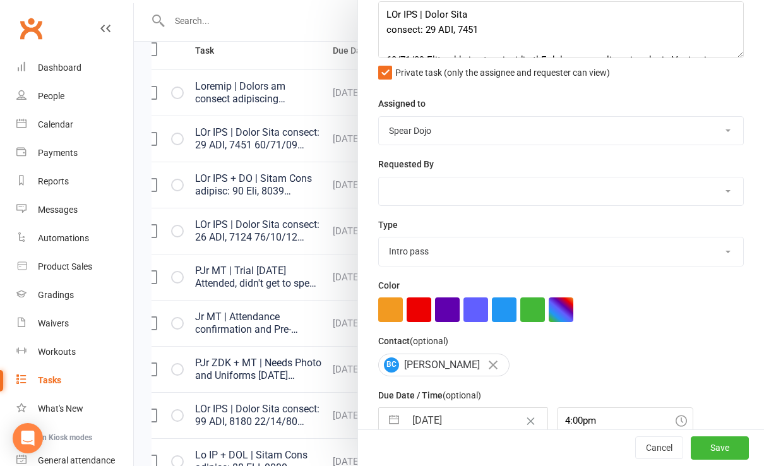
scroll to position [129, 0]
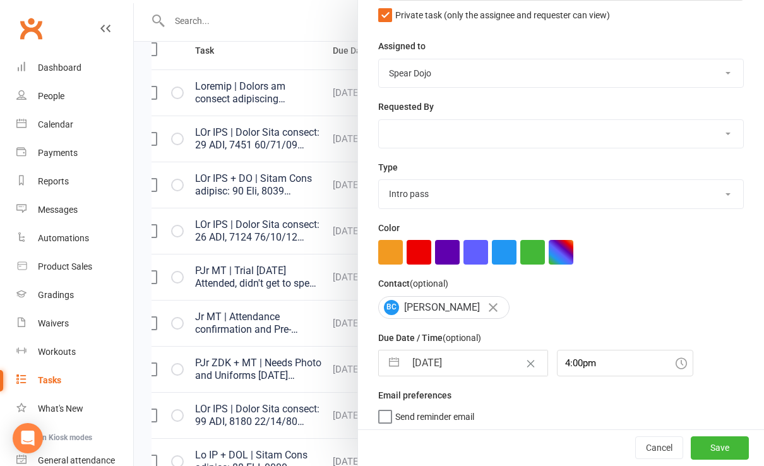
click at [312, 340] on div at bounding box center [449, 233] width 630 height 466
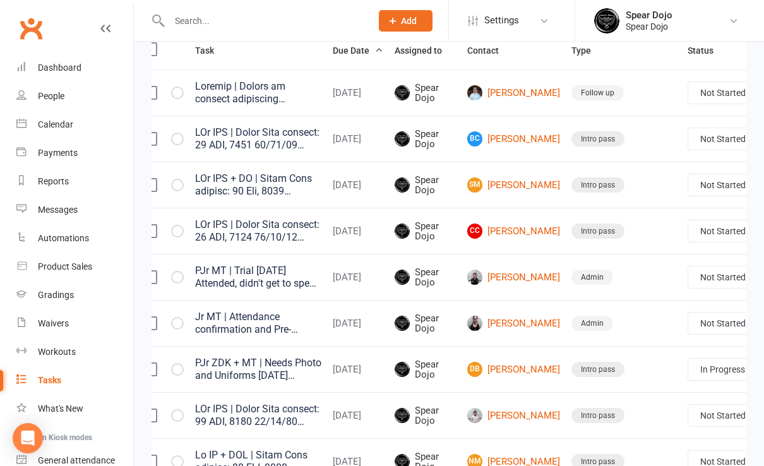
click at [683, 279] on link "Edit" at bounding box center [677, 282] width 125 height 25
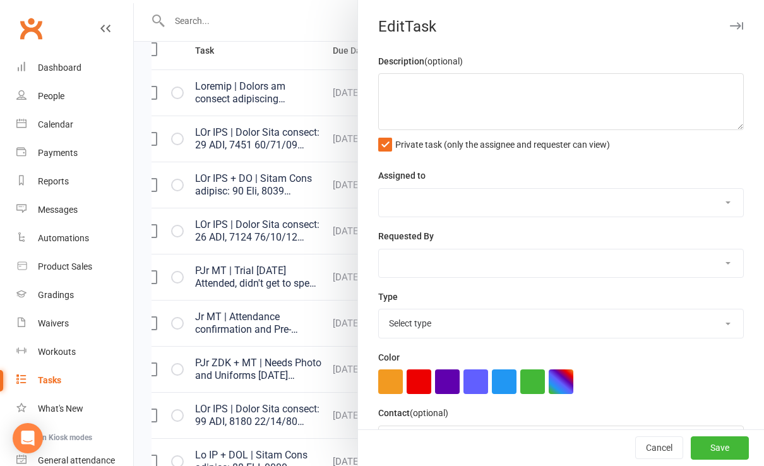
type textarea "PJr ZDK | Intro Pass expires: 22 SEP, 2025 10/09/25 Attended with her brother a…"
select select "43986"
type input "[DATE]"
type input "4:00pm"
select select "21686"
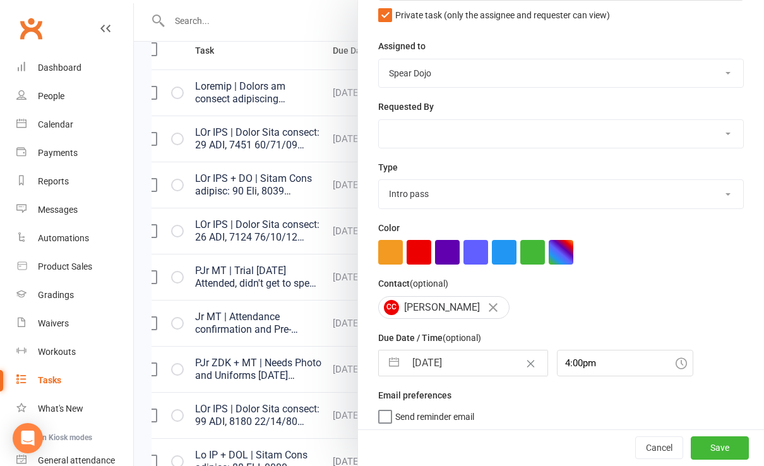
drag, startPoint x: 294, startPoint y: 348, endPoint x: 350, endPoint y: 345, distance: 56.3
click at [295, 348] on div at bounding box center [449, 233] width 630 height 466
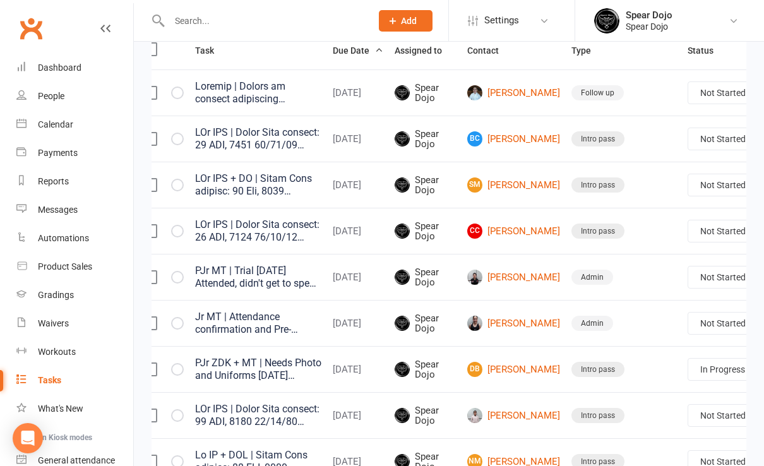
scroll to position [252, 0]
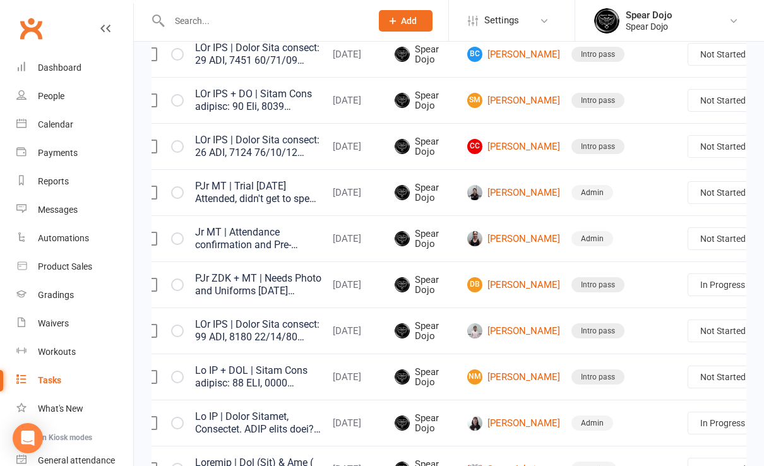
click at [590, 260] on td "Admin" at bounding box center [624, 238] width 116 height 46
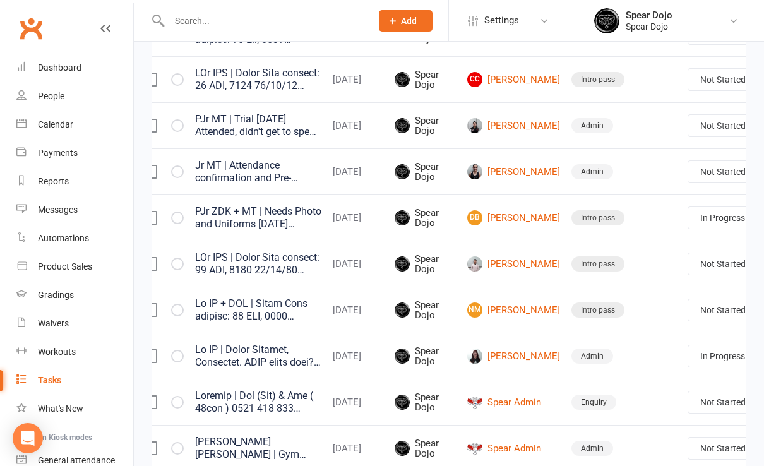
scroll to position [336, 0]
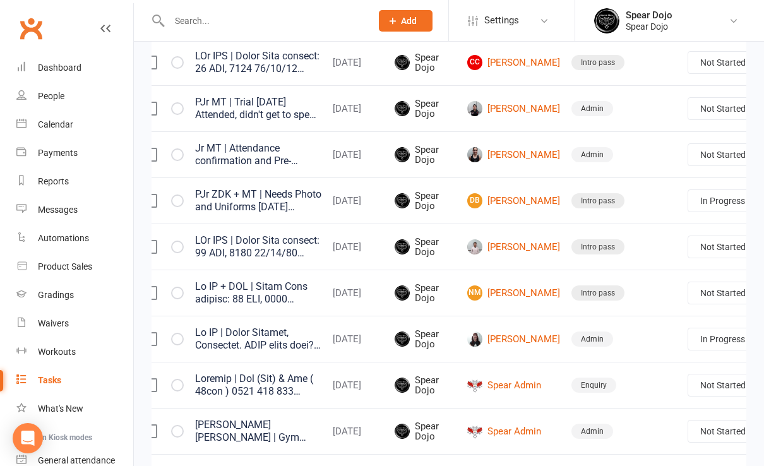
click at [648, 259] on link "Edit" at bounding box center [677, 254] width 125 height 25
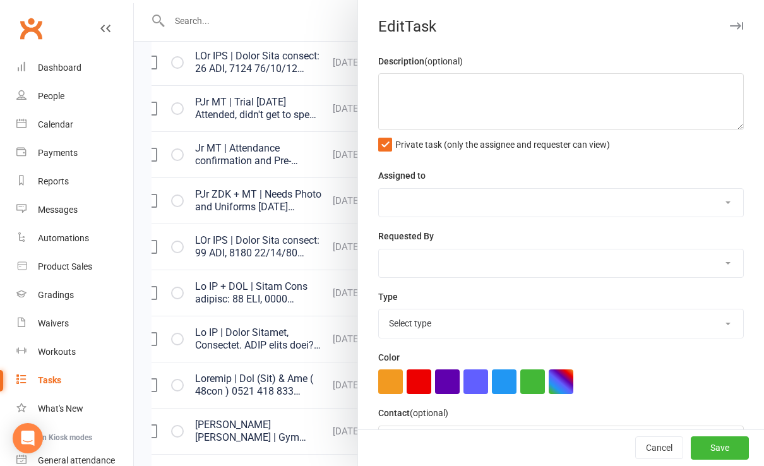
type textarea "PJr ZDK + MT | Needs Photo and Uniforms [DATE] Joined, emailed welcome email an…"
select select "43986"
type input "[DATE]"
type input "4:45pm"
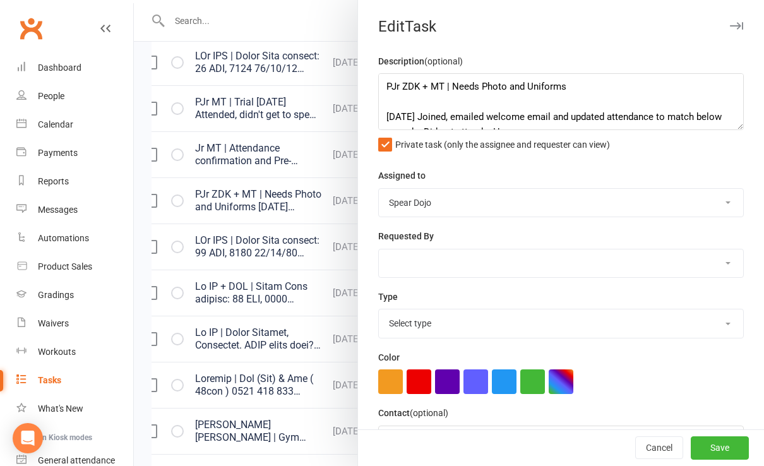
select select "21686"
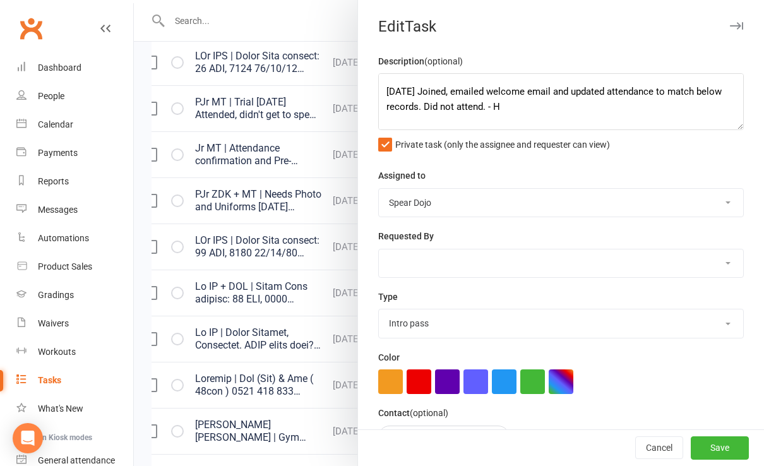
click at [275, 207] on div at bounding box center [449, 233] width 630 height 466
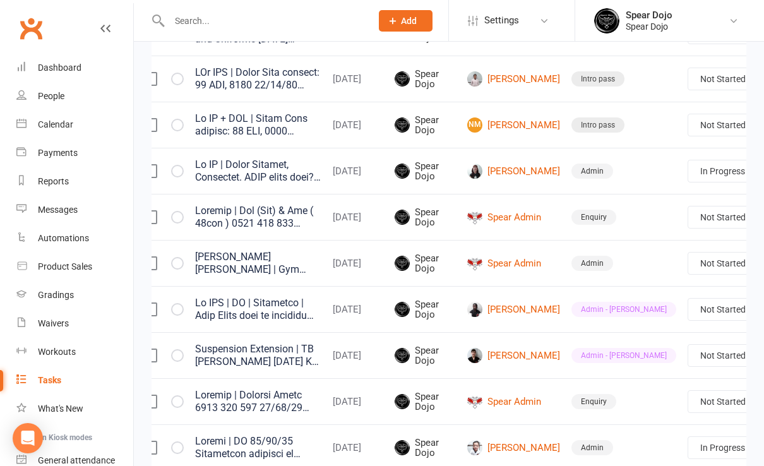
scroll to position [505, 0]
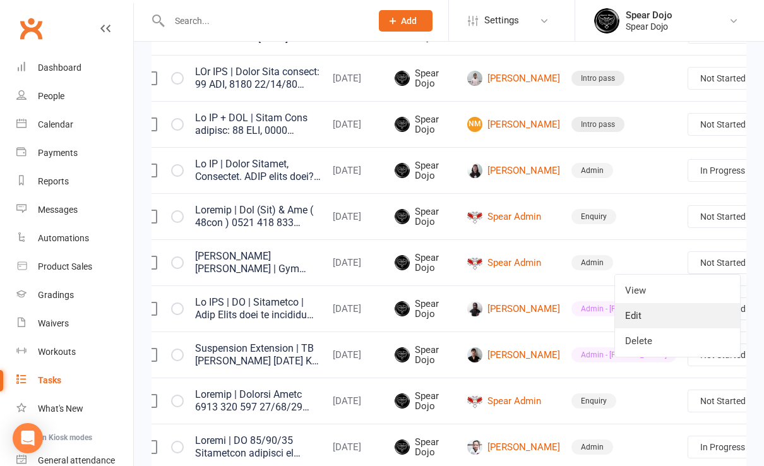
click at [677, 319] on link "Edit" at bounding box center [677, 315] width 125 height 25
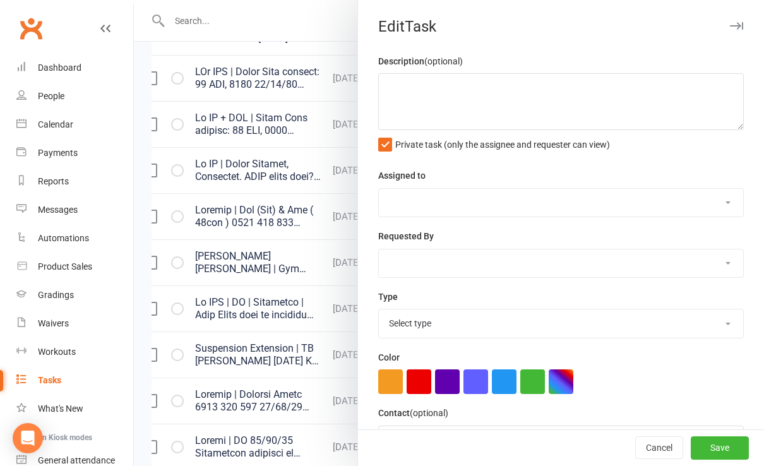
type textarea "[PERSON_NAME] [PERSON_NAME] | Gym [DATE] Did not come in [DATE]. - L [DATE] Let…"
select select "43986"
type input "[DATE]"
type input "6:30pm"
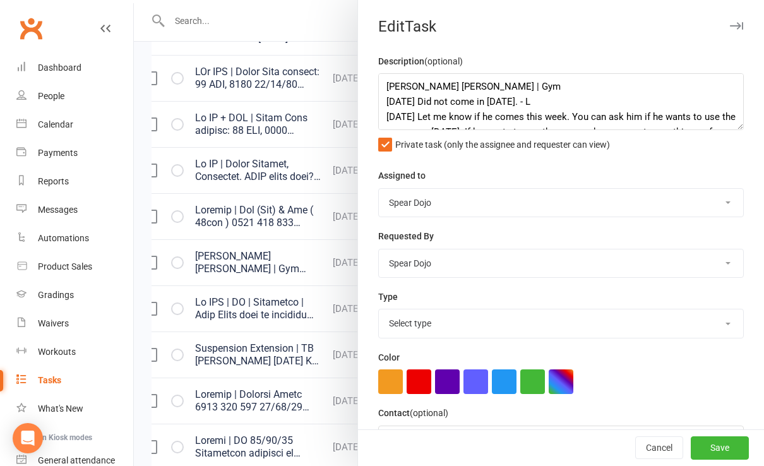
select select "19839"
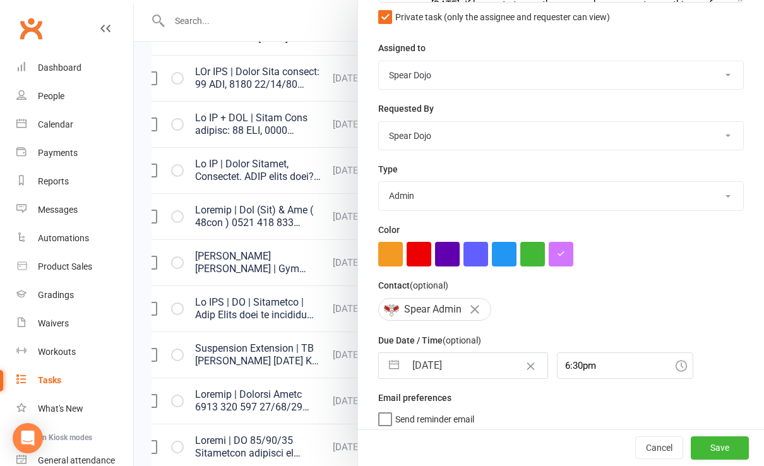
scroll to position [130, 0]
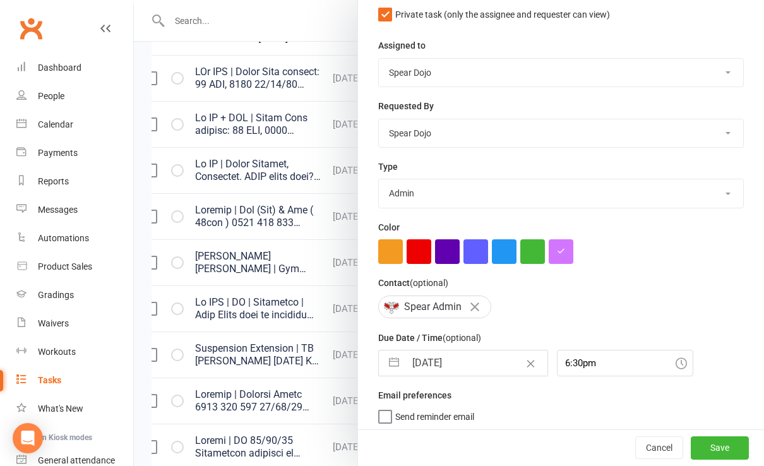
drag, startPoint x: 379, startPoint y: 357, endPoint x: 474, endPoint y: 350, distance: 94.9
click at [383, 356] on button "button" at bounding box center [394, 362] width 23 height 25
select select "7"
select select "2025"
select select "8"
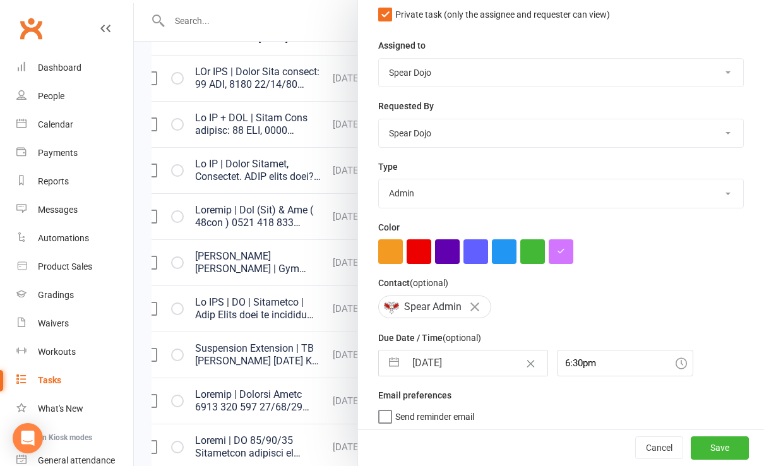
select select "2025"
select select "9"
select select "2025"
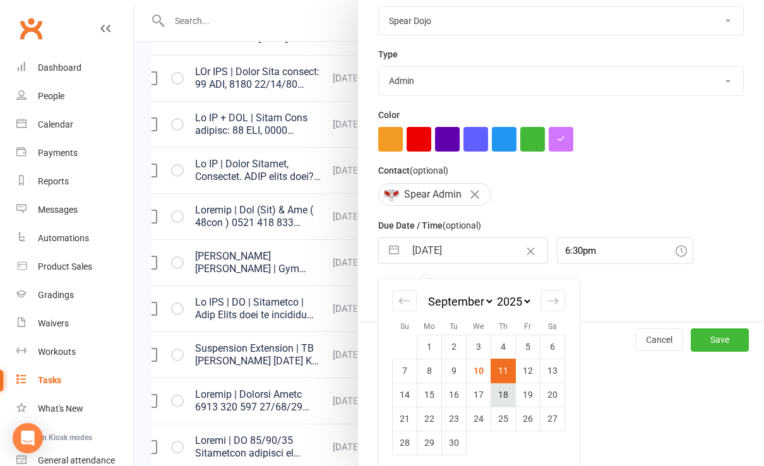
scroll to position [243, 0]
click at [335, 252] on div at bounding box center [449, 233] width 630 height 466
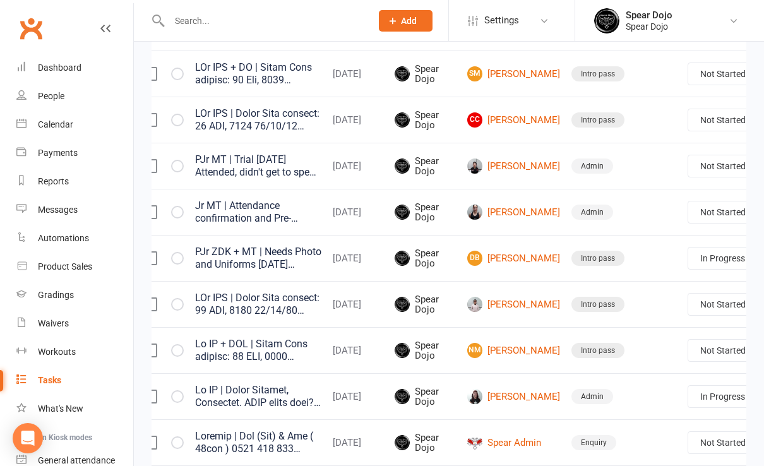
scroll to position [168, 0]
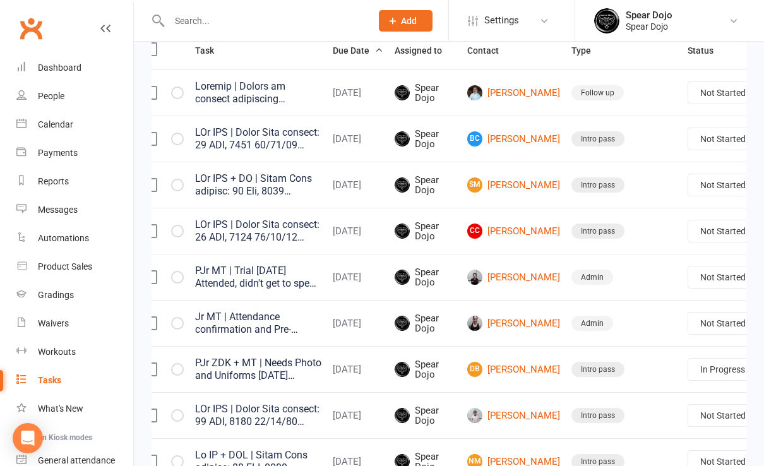
click at [223, 20] on input "text" at bounding box center [263, 21] width 197 height 18
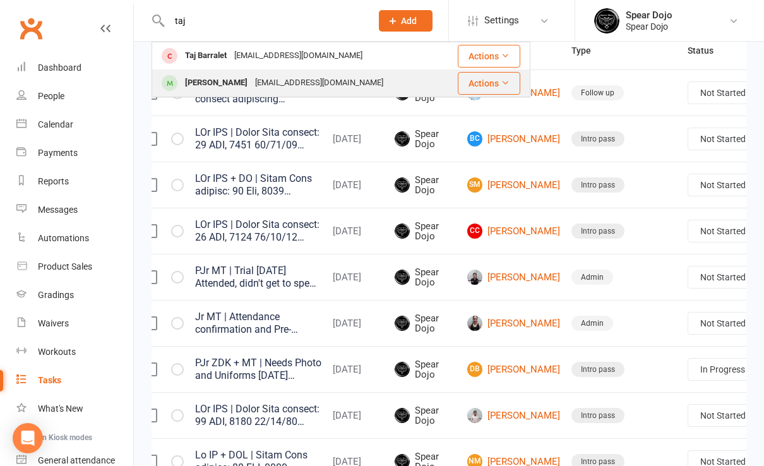
type input "taj"
click at [214, 85] on div "Taj Van Arkel" at bounding box center [216, 83] width 70 height 18
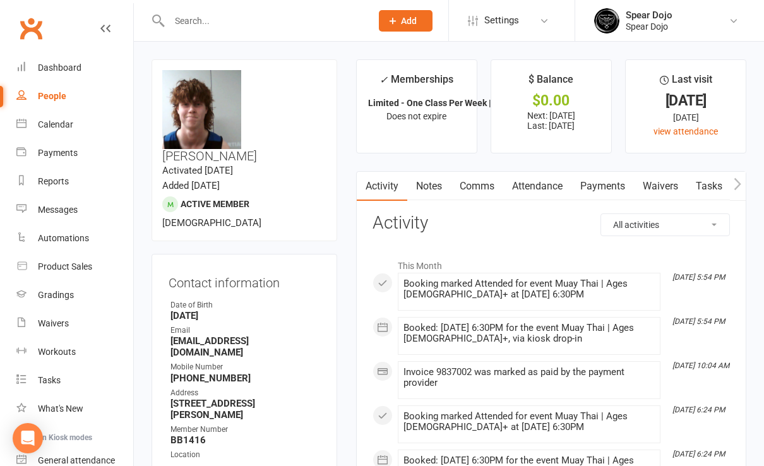
click at [535, 187] on link "Attendance" at bounding box center [537, 186] width 68 height 29
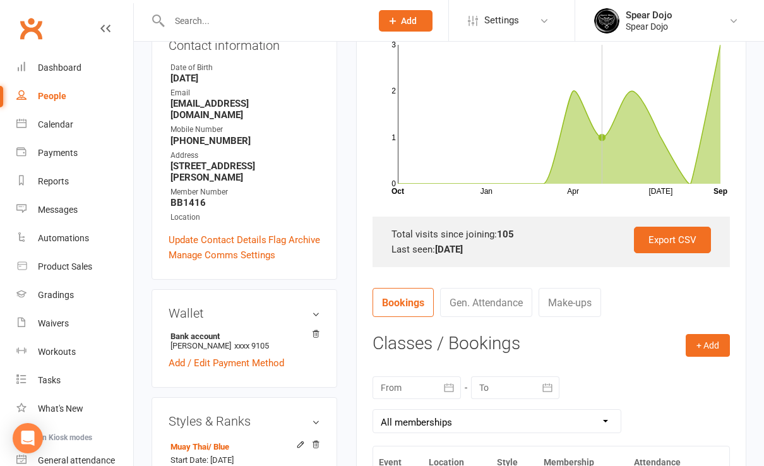
scroll to position [252, 0]
